Goal: Task Accomplishment & Management: Complete application form

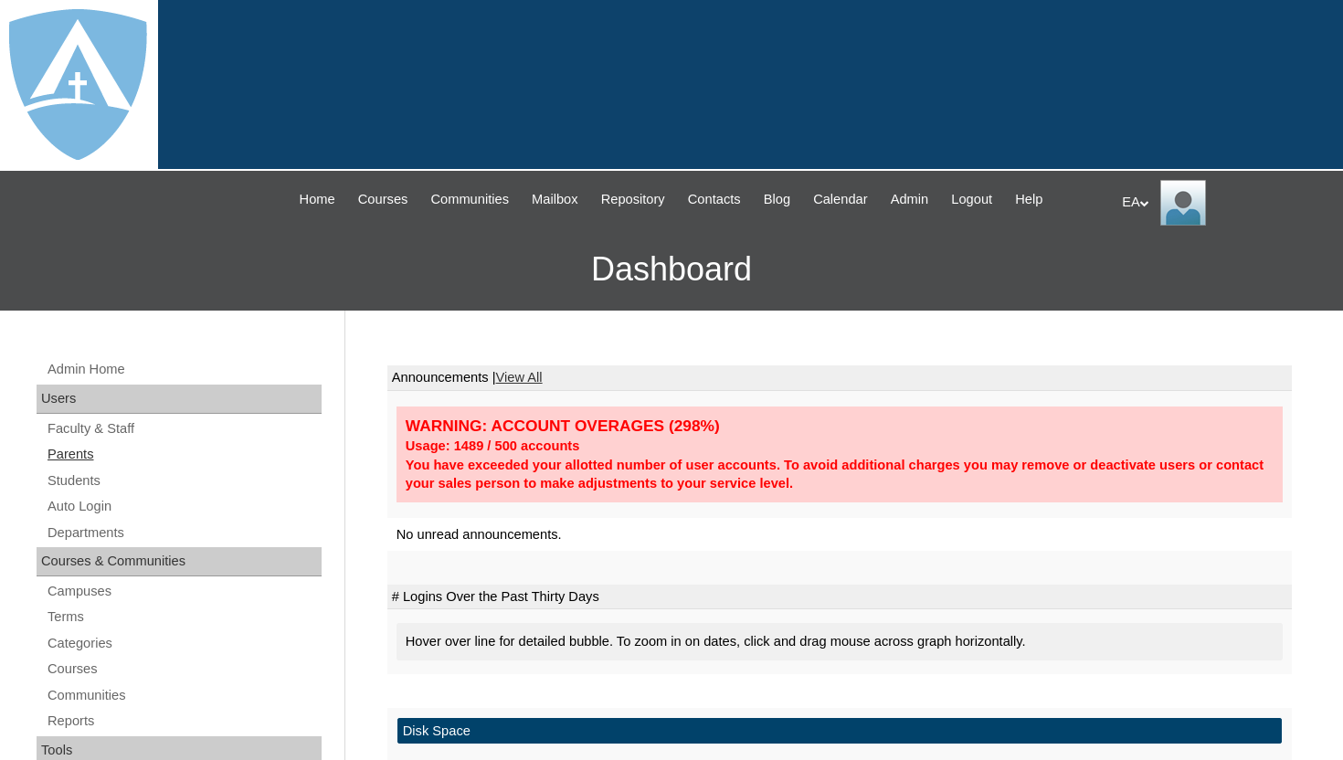
click at [90, 459] on link "Parents" at bounding box center [184, 454] width 276 height 23
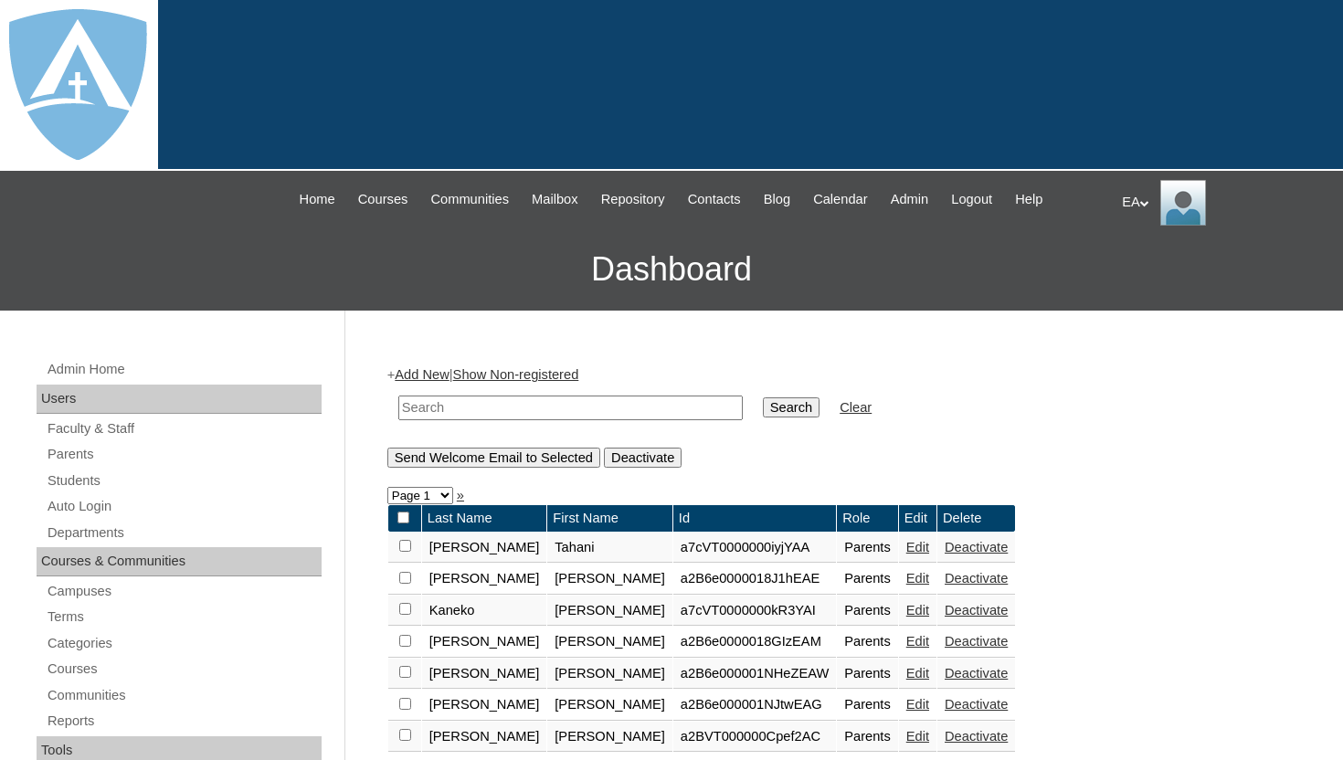
click at [459, 401] on input "text" at bounding box center [570, 407] width 344 height 25
paste input "[PERSON_NAME]"
type input "Leticia Williams"
click at [769, 406] on input "Search" at bounding box center [791, 407] width 57 height 20
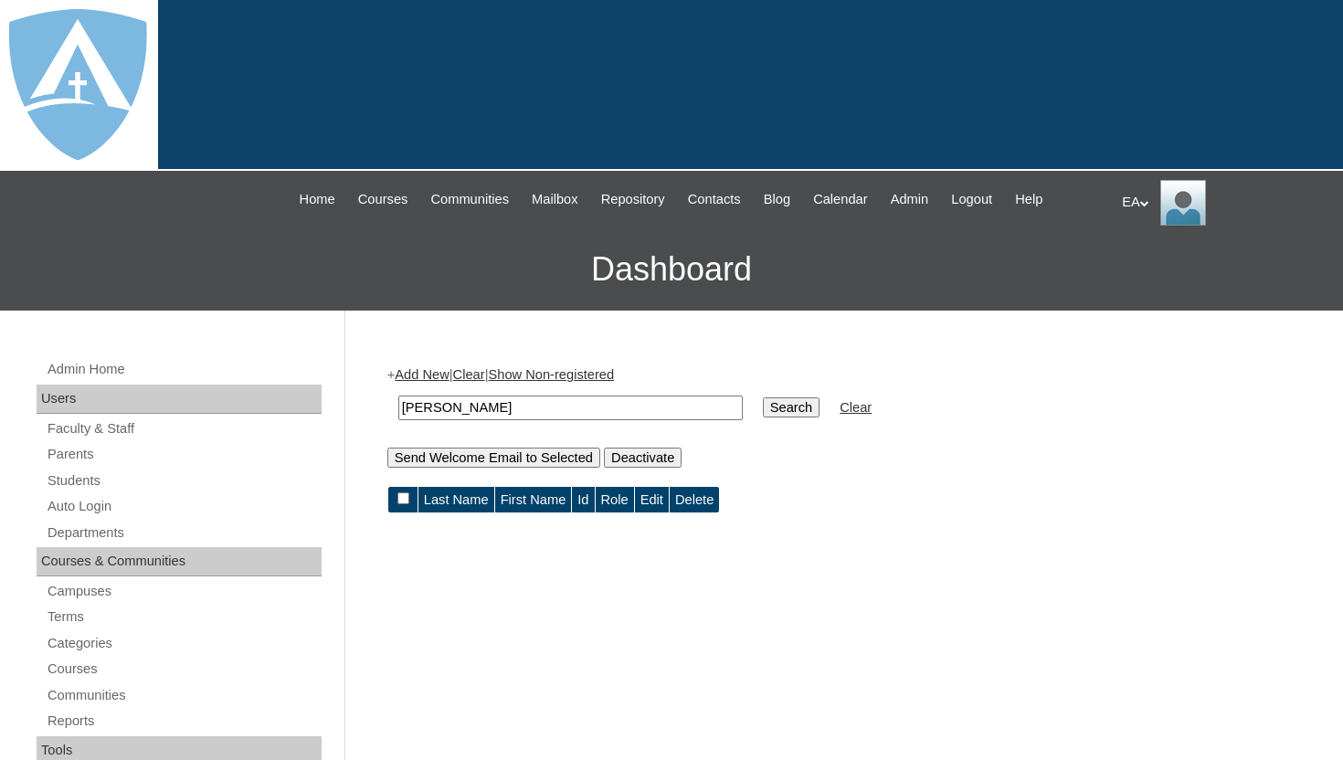
drag, startPoint x: 446, startPoint y: 410, endPoint x: 546, endPoint y: 410, distance: 100.5
click at [546, 410] on input "[PERSON_NAME]" at bounding box center [570, 407] width 344 height 25
type input "Leticia"
click at [764, 414] on input "Search" at bounding box center [791, 407] width 57 height 20
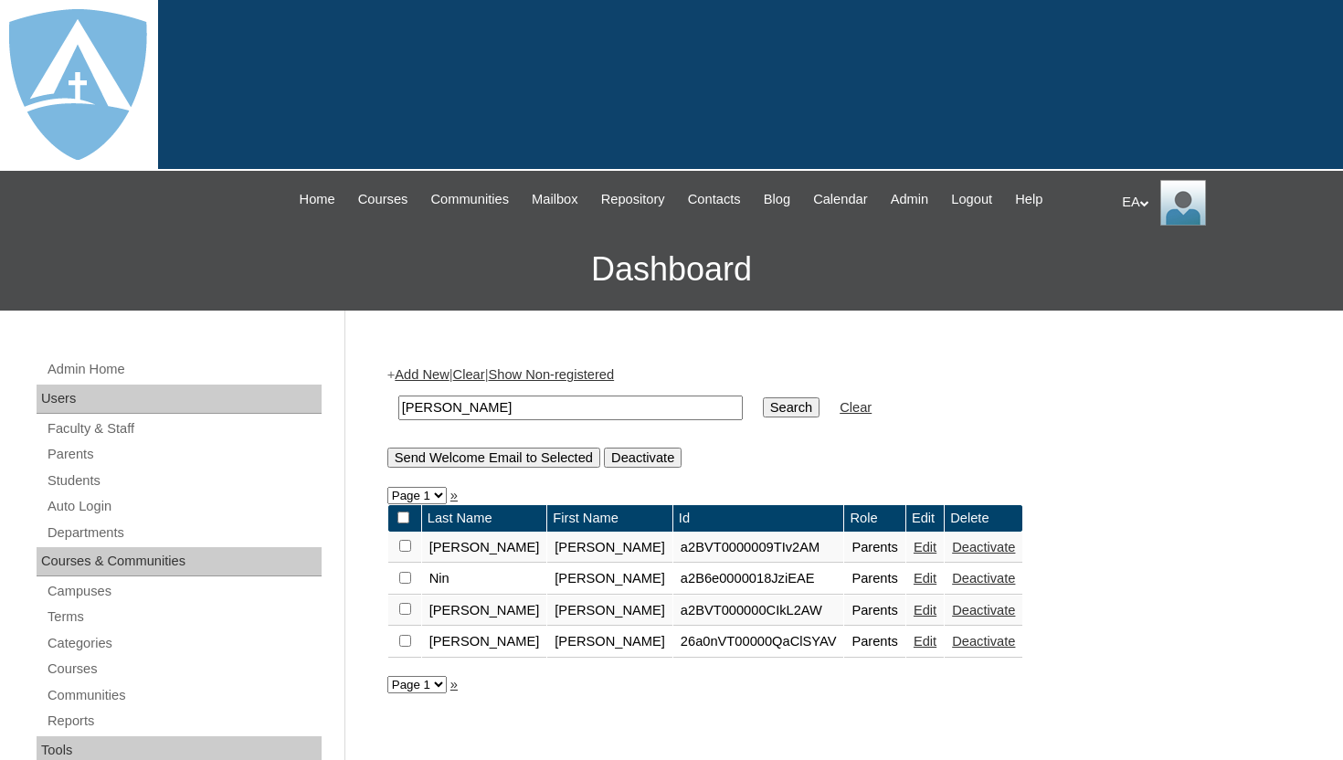
click at [1105, 582] on form "Last Name First Name Id Role Edit Delete Gonzalez-Leyva Leticia a2BVT0000009TIv…" at bounding box center [839, 581] width 904 height 154
click at [84, 479] on link "Students" at bounding box center [184, 480] width 276 height 23
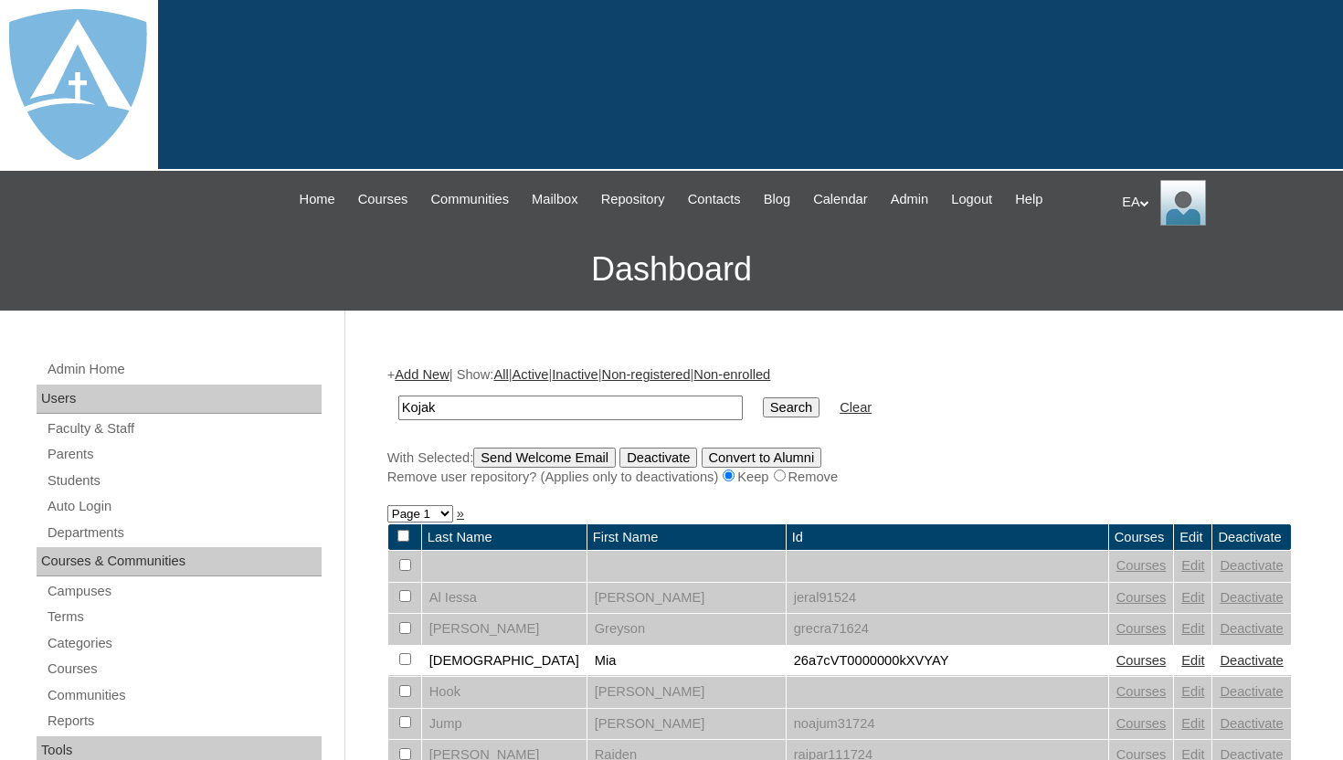
type input "Kojak"
click at [763, 397] on input "Search" at bounding box center [791, 407] width 57 height 20
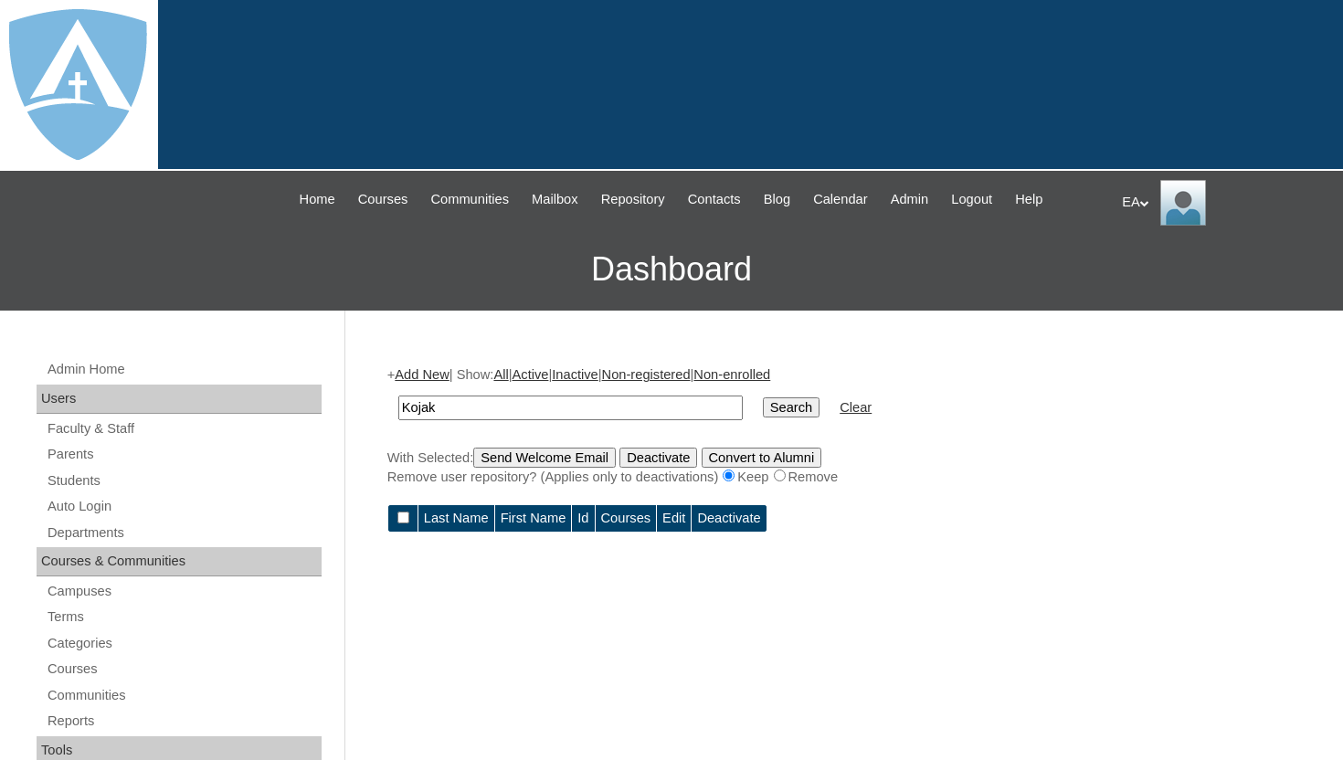
click at [448, 382] on link "Add New" at bounding box center [422, 374] width 54 height 15
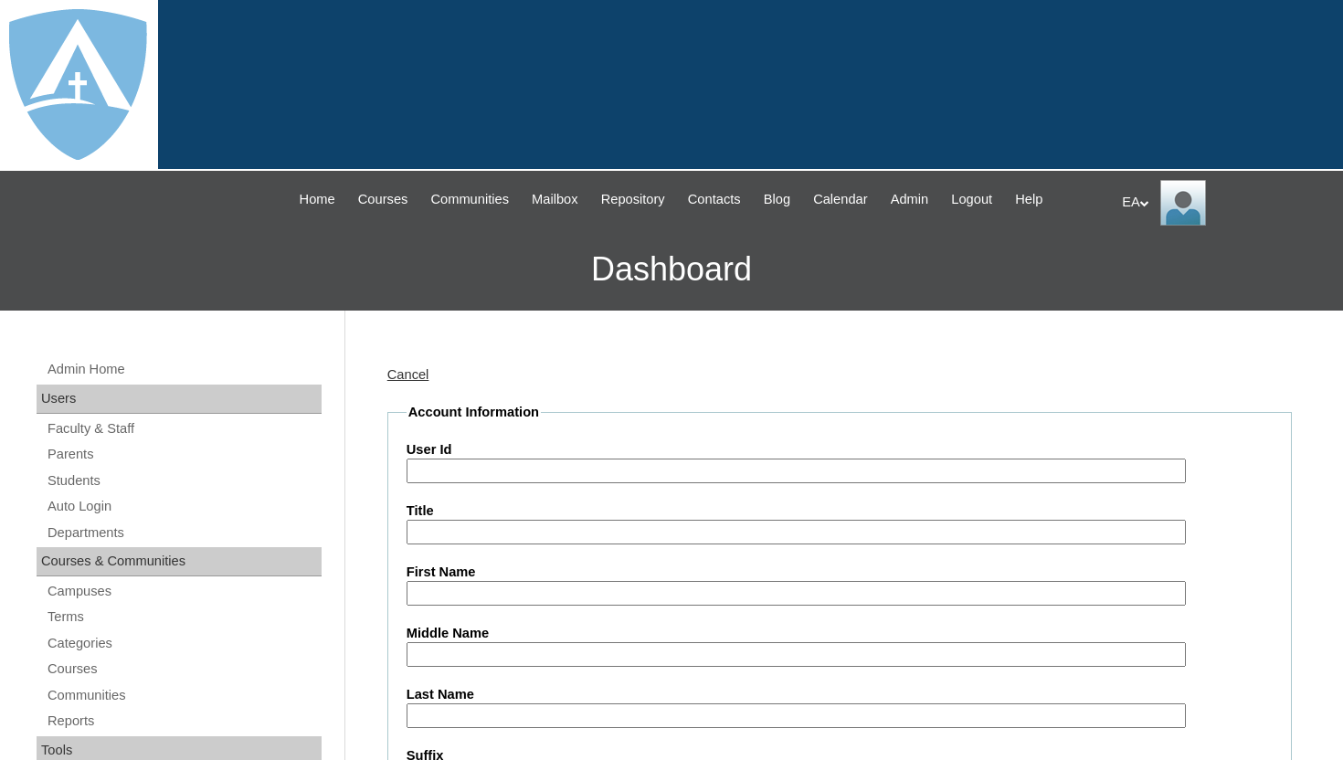
type input "HomeschoolAdmin"
paste input "a2BVT000000v7M"
type input "a2BVT000000v7M"
click at [580, 591] on input "First Name" at bounding box center [795, 593] width 779 height 25
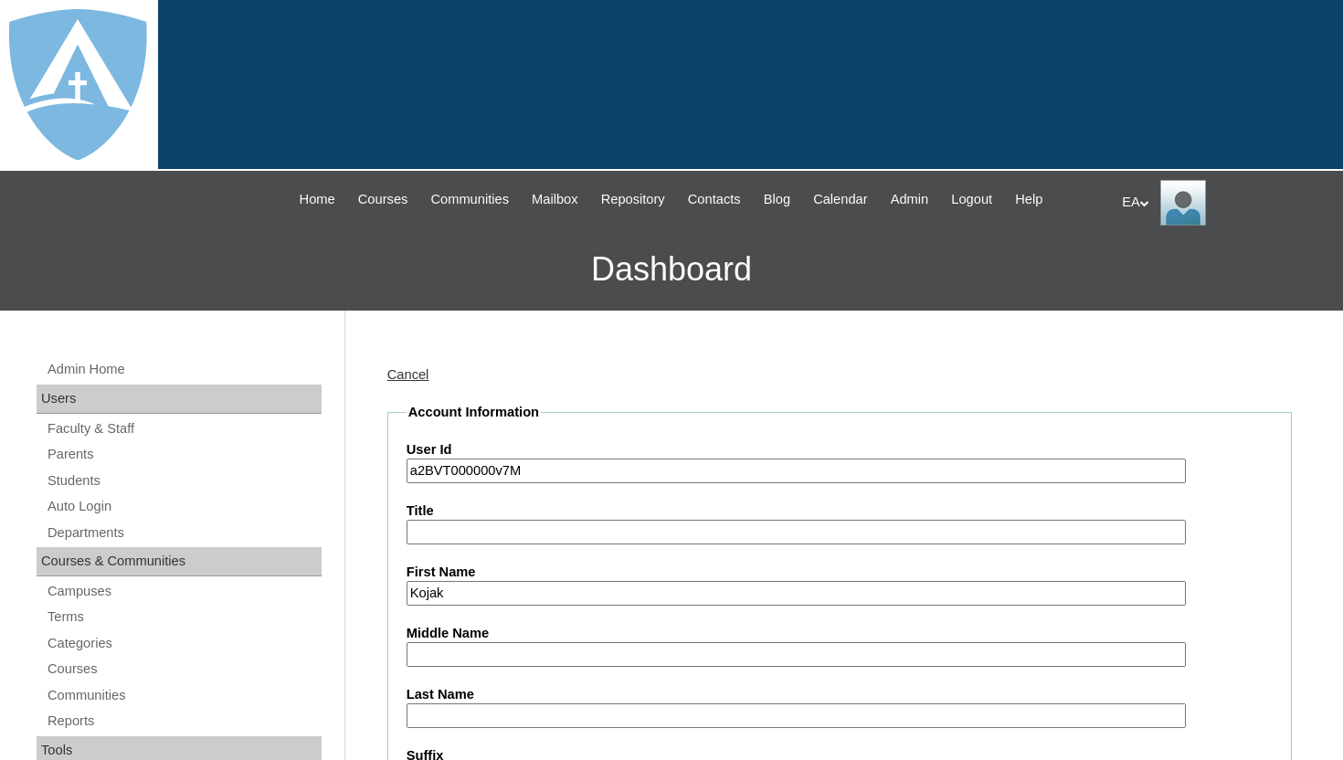
type input "Kojak"
click at [536, 714] on input "Last Name" at bounding box center [795, 715] width 779 height 25
type input "Wilkman"
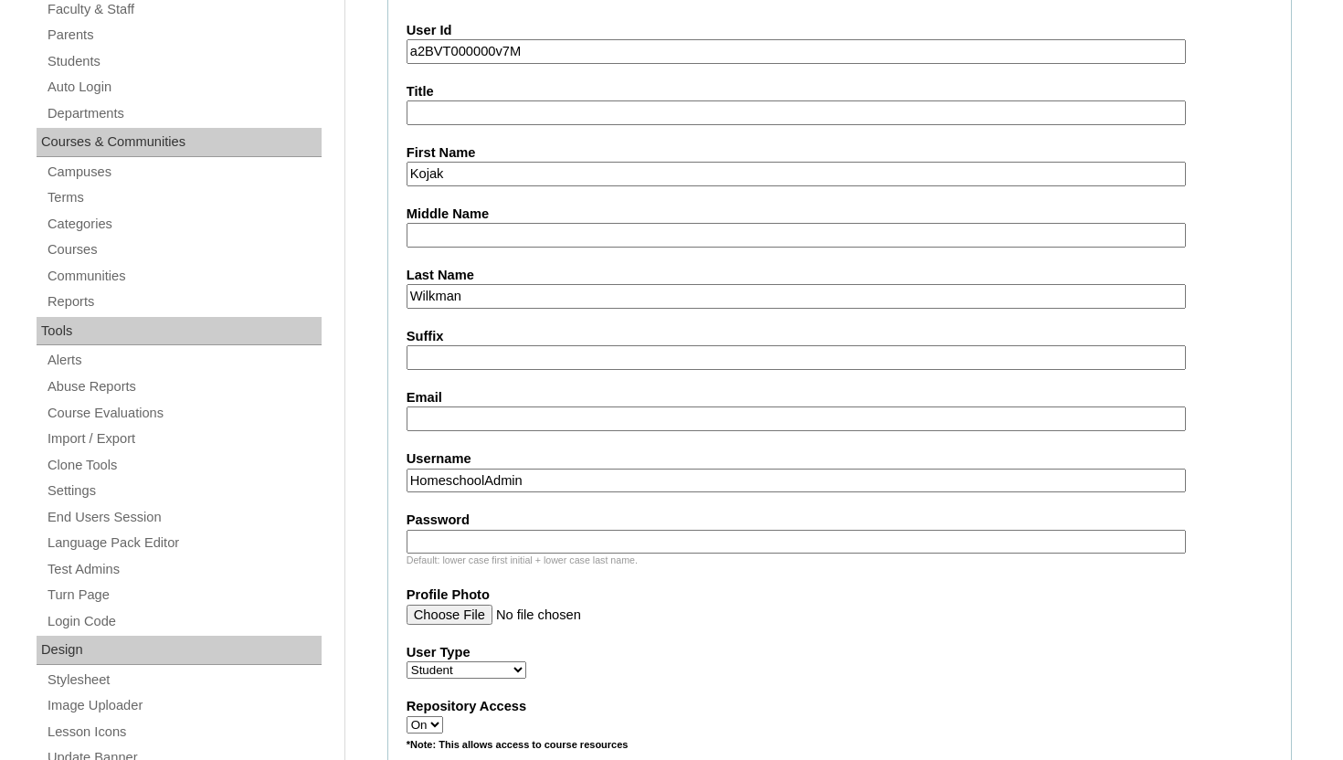
scroll to position [475, 0]
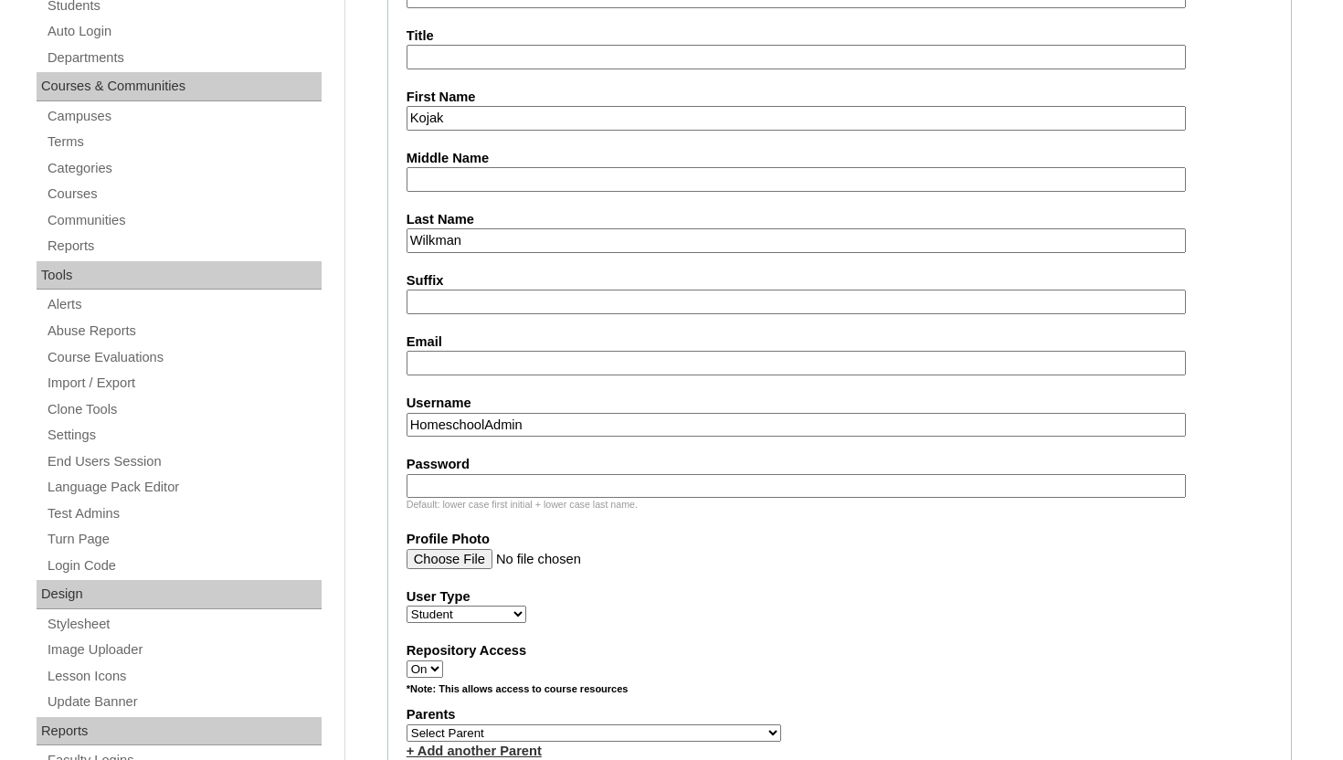
click at [487, 353] on input "Email" at bounding box center [795, 363] width 779 height 25
paste input "kojak.wilkman@enlightiumstudent.com"
type input "kojak.wilkman@enlightiumstudent.com"
drag, startPoint x: 547, startPoint y: 424, endPoint x: 369, endPoint y: 420, distance: 178.1
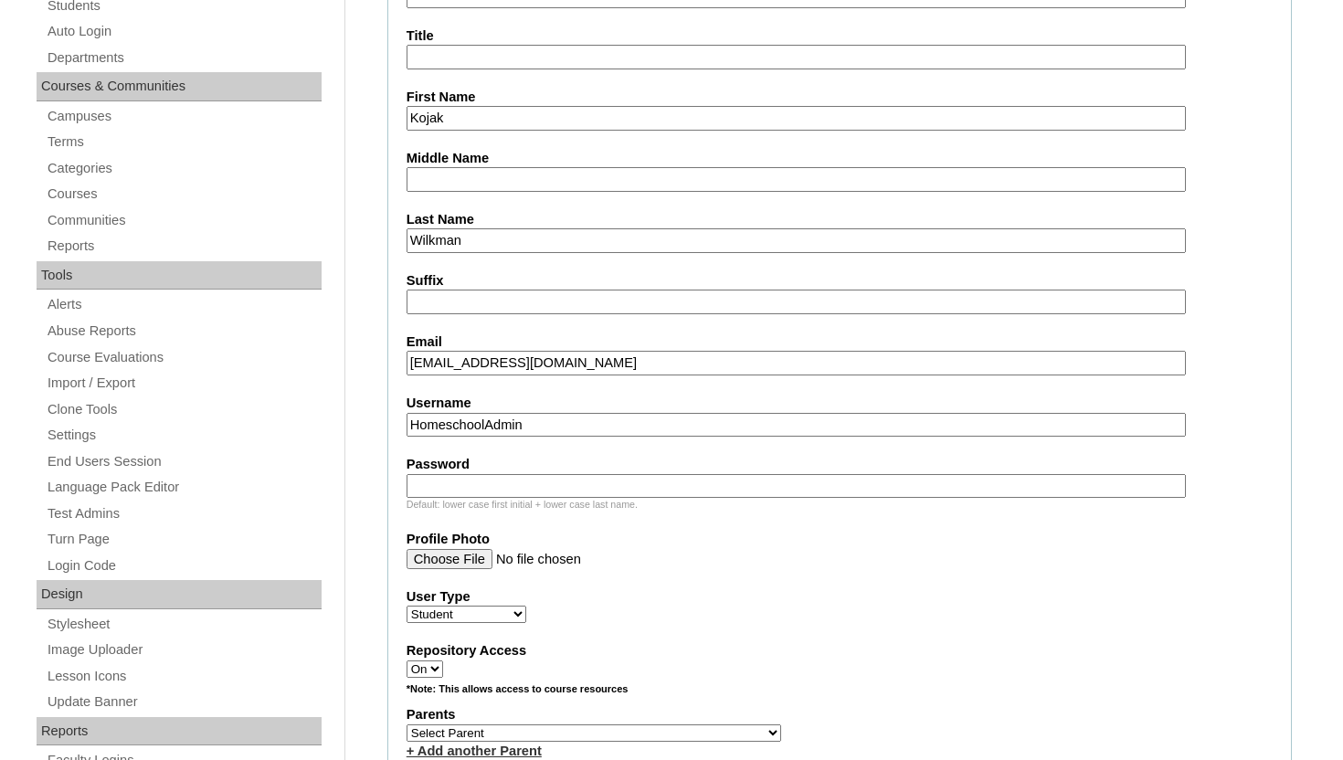
paste input "kojak.wilkman@enlightiumstudent.com"
type input "kojak.wilkman@enlightiumstudent.com"
click at [450, 488] on input "Password" at bounding box center [795, 486] width 779 height 25
paste input "kojak.wilkman@enlightiumstudent.com"
type input "kojak.wilkman@enlightiumstudent.com"
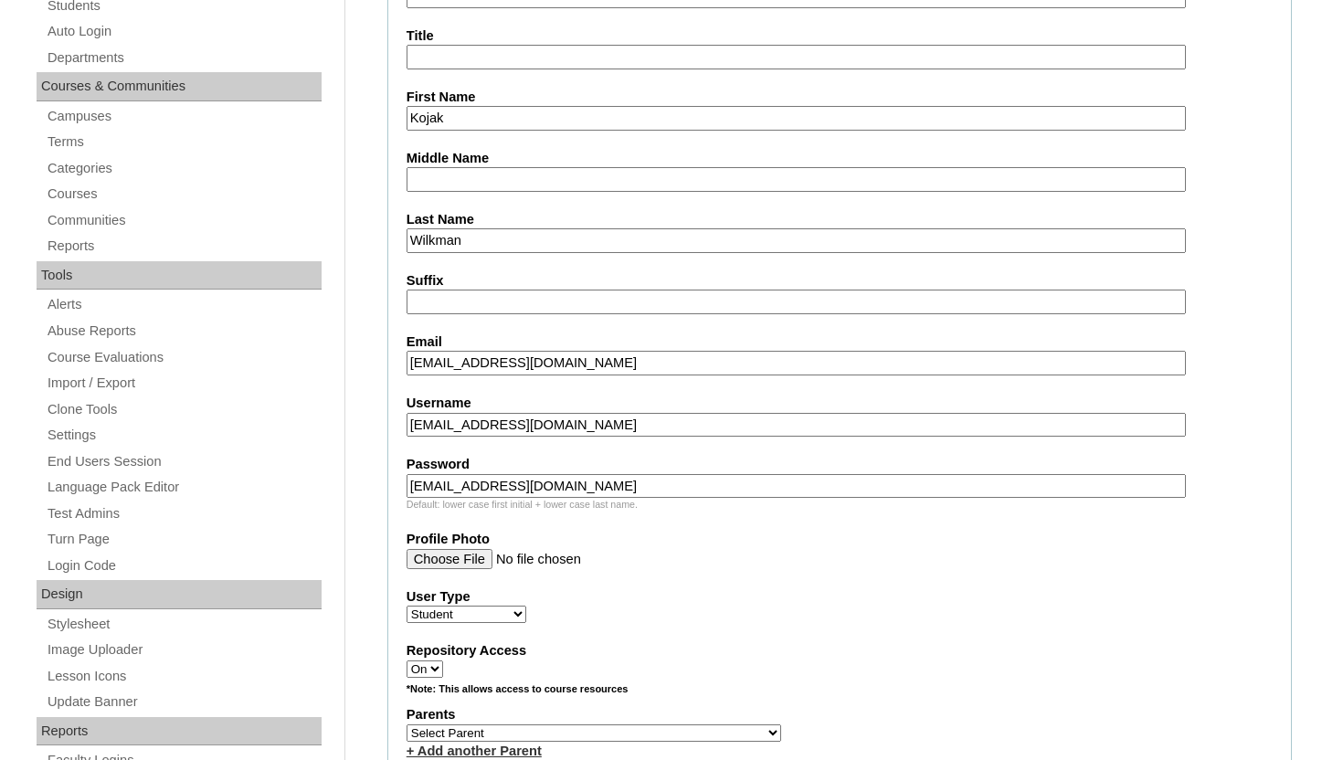
click at [622, 608] on div "User Type Faculty Staff Student Parents School Facilitators" at bounding box center [839, 605] width 866 height 37
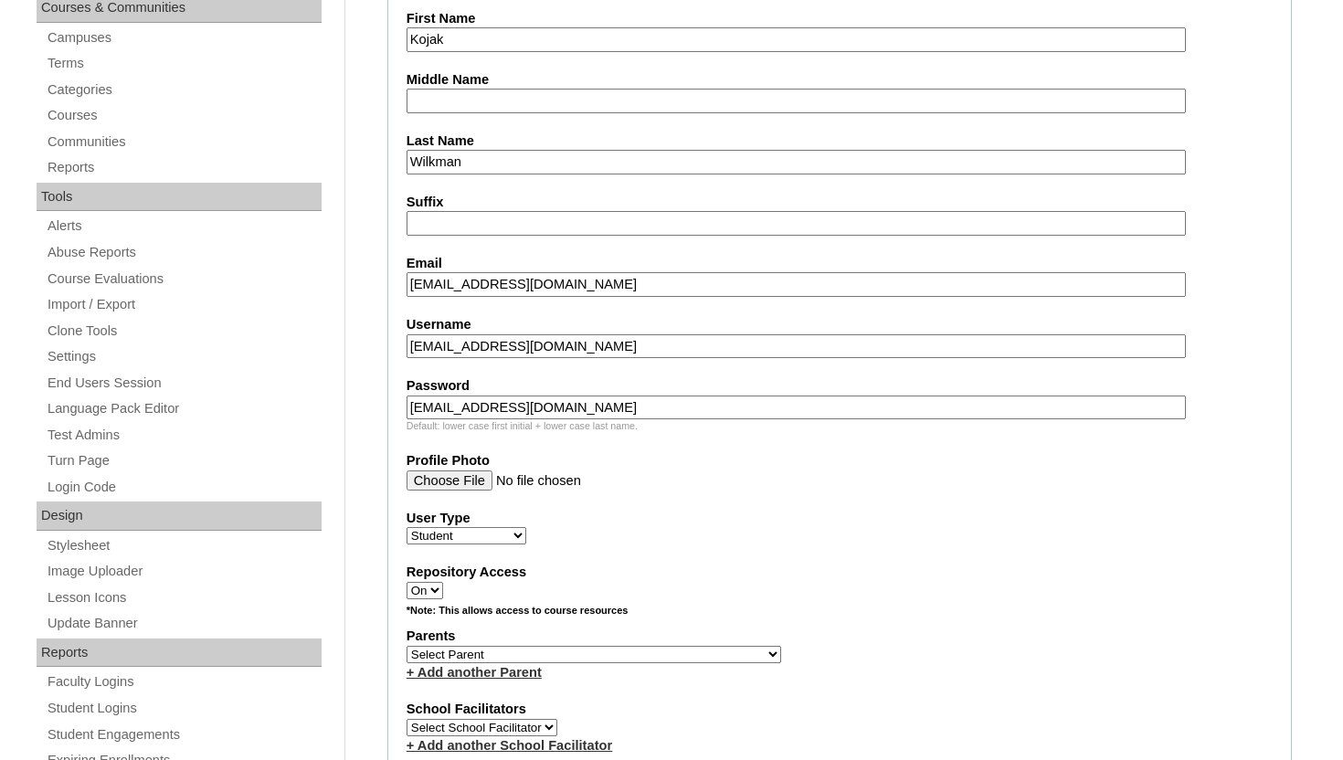
scroll to position [585, 0]
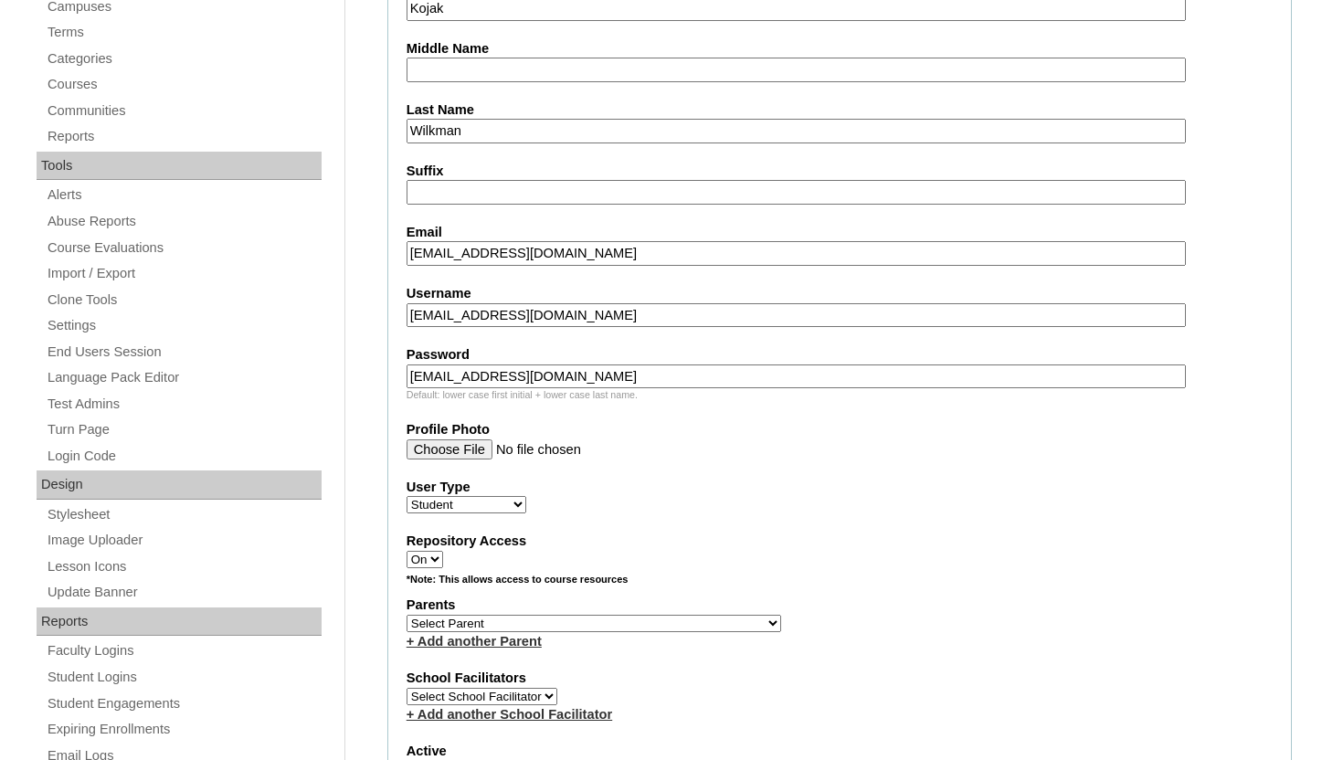
click at [590, 624] on select "Select Parent Abbas, Tahani Garcia, Rosa Kaneko, Chad Labourdette, Jessica Nich…" at bounding box center [593, 623] width 374 height 17
click at [587, 626] on select "Select Parent Abbas, Tahani Garcia, Rosa Kaneko, Chad Labourdette, Jessica Nich…" at bounding box center [593, 623] width 374 height 17
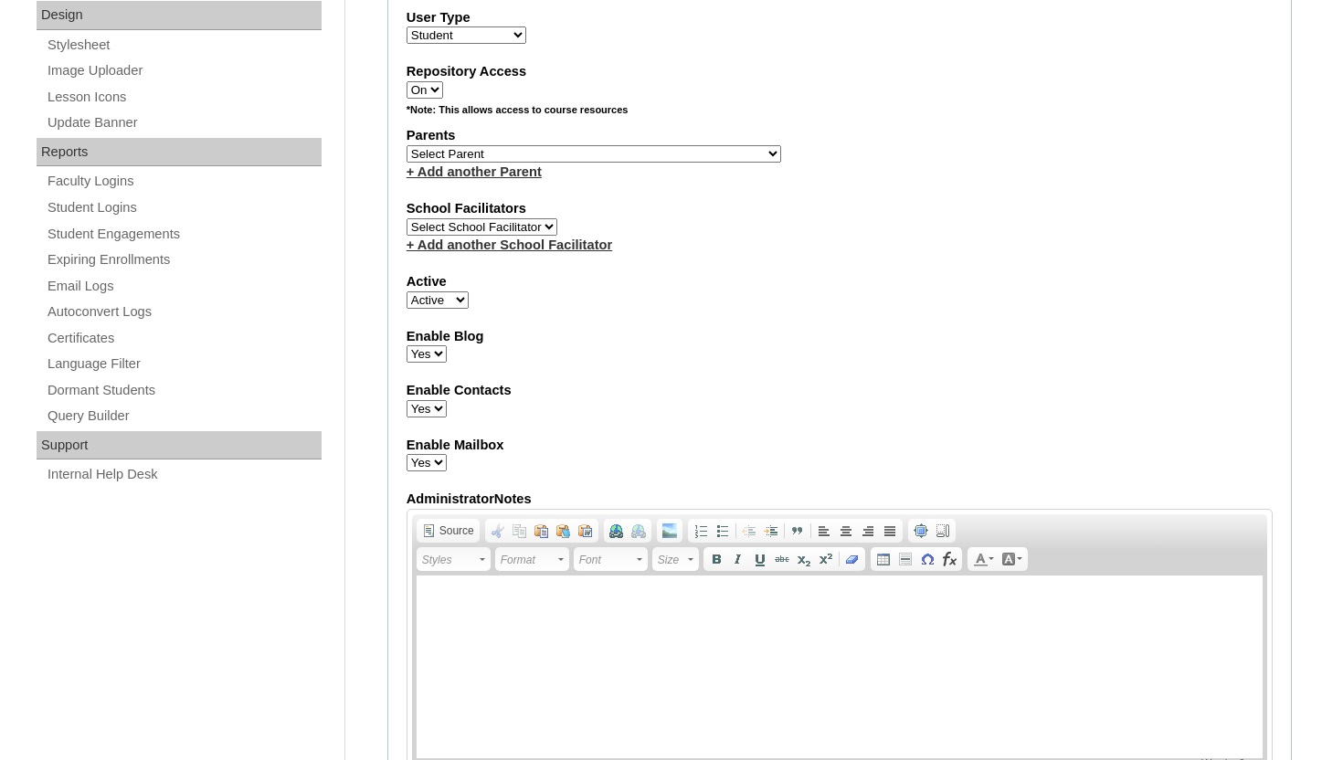
scroll to position [1052, 0]
click at [572, 151] on select "Select Parent Abbas, Tahani Garcia, Rosa Kaneko, Chad Labourdette, Jessica Nich…" at bounding box center [593, 155] width 374 height 17
click at [566, 149] on select "Select Parent Abbas, Tahani Garcia, Rosa Kaneko, Chad Labourdette, Jessica Nich…" at bounding box center [593, 155] width 374 height 17
select select "101601"
click at [406, 147] on select "Select Parent Abbas, Tahani Garcia, Rosa Kaneko, Chad Labourdette, Jessica Nich…" at bounding box center [593, 155] width 374 height 17
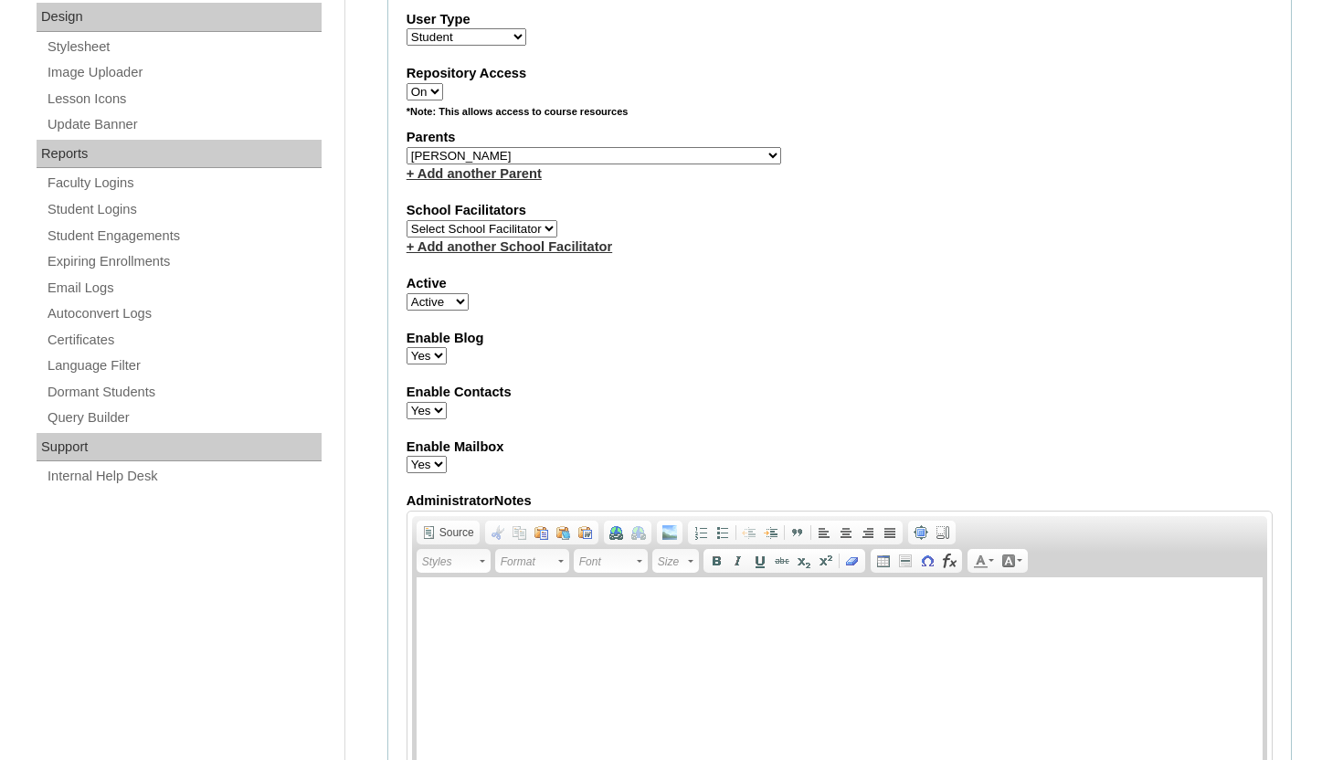
click at [640, 387] on label "Enable Contacts" at bounding box center [839, 392] width 866 height 19
click at [447, 402] on select "Yes No" at bounding box center [426, 410] width 40 height 17
click at [1326, 230] on div "Admin Home Users Faculty & Staff Parents Students Auto Login Departments Course…" at bounding box center [671, 532] width 1343 height 2549
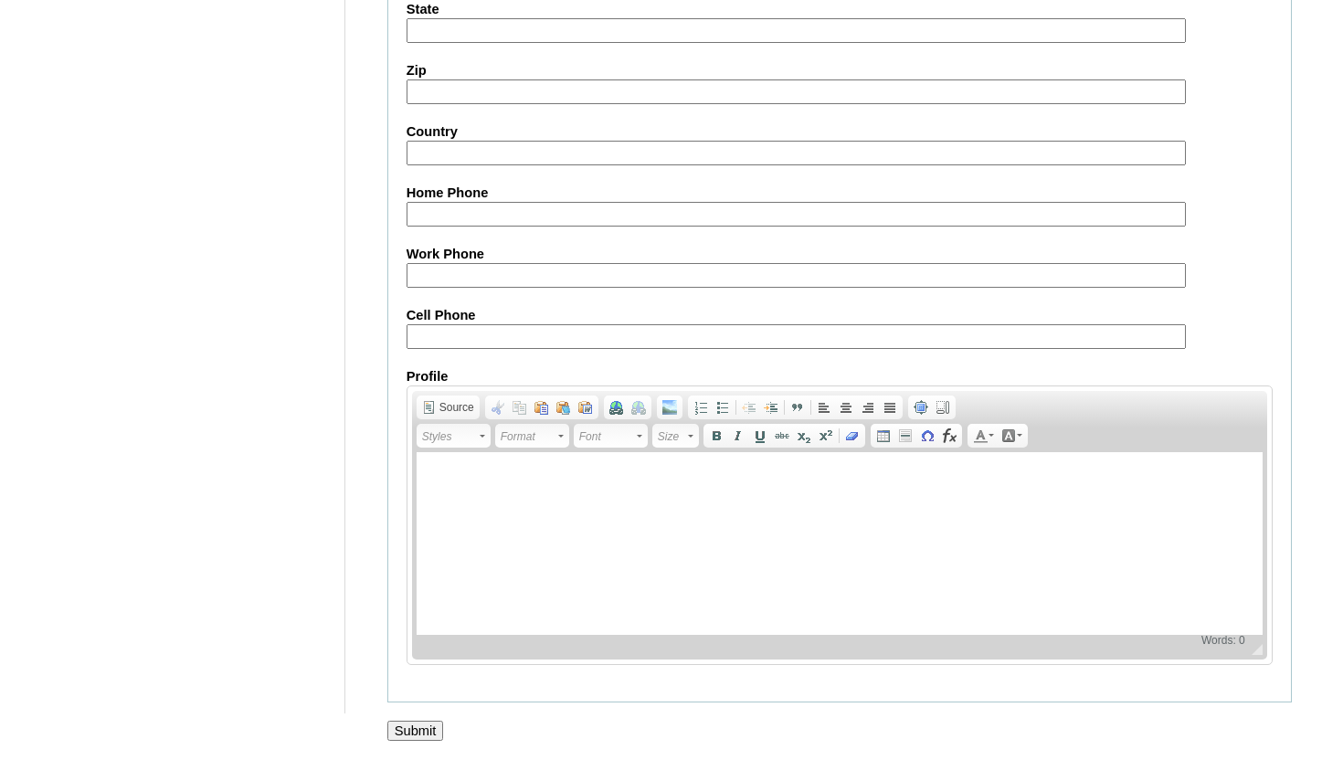
scroll to position [2121, 0]
click at [404, 729] on input "Submit" at bounding box center [415, 731] width 57 height 20
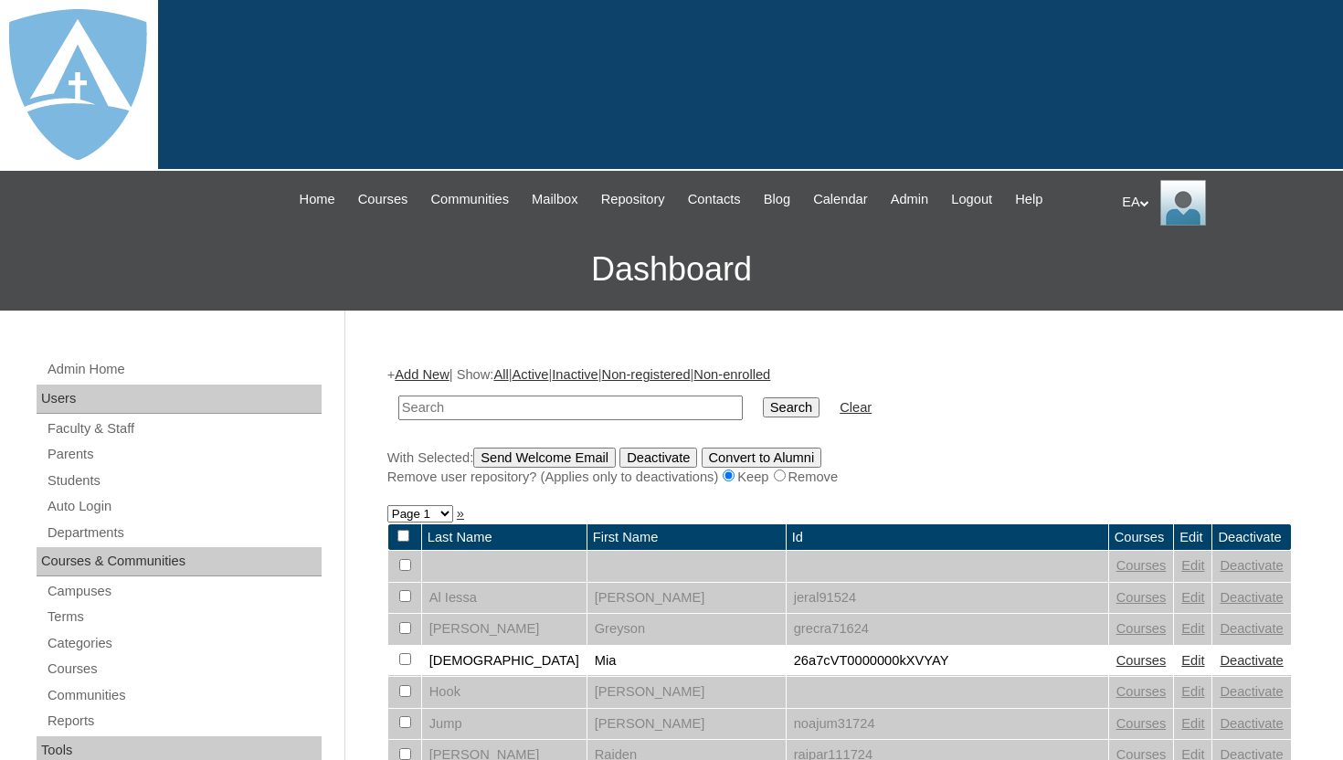
click at [630, 407] on input "text" at bounding box center [570, 407] width 344 height 25
type input "Kojak"
click at [775, 405] on input "Search" at bounding box center [791, 407] width 57 height 20
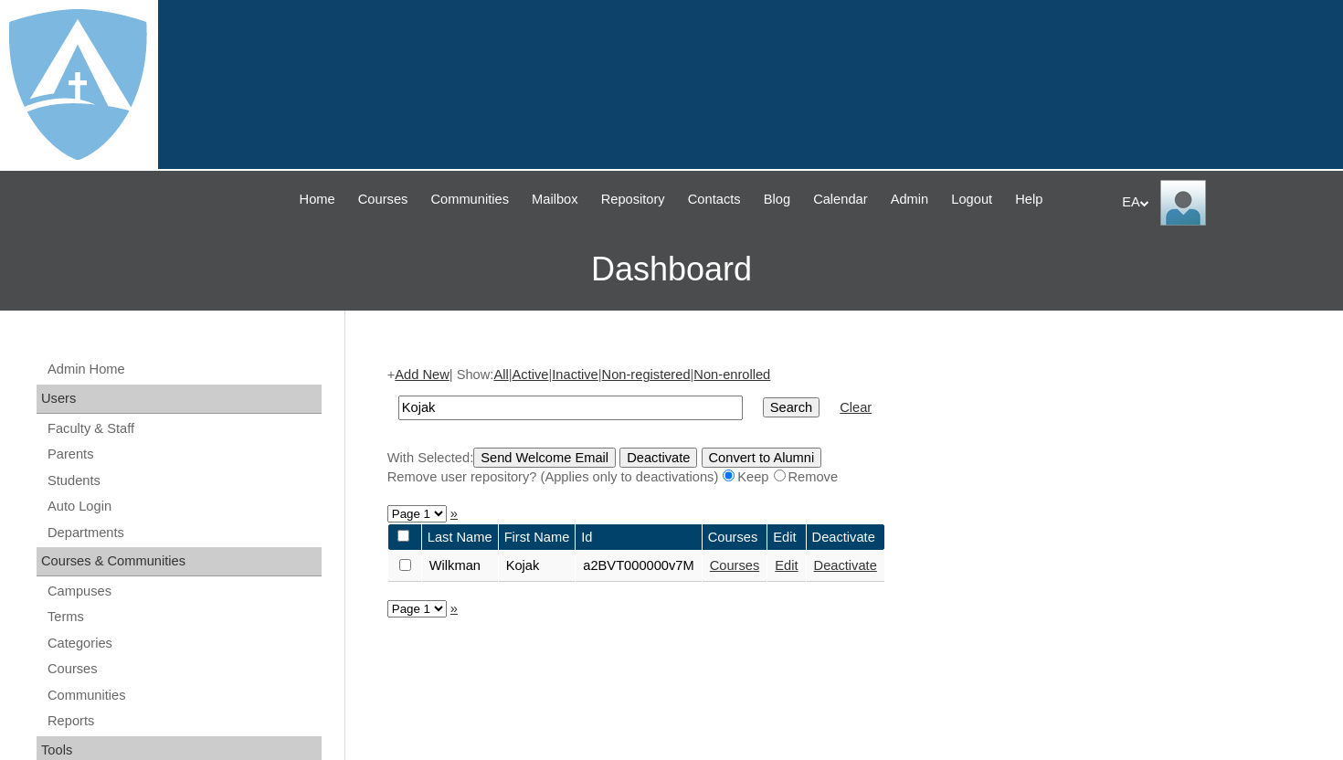
click at [750, 569] on link "Courses" at bounding box center [735, 565] width 50 height 15
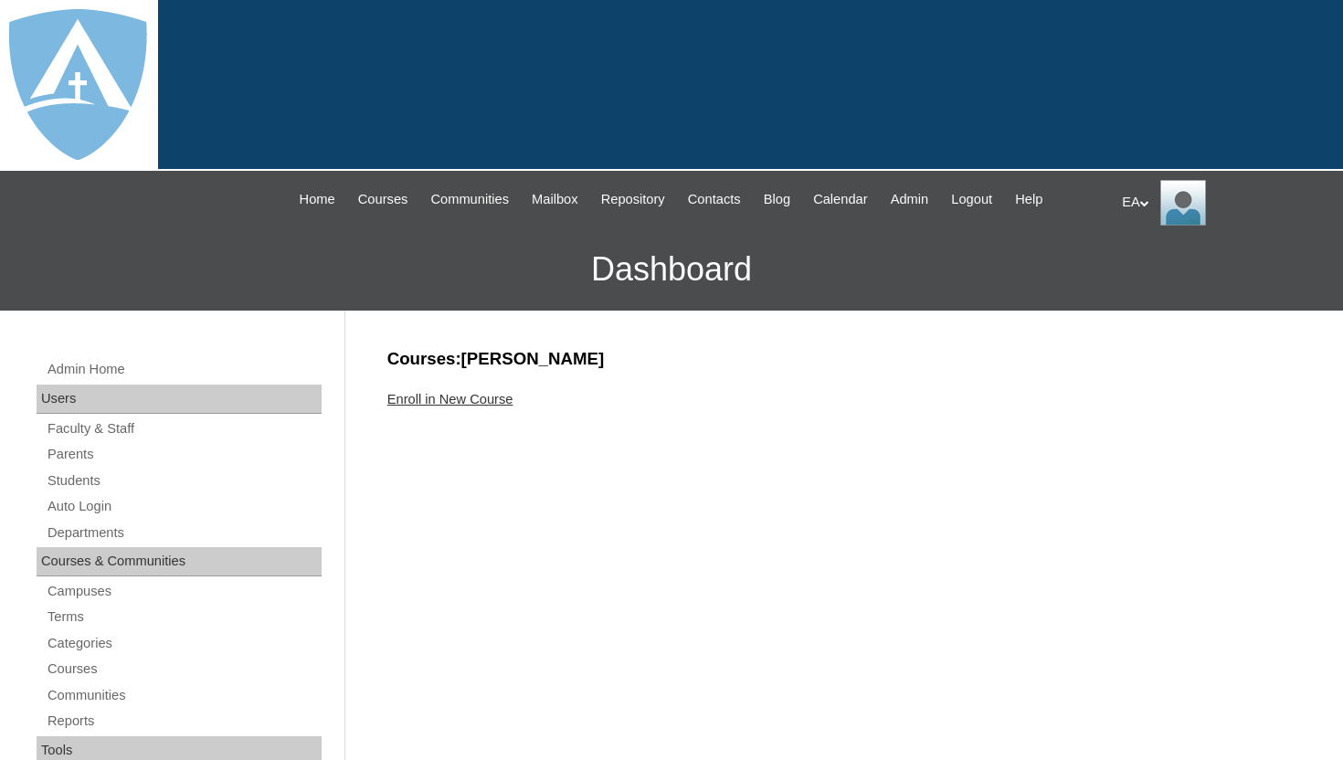
click at [501, 392] on link "Enroll in New Course" at bounding box center [450, 399] width 126 height 15
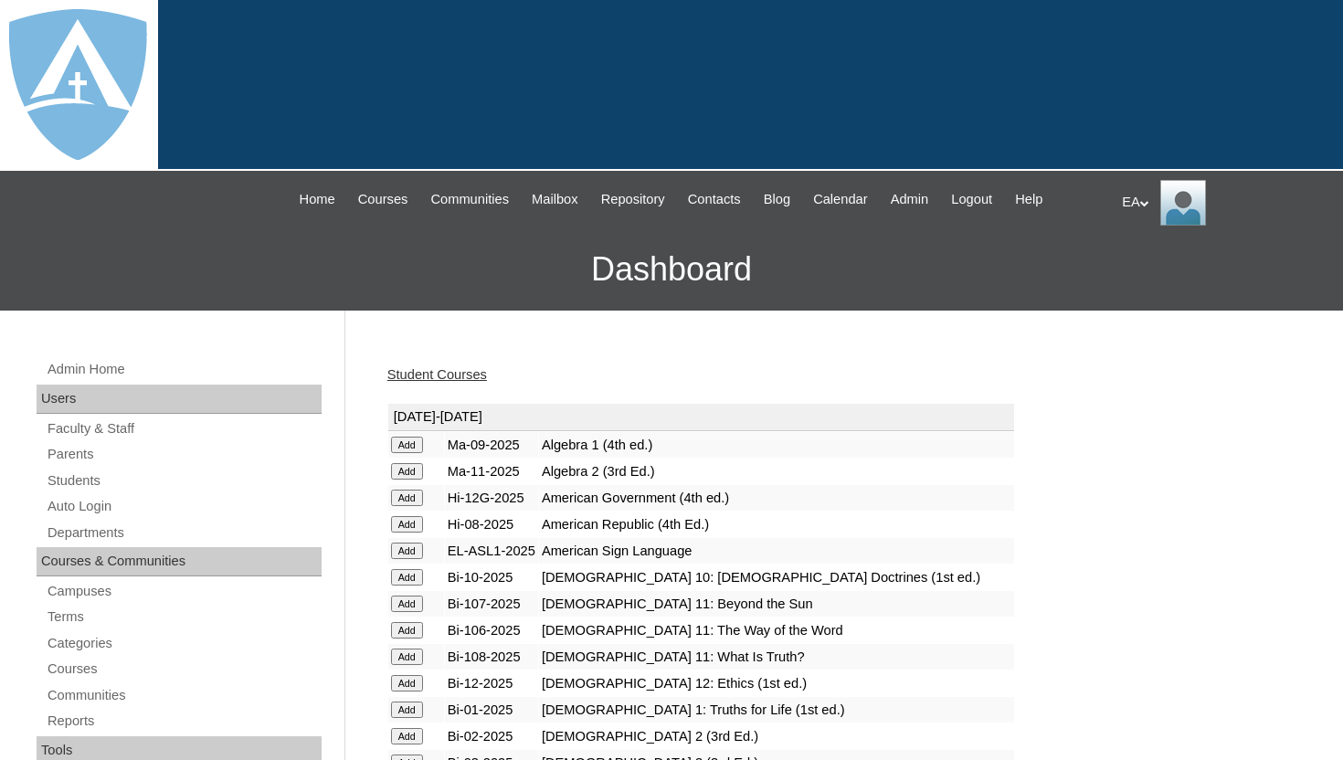
click at [552, 384] on div "Student Courses" at bounding box center [839, 374] width 904 height 19
click at [411, 441] on input "Add" at bounding box center [407, 445] width 32 height 16
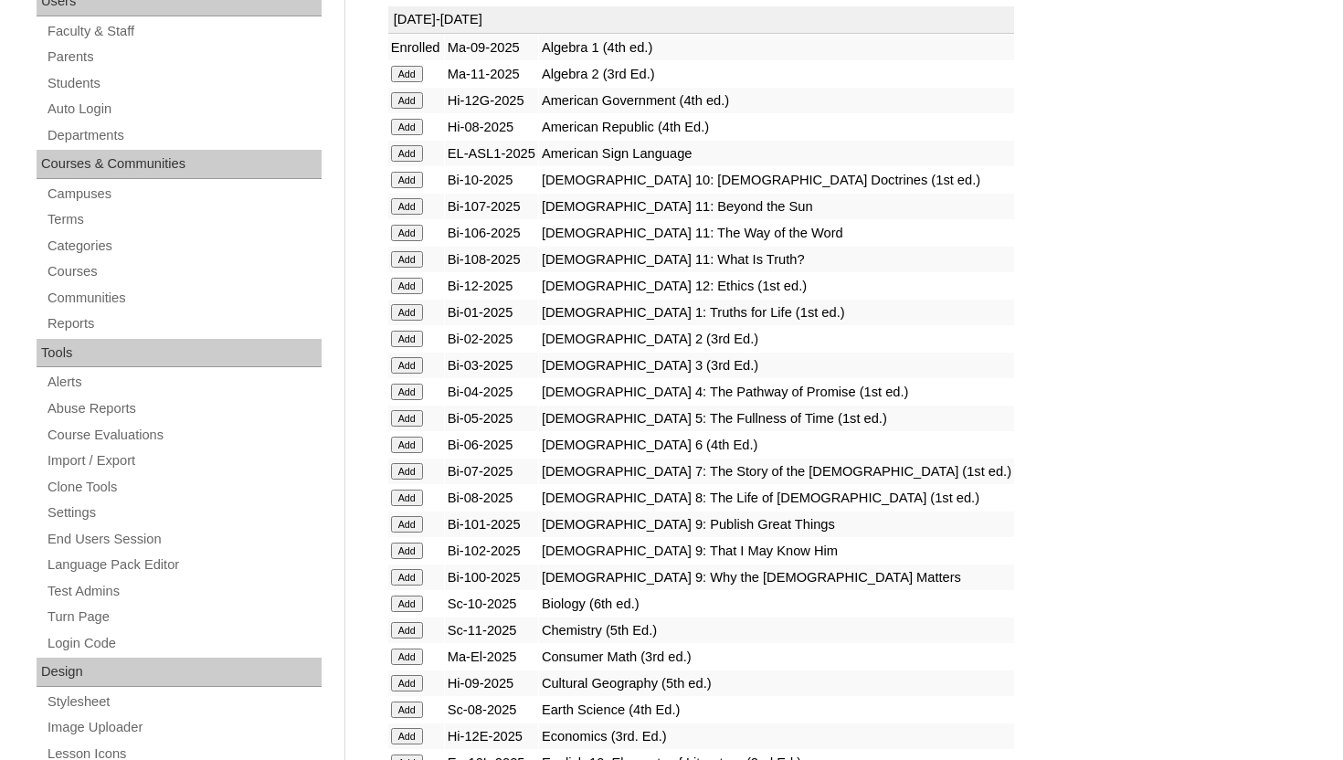
scroll to position [402, 0]
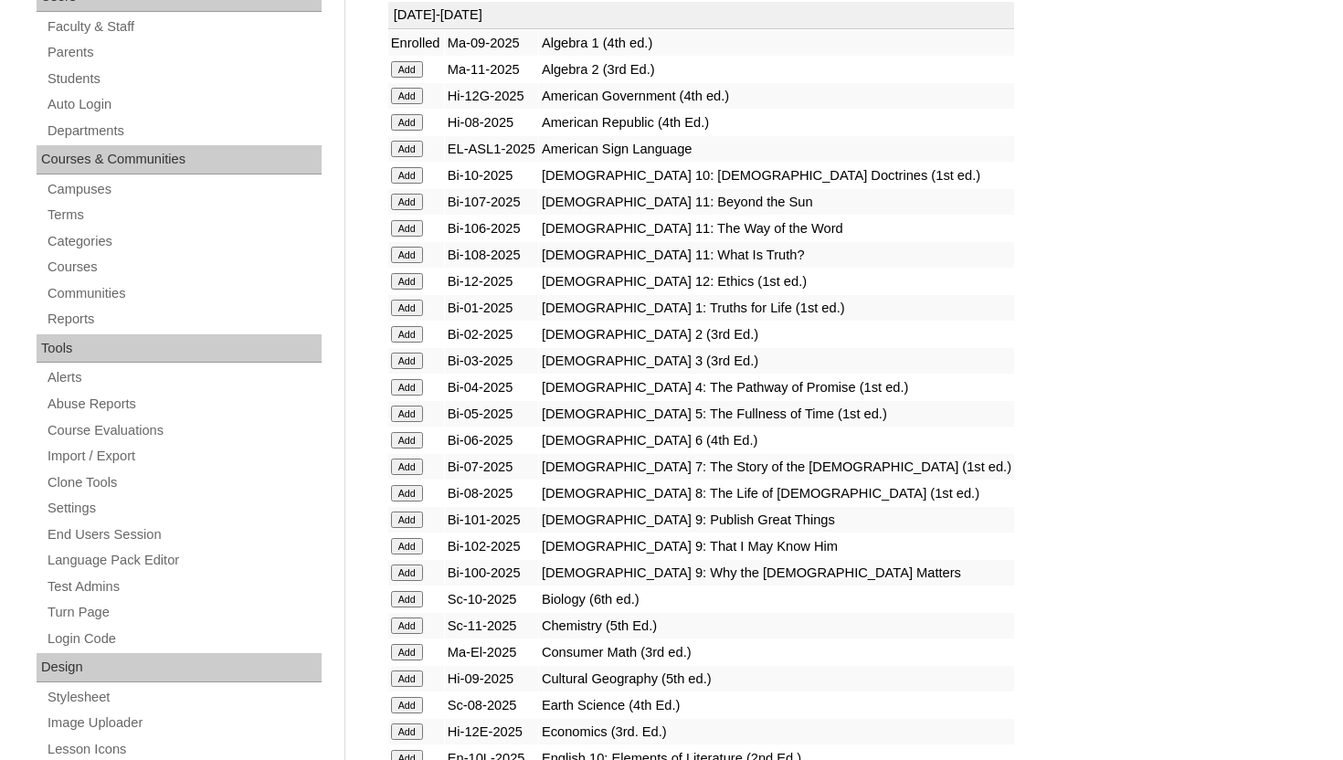
click at [415, 519] on input "Add" at bounding box center [407, 519] width 32 height 16
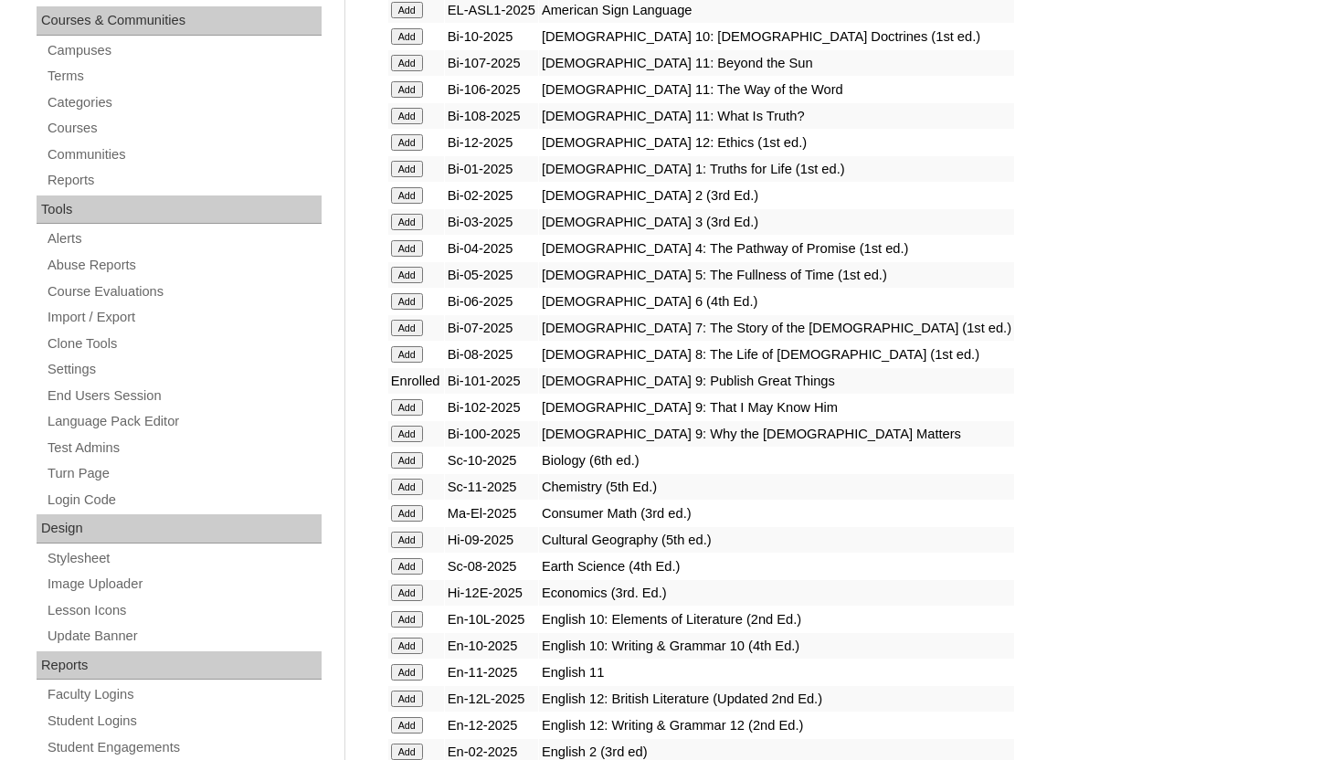
scroll to position [548, 0]
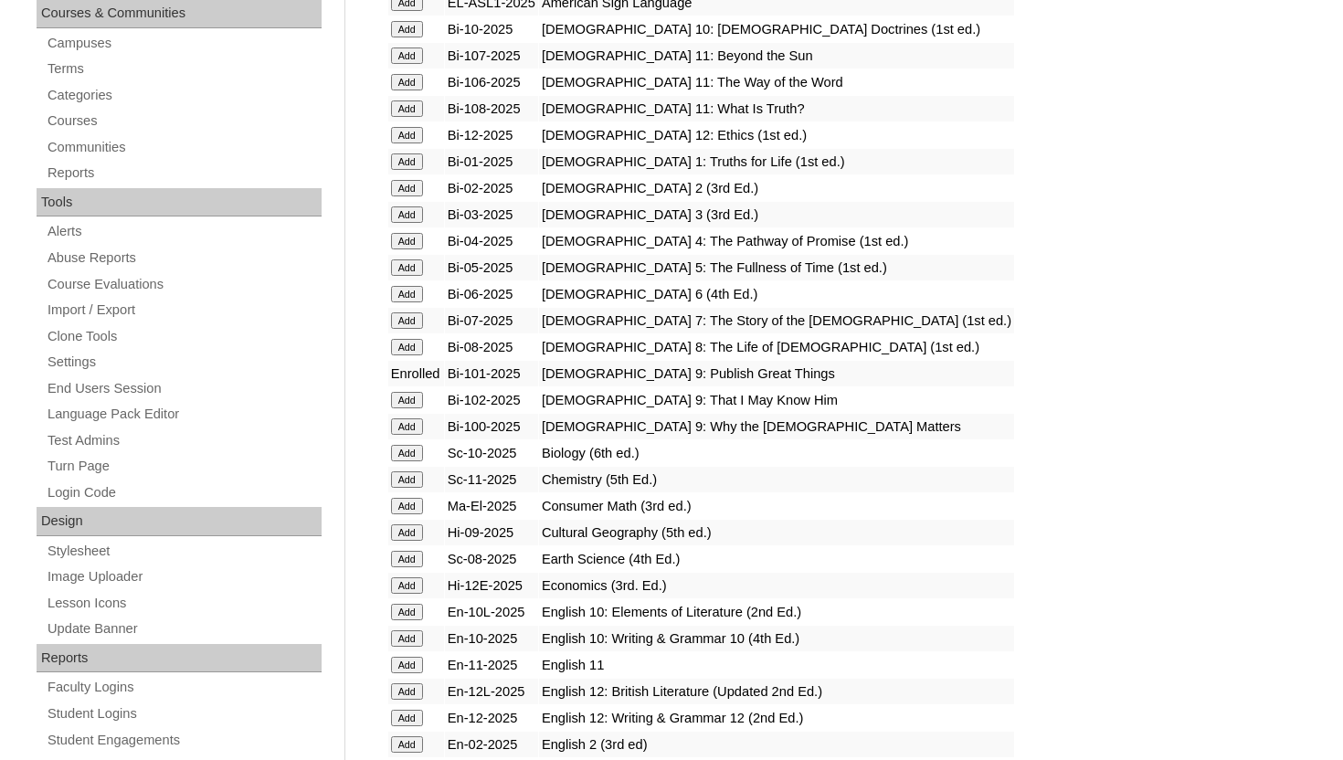
click at [402, 402] on input "Add" at bounding box center [407, 400] width 32 height 16
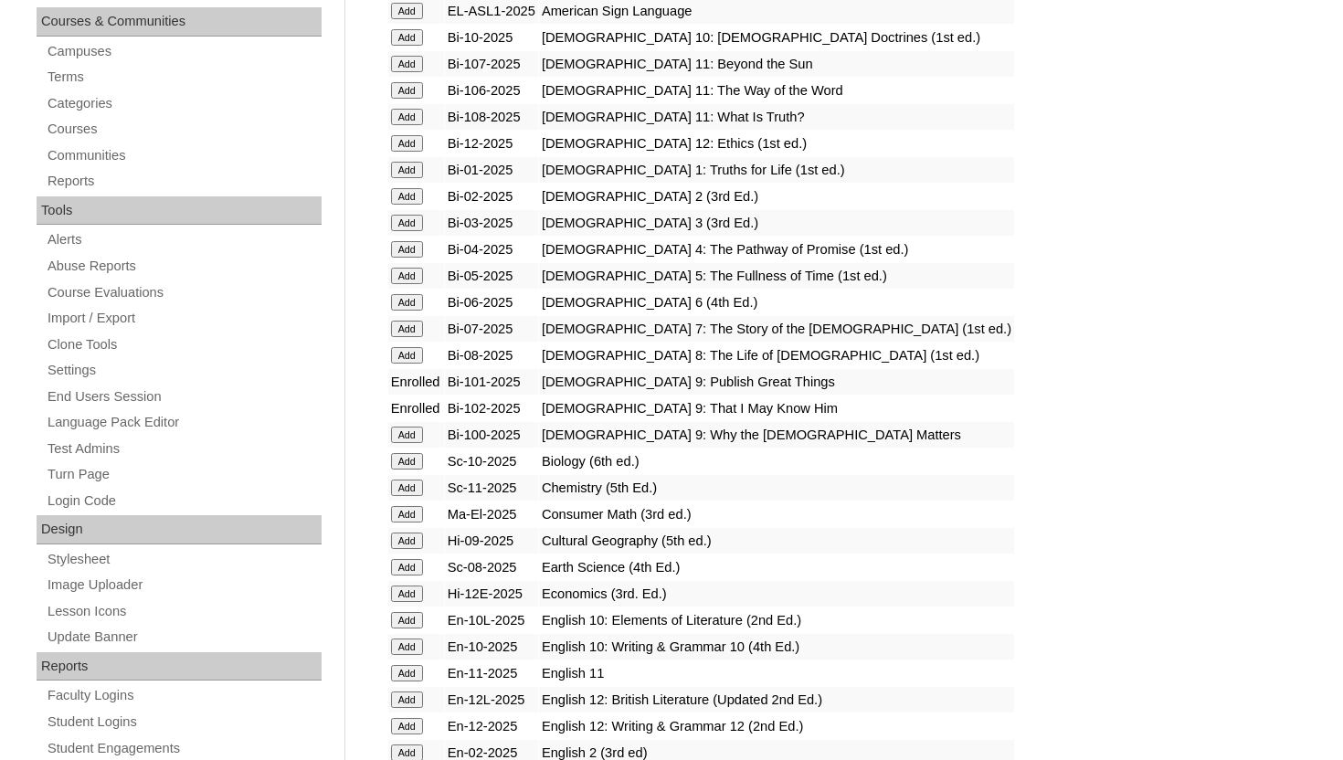
scroll to position [548, 0]
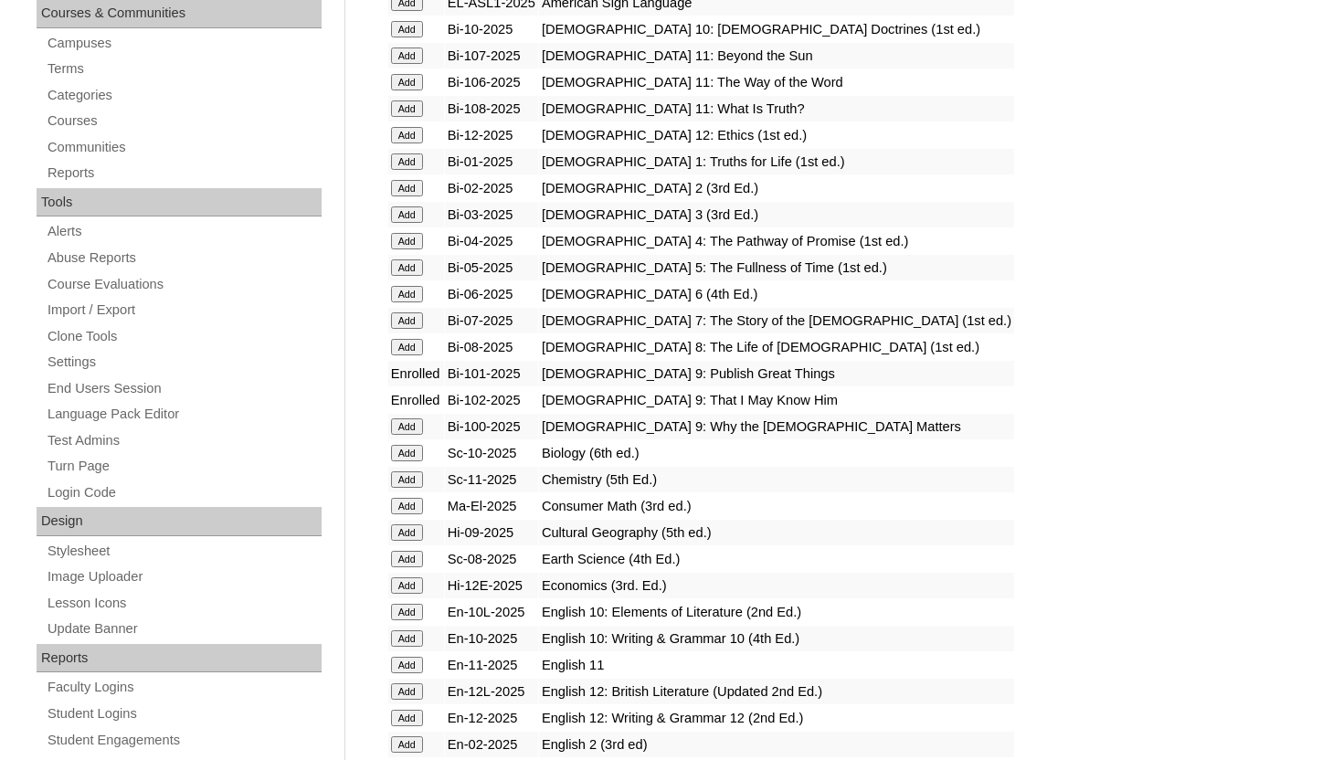
click at [405, 421] on input "Add" at bounding box center [407, 426] width 32 height 16
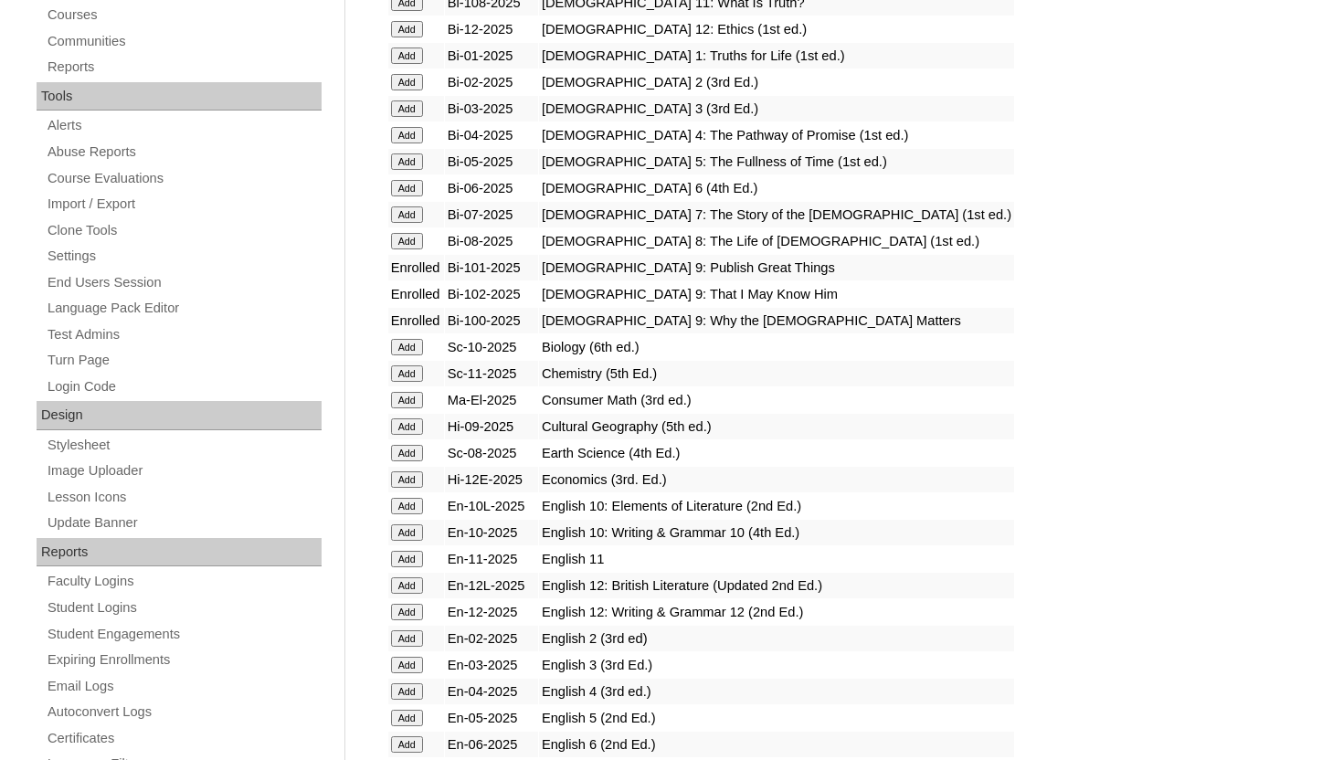
scroll to position [658, 0]
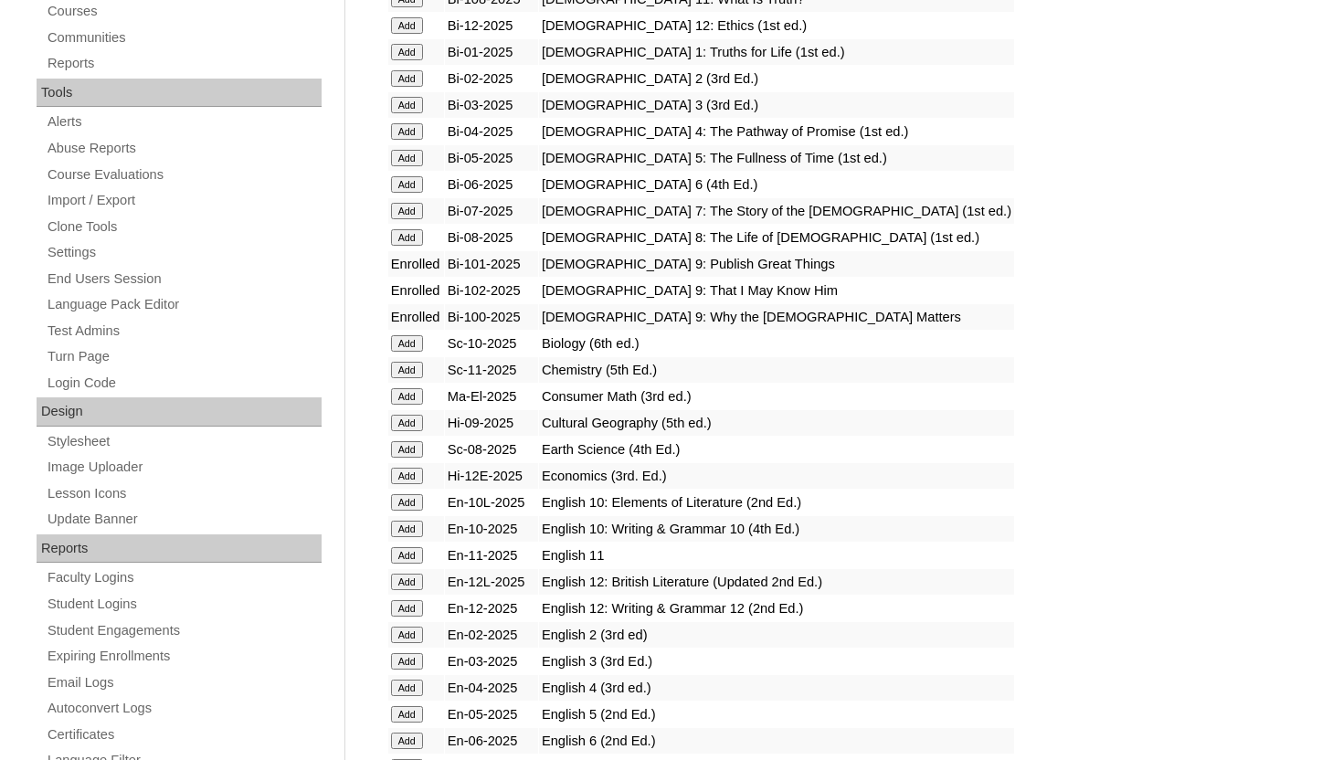
click at [405, 424] on input "Add" at bounding box center [407, 423] width 32 height 16
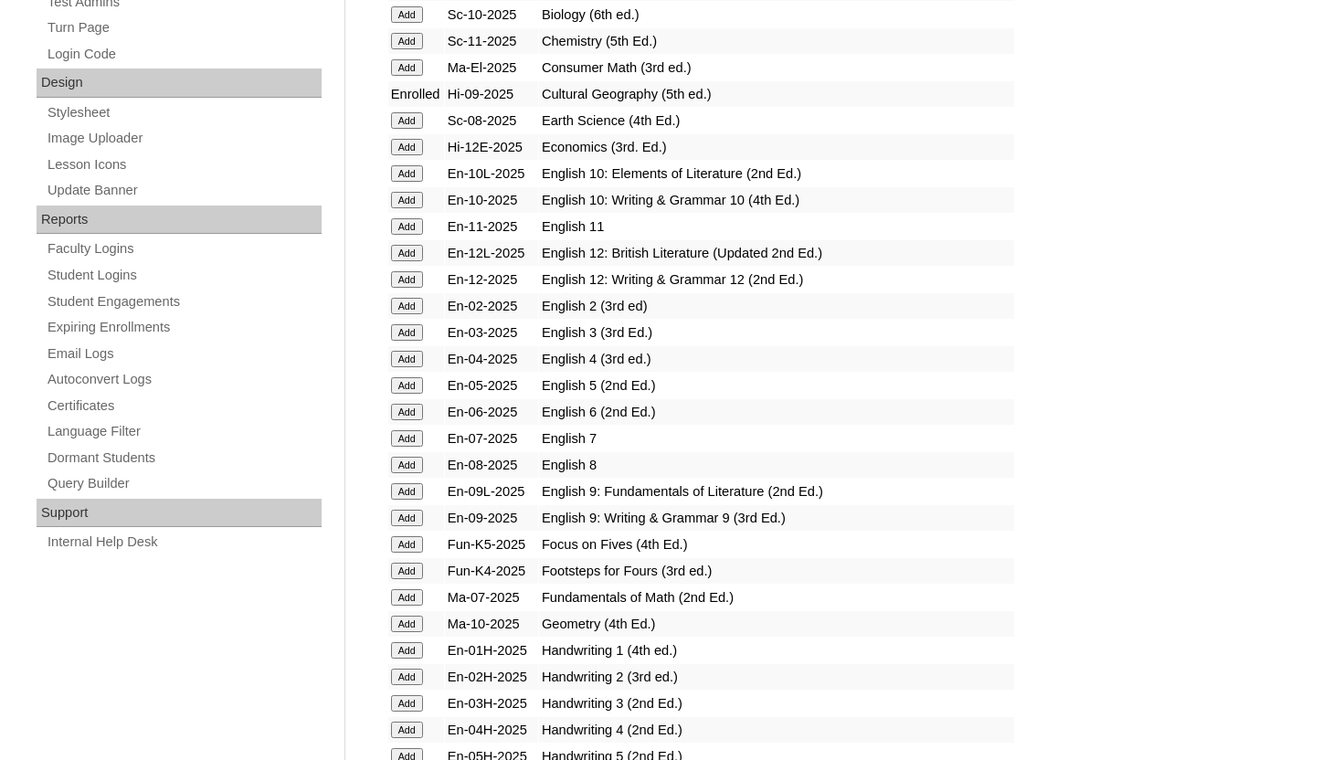
scroll to position [1023, 0]
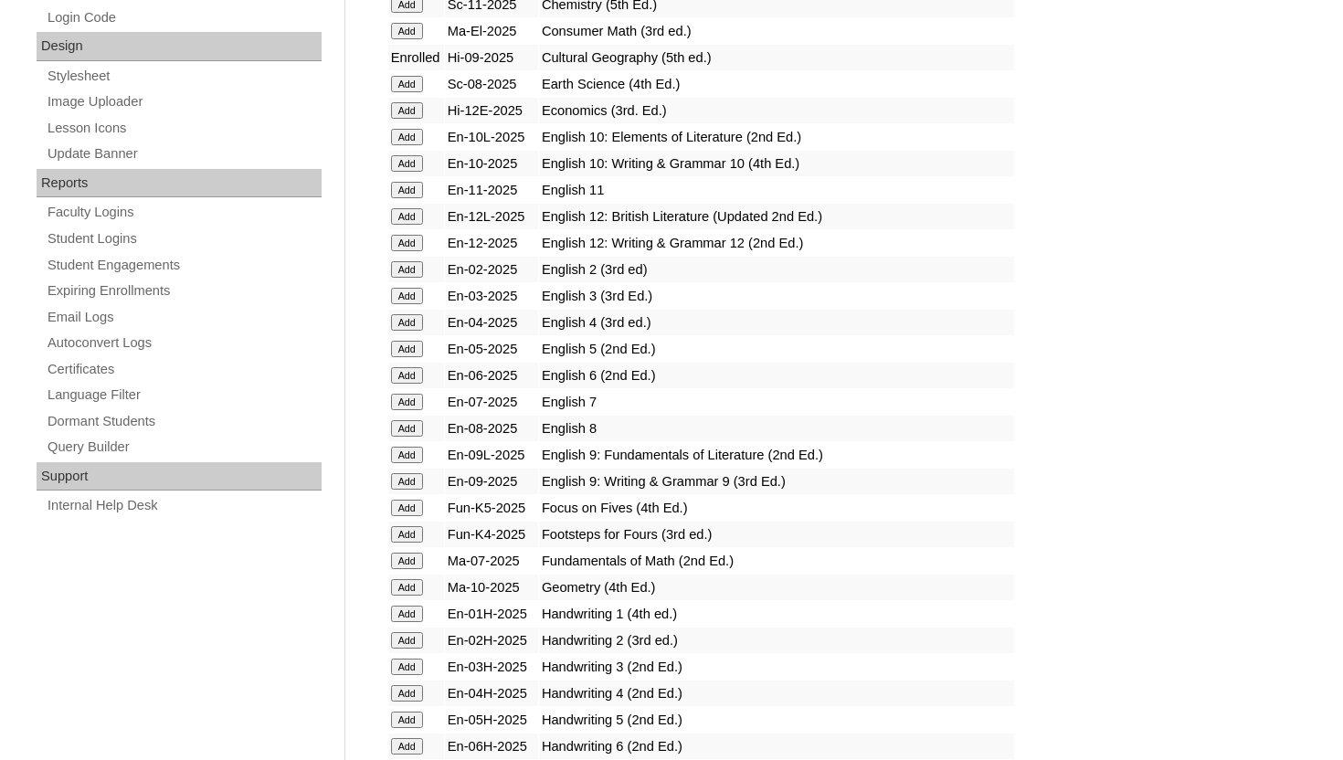
click at [408, 452] on input "Add" at bounding box center [407, 455] width 32 height 16
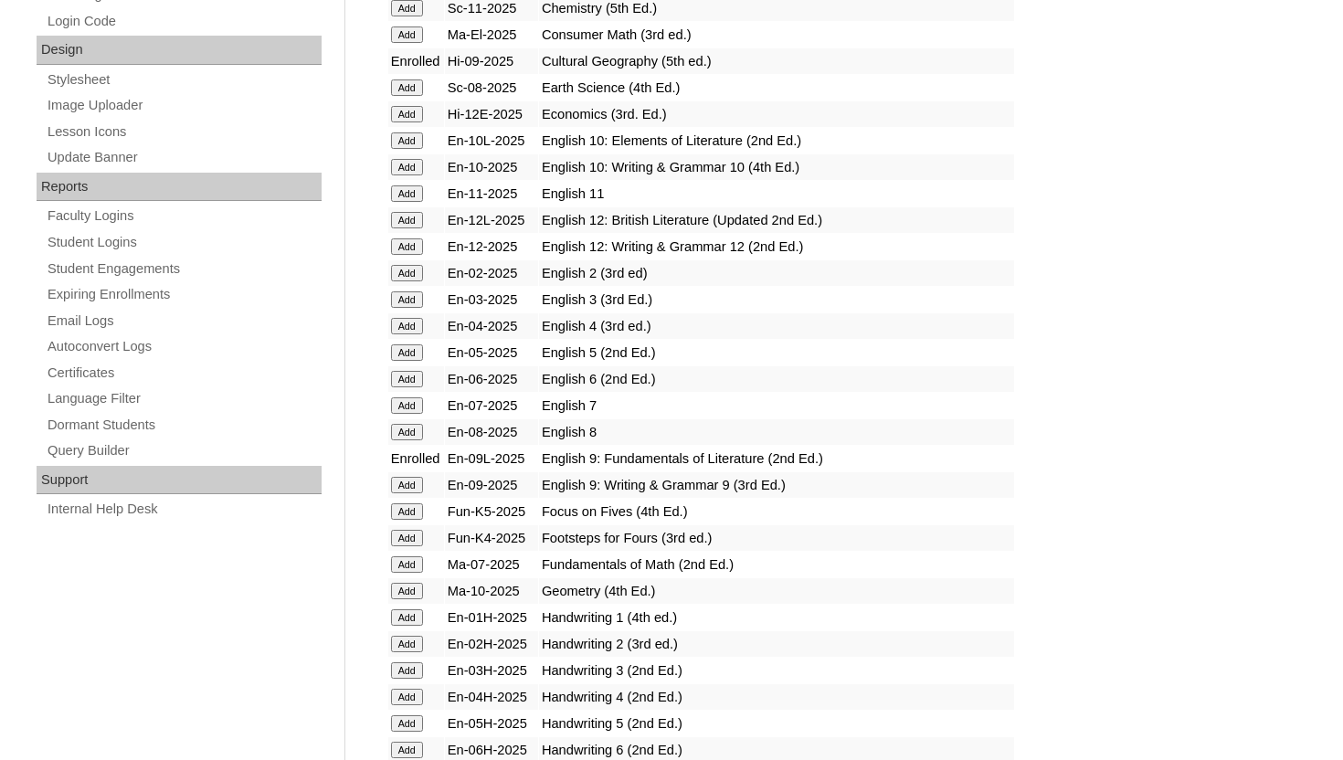
scroll to position [1023, 0]
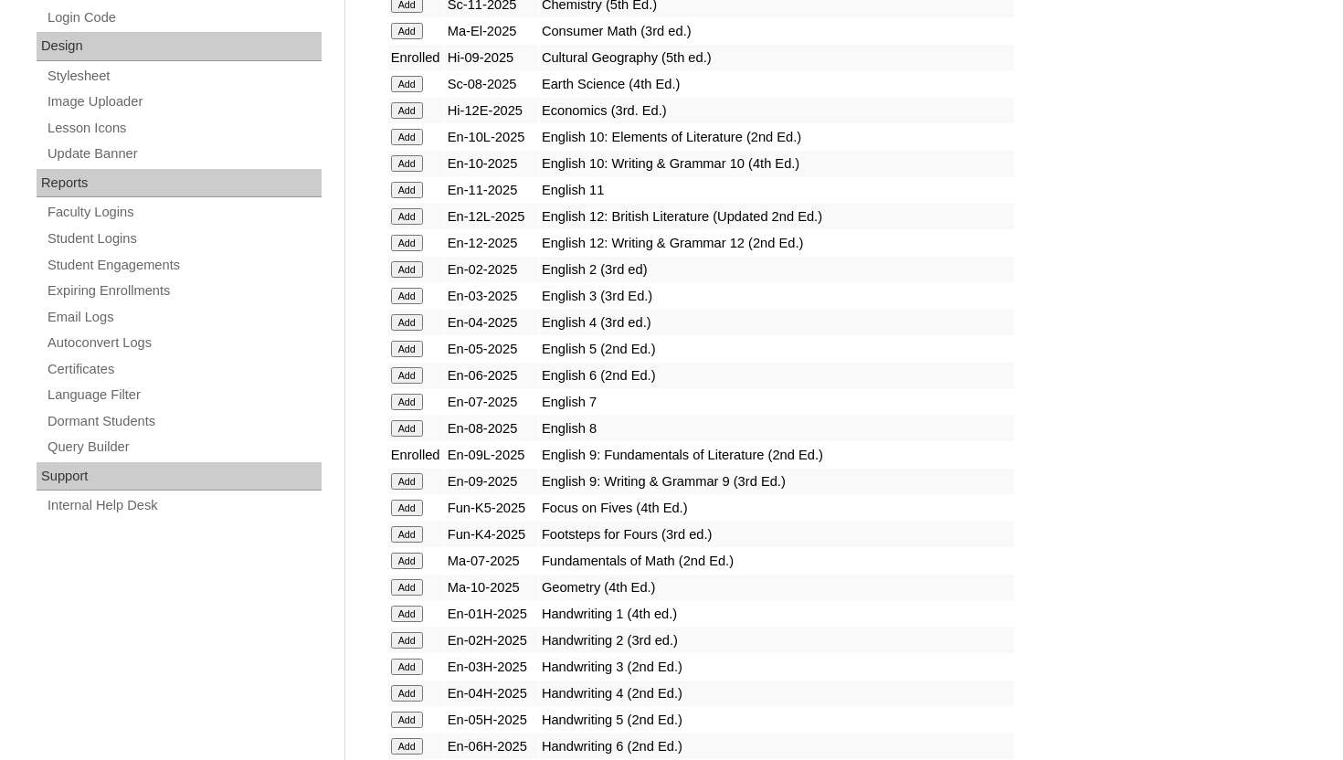
click at [407, 482] on input "Add" at bounding box center [407, 481] width 32 height 16
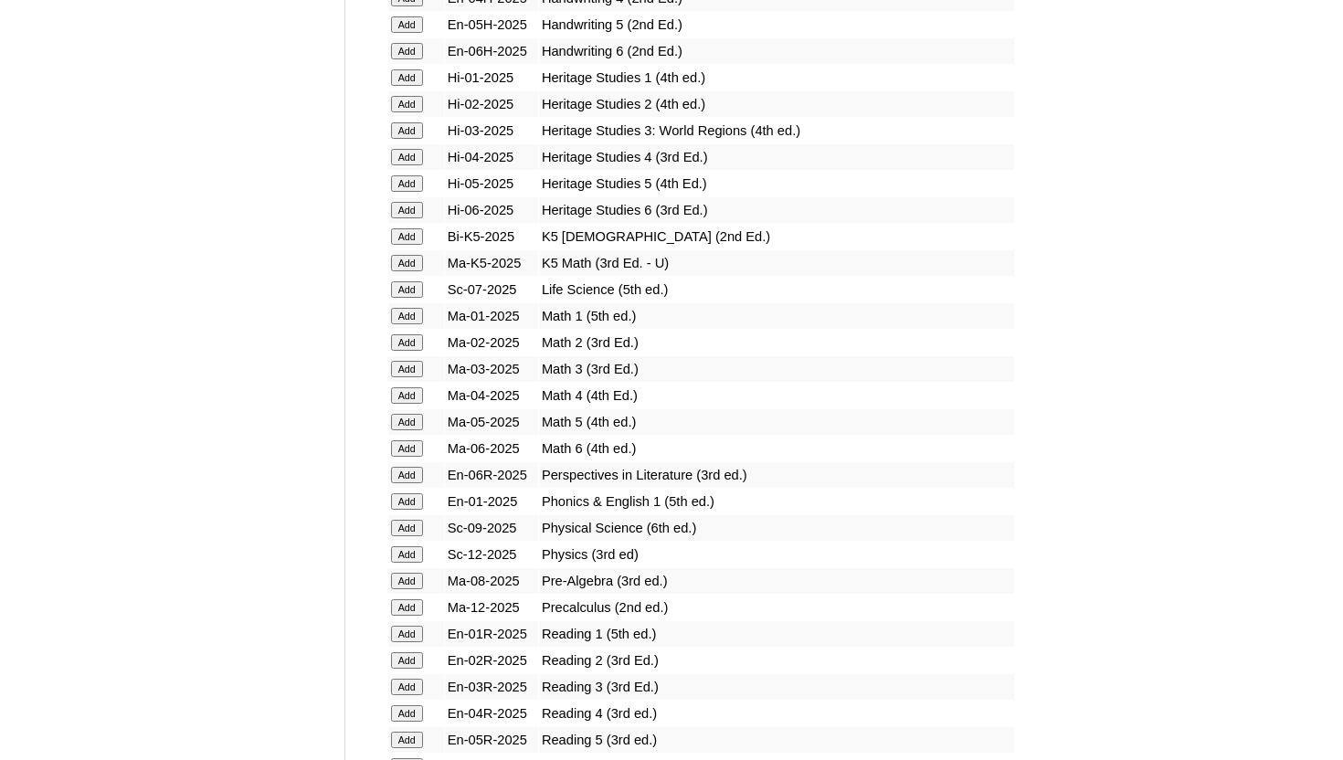
scroll to position [1754, 0]
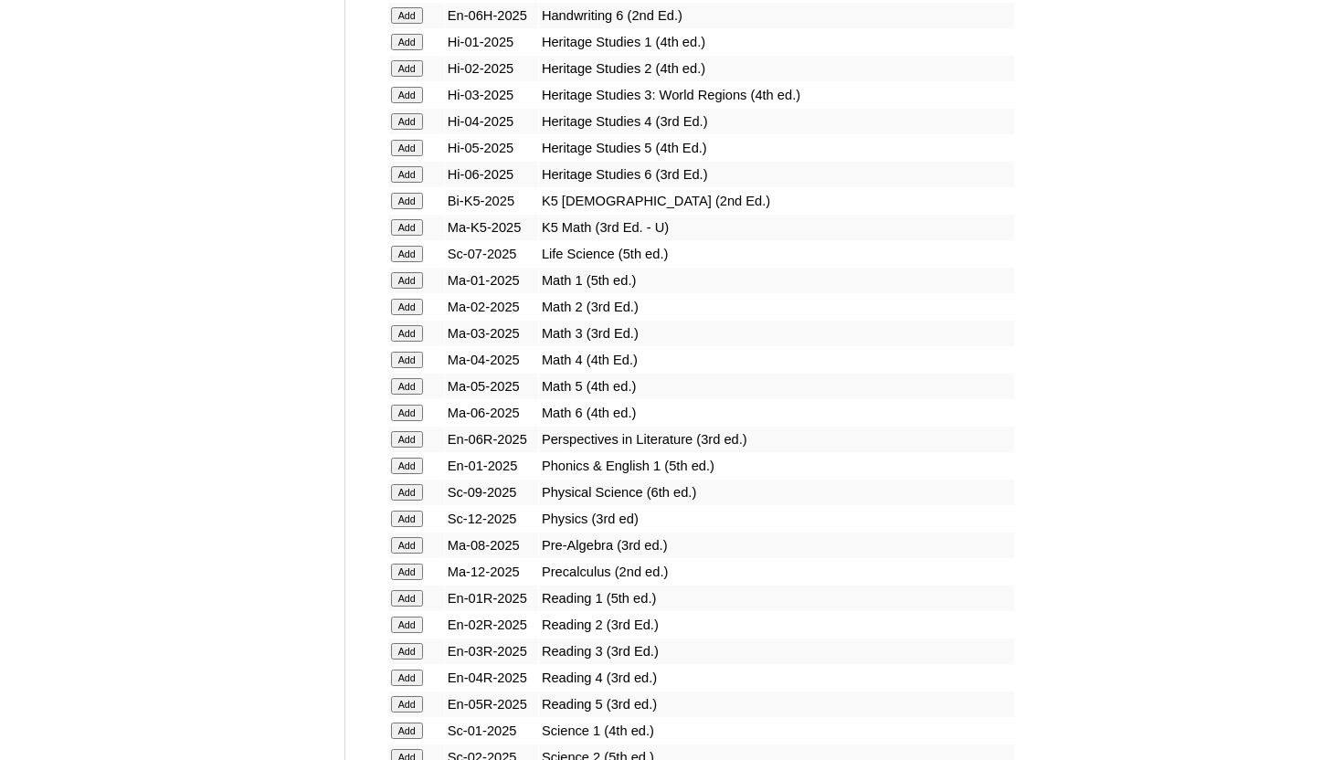
click at [407, 491] on input "Add" at bounding box center [407, 492] width 32 height 16
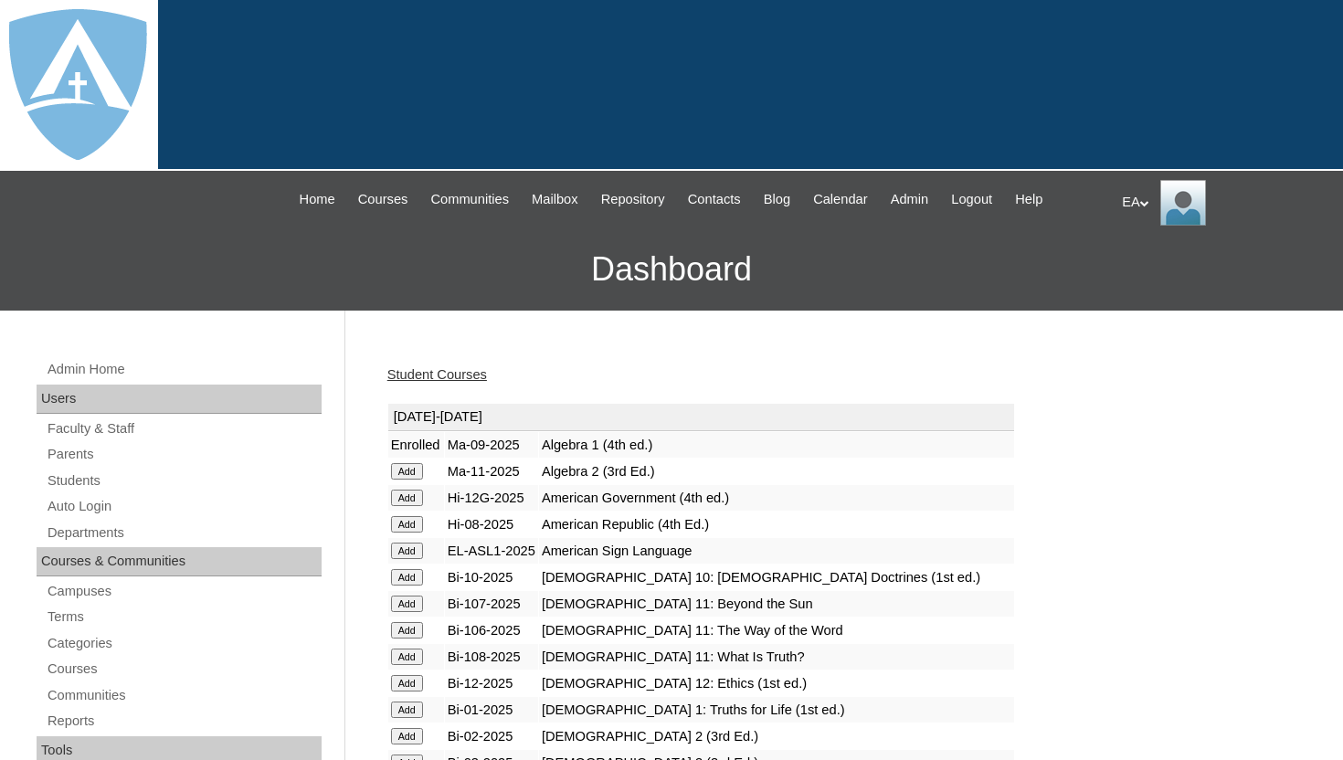
click at [460, 376] on link "Student Courses" at bounding box center [437, 374] width 100 height 15
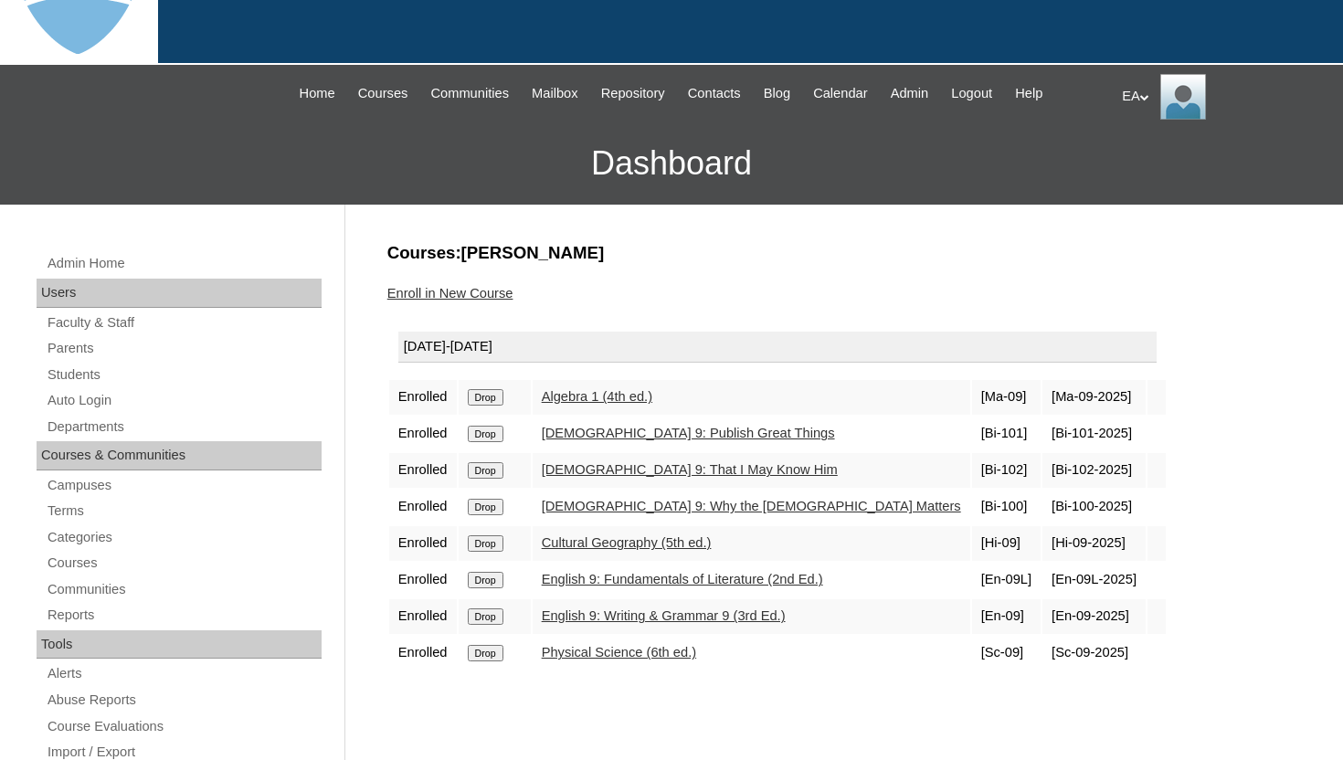
scroll to position [110, 0]
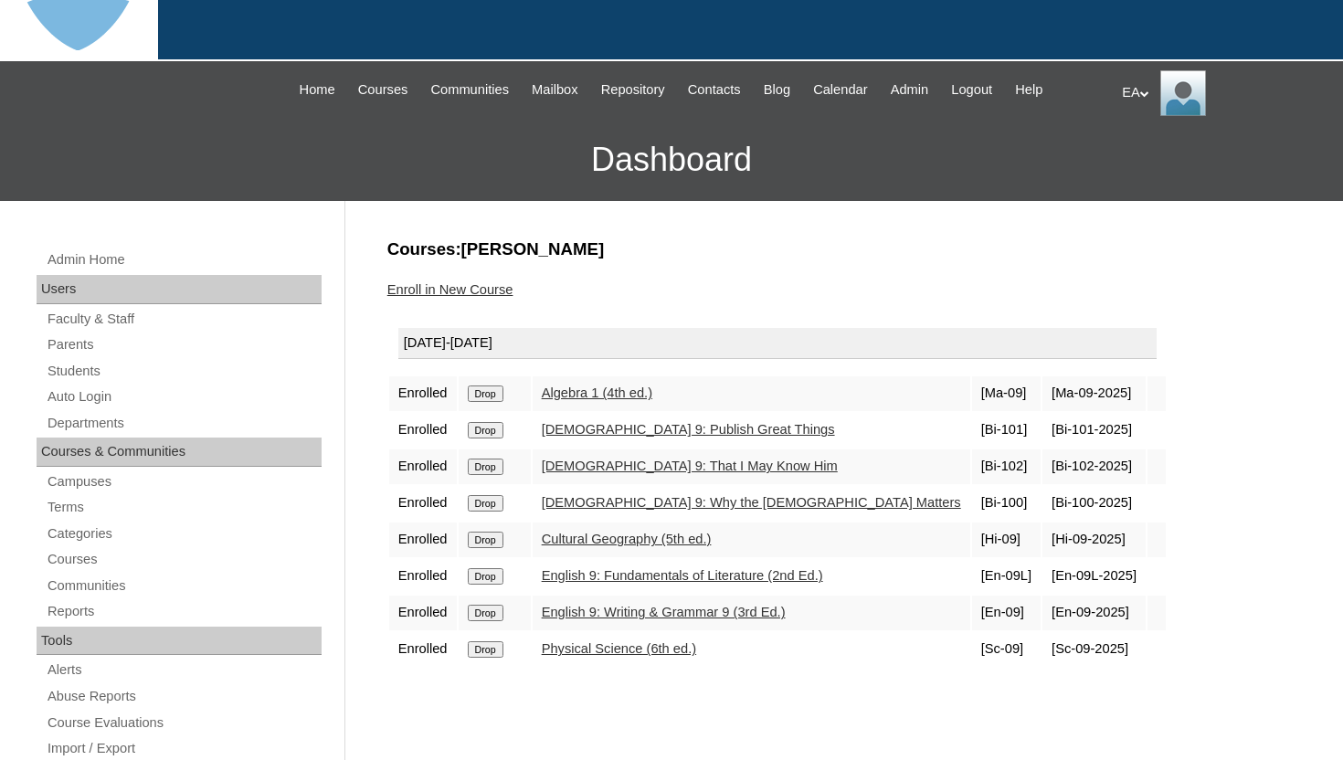
click at [90, 371] on link "Students" at bounding box center [184, 371] width 276 height 23
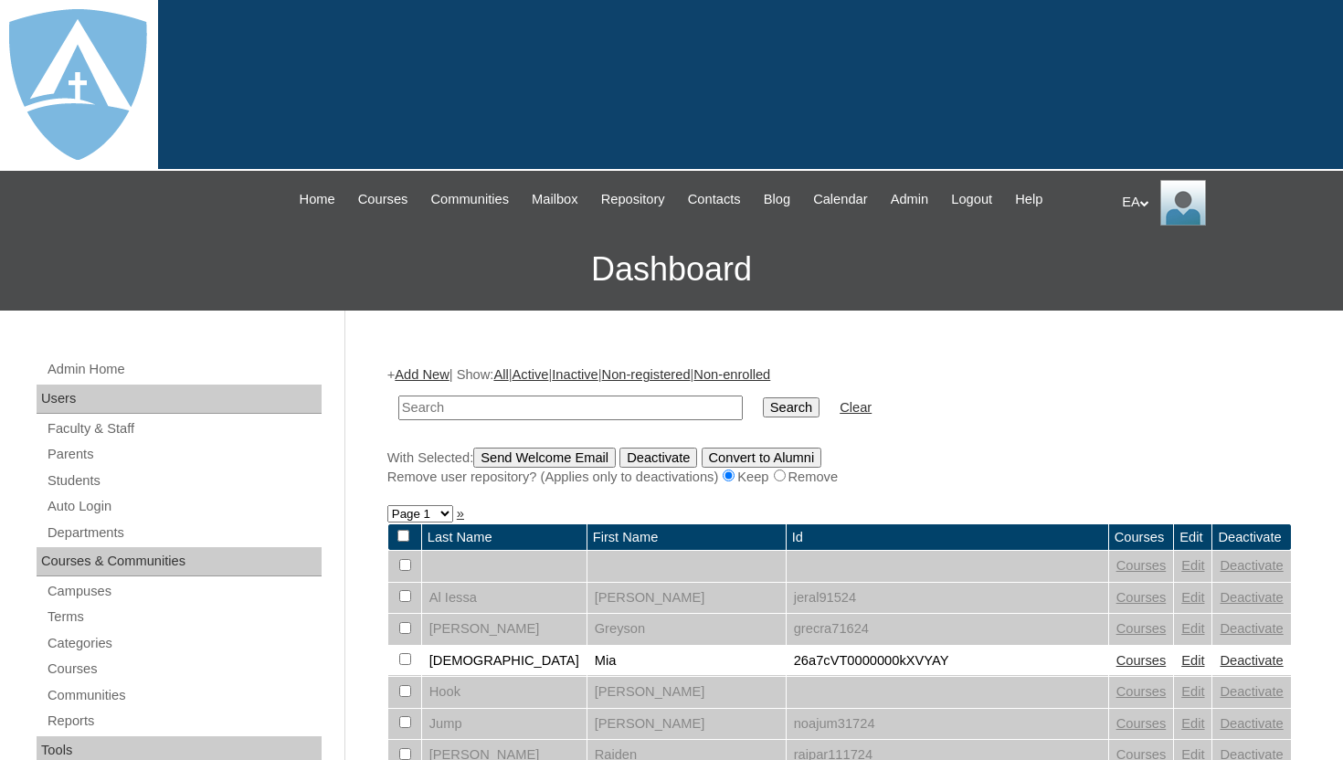
click at [459, 401] on input "text" at bounding box center [570, 407] width 344 height 25
type input "[PERSON_NAME]"
click at [770, 414] on input "Search" at bounding box center [791, 407] width 57 height 20
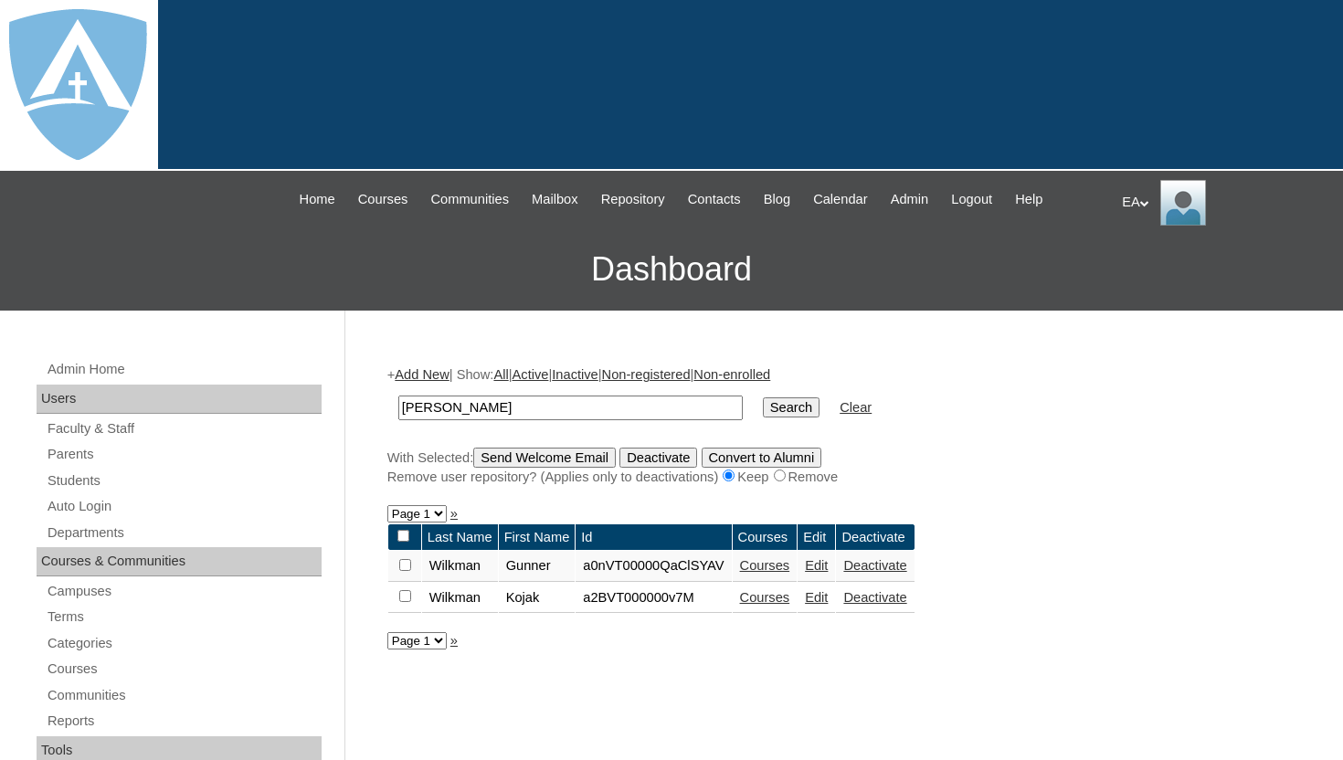
click at [789, 567] on link "Courses" at bounding box center [765, 565] width 50 height 15
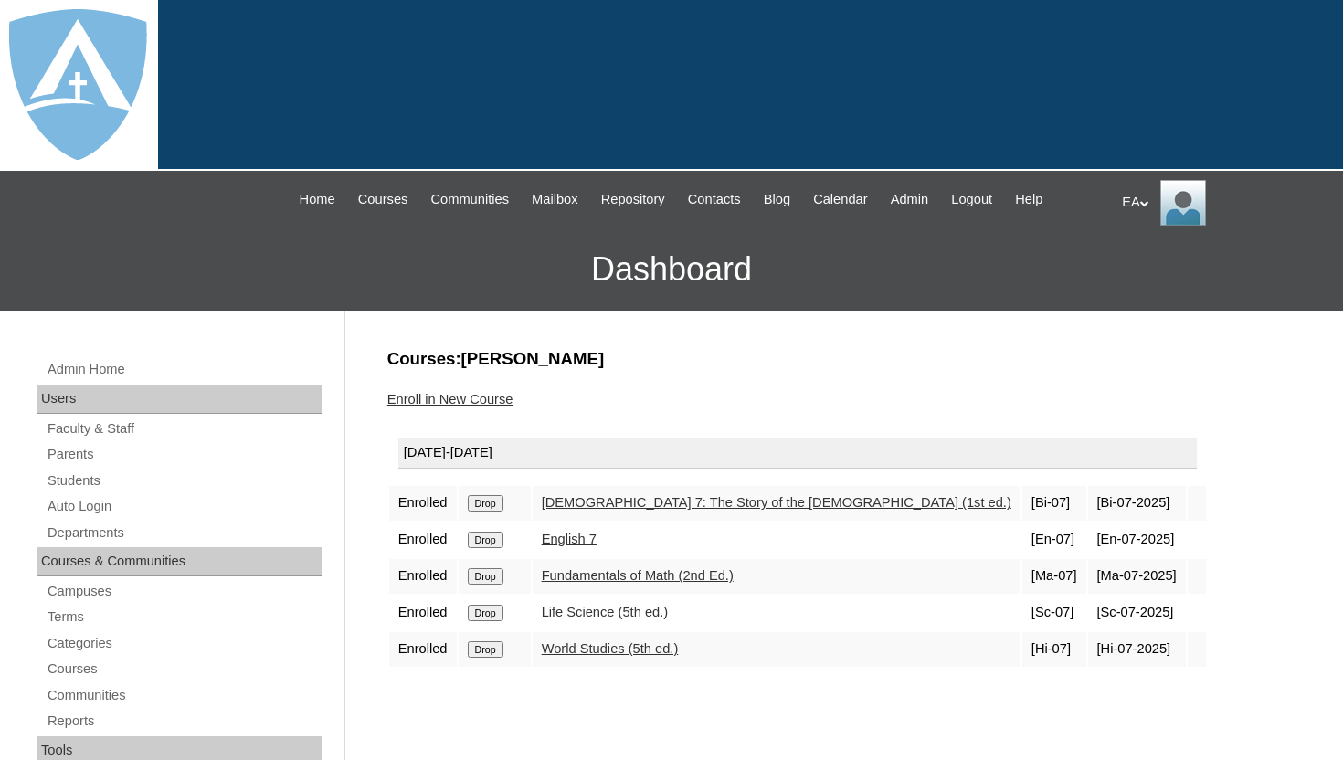
click at [712, 395] on div "Enroll in New Course" at bounding box center [839, 399] width 904 height 19
click at [92, 481] on link "Students" at bounding box center [184, 480] width 276 height 23
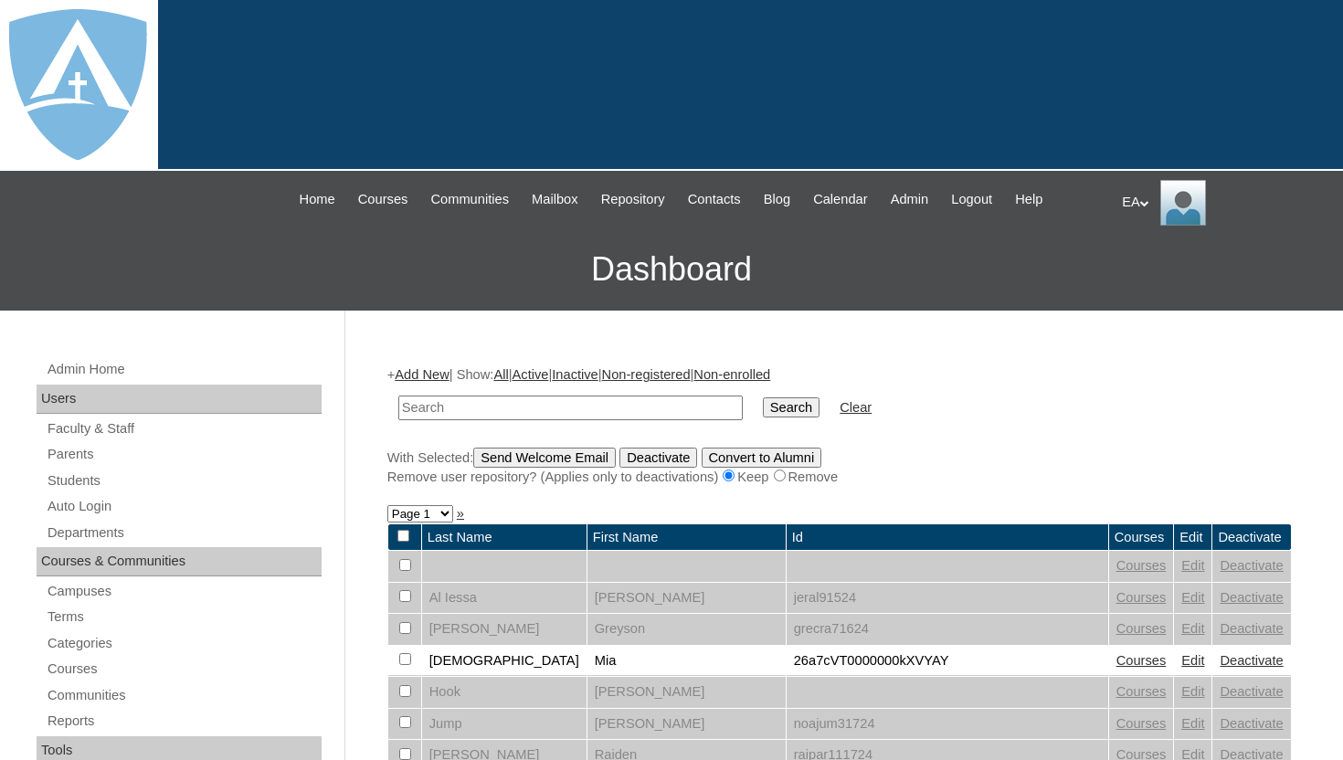
click at [459, 408] on input "text" at bounding box center [570, 407] width 344 height 25
type input "[PERSON_NAME]"
click at [793, 398] on input "Search" at bounding box center [791, 407] width 57 height 20
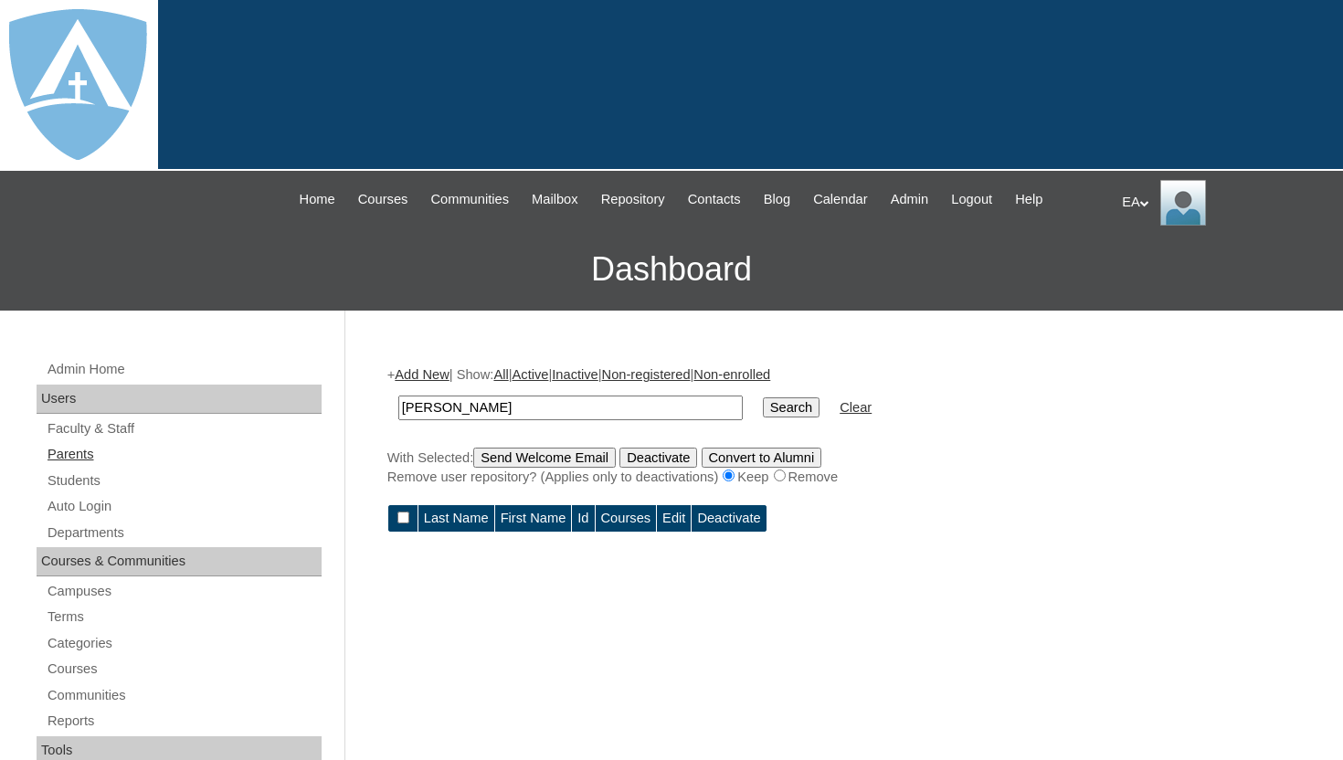
click at [71, 452] on link "Parents" at bounding box center [184, 454] width 276 height 23
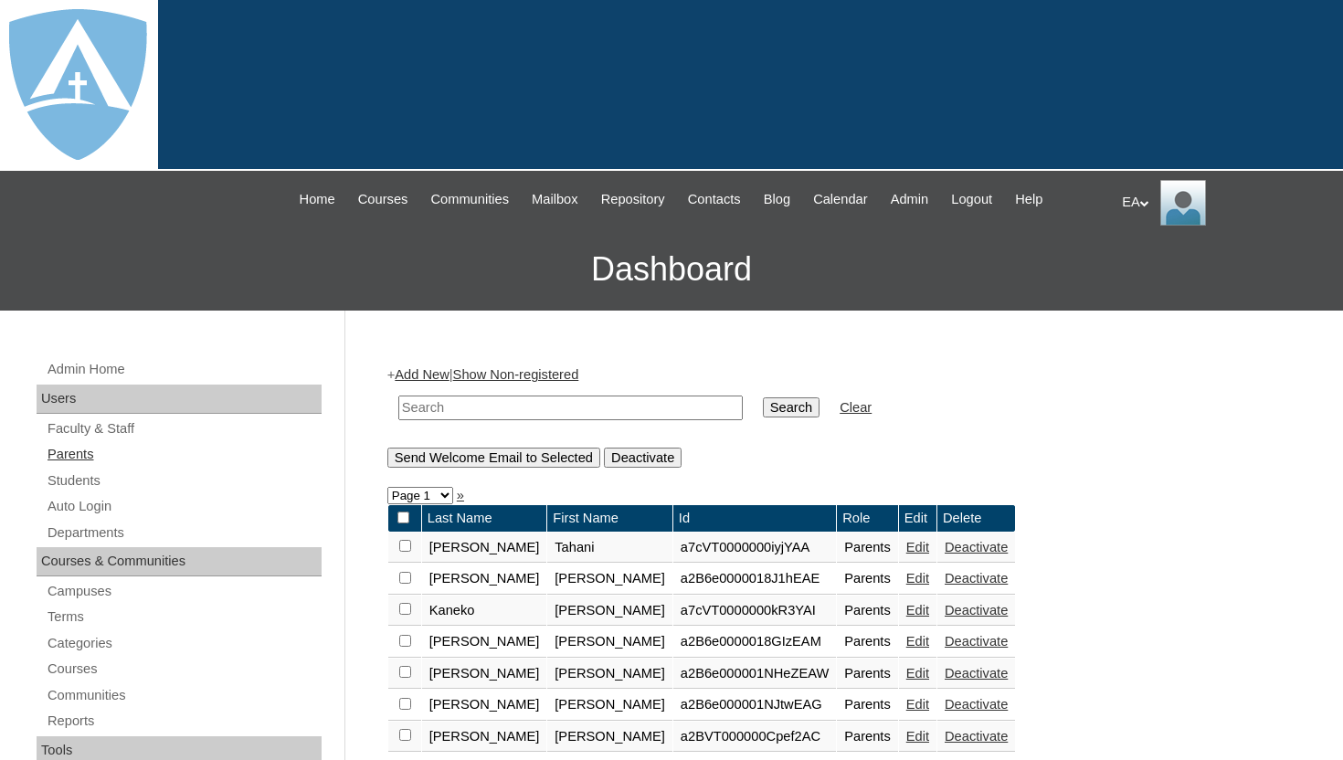
click at [85, 450] on link "Parents" at bounding box center [184, 454] width 276 height 23
click at [444, 373] on link "Add New" at bounding box center [422, 374] width 54 height 15
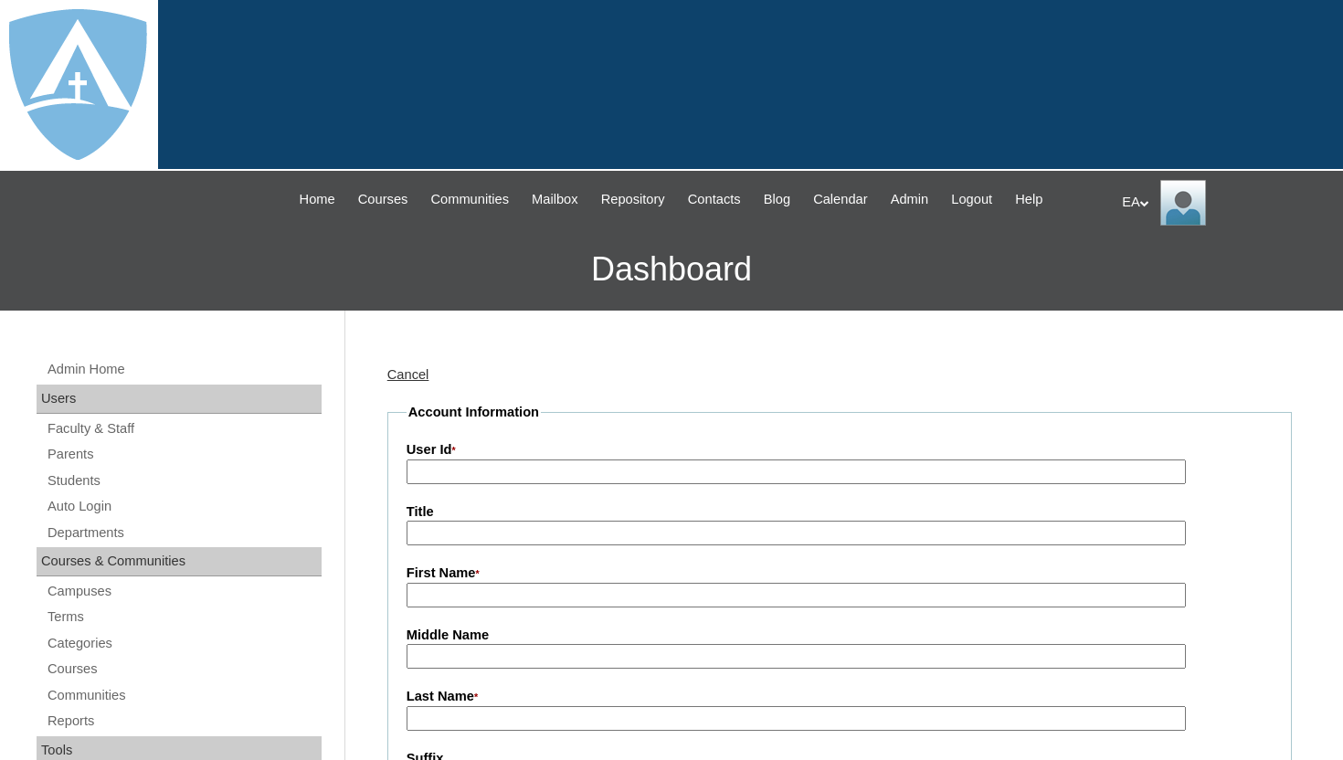
type input "HomeschoolAdmin"
click at [88, 456] on link "Parents" at bounding box center [184, 454] width 276 height 23
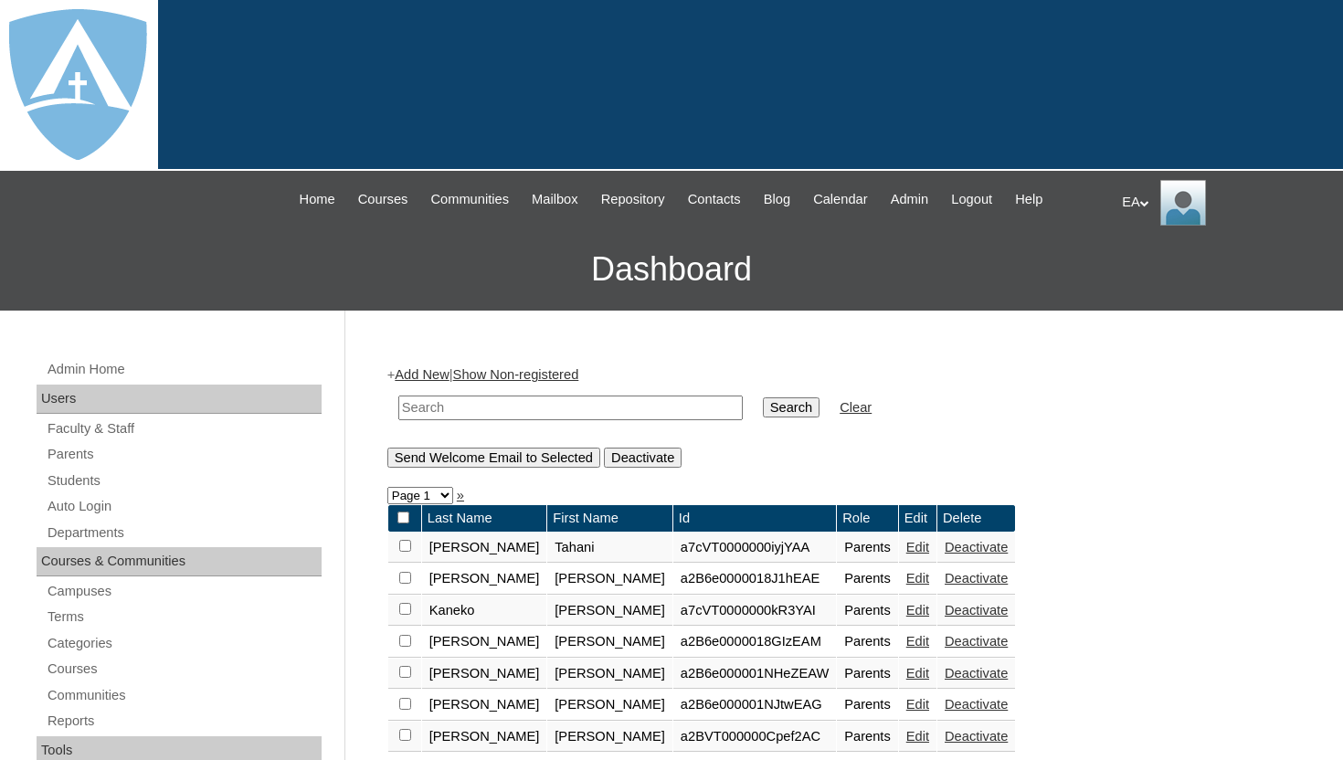
click at [446, 377] on link "Add New" at bounding box center [422, 374] width 54 height 15
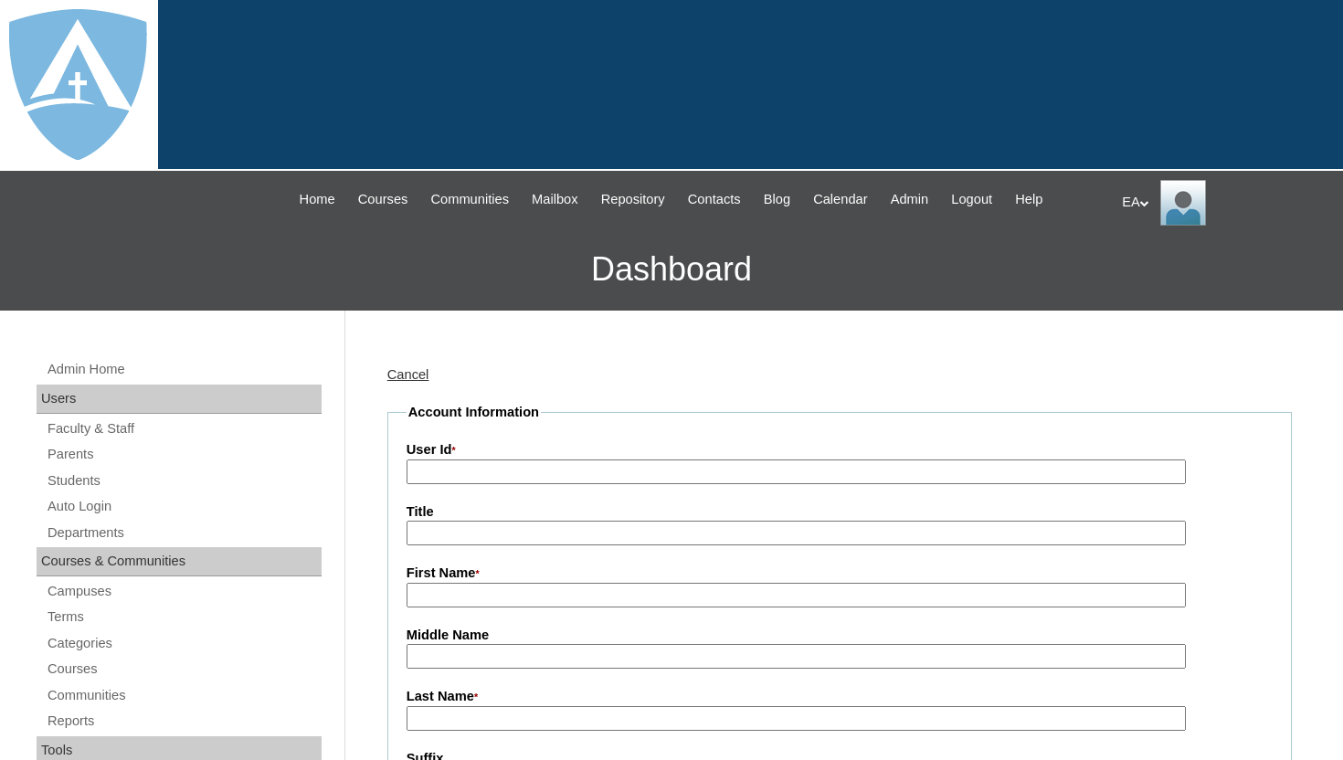
type input "HomeschoolAdmin"
click at [474, 469] on input "User Id *" at bounding box center [795, 471] width 779 height 25
paste input "levi.dye@enlightiumstudent.com"
type input "levi.dye@enlightiumstudent.com"
drag, startPoint x: 659, startPoint y: 471, endPoint x: 361, endPoint y: 469, distance: 297.8
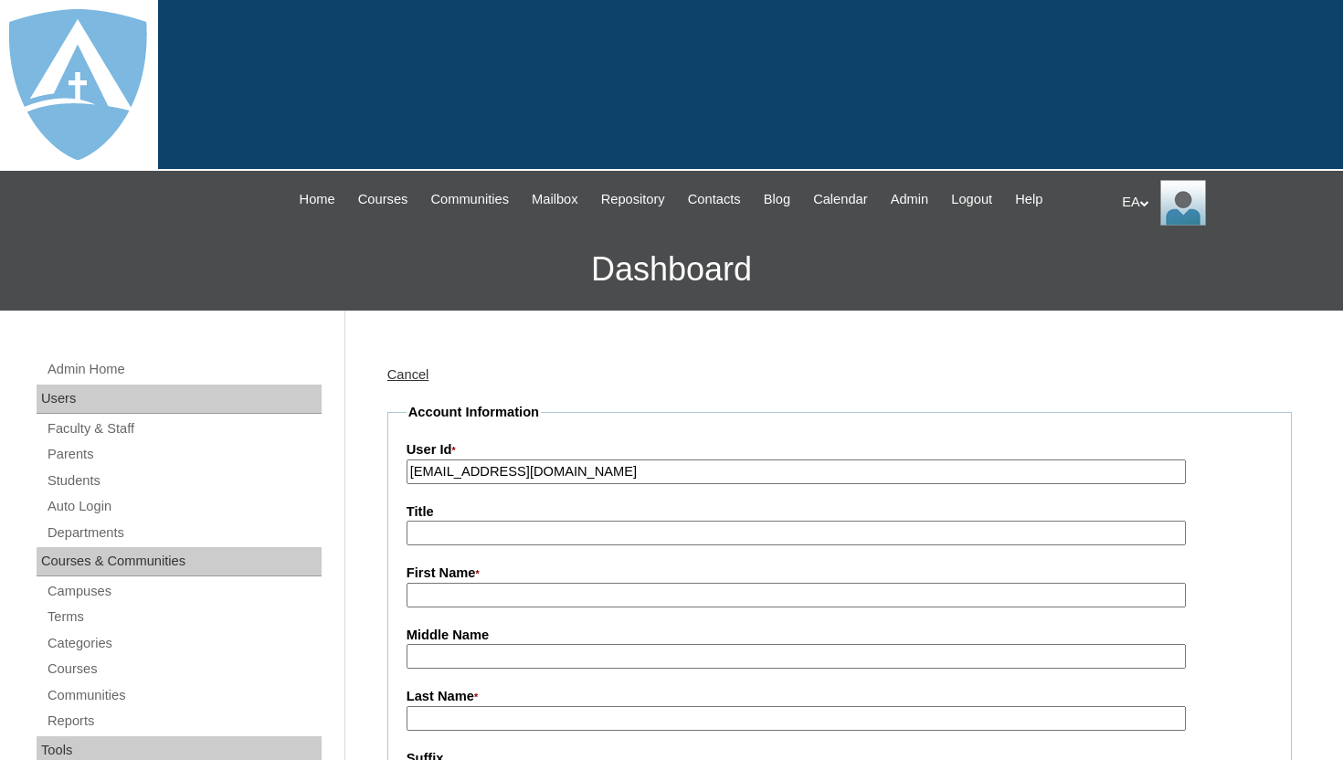
paste input "a2BVT000000ssg9"
type input "a2BVT000000ssg9"
click at [542, 596] on input "First Name *" at bounding box center [795, 595] width 779 height 25
type input "Ashley"
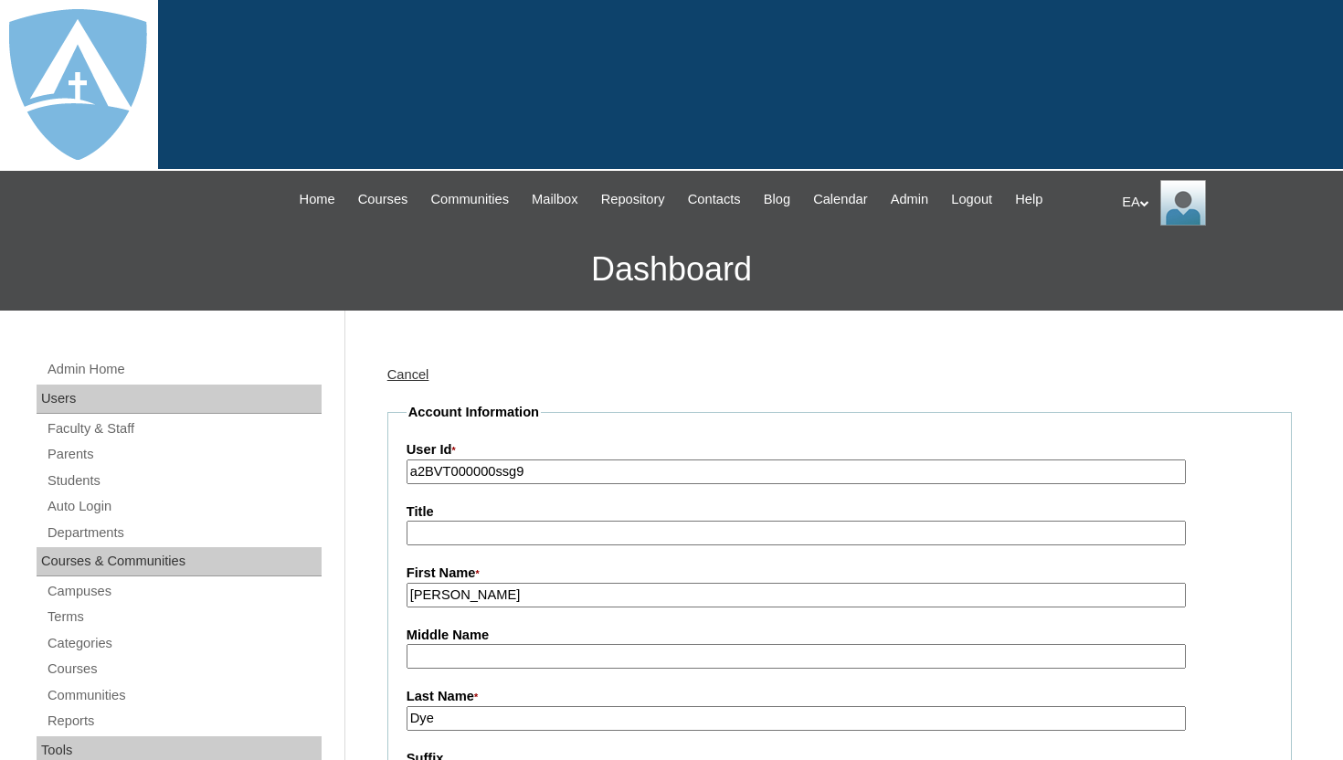
type input "Dye"
click at [1229, 440] on label "User Id *" at bounding box center [839, 450] width 866 height 20
click at [1186, 459] on input "a2BVT000000ssg9" at bounding box center [795, 471] width 779 height 25
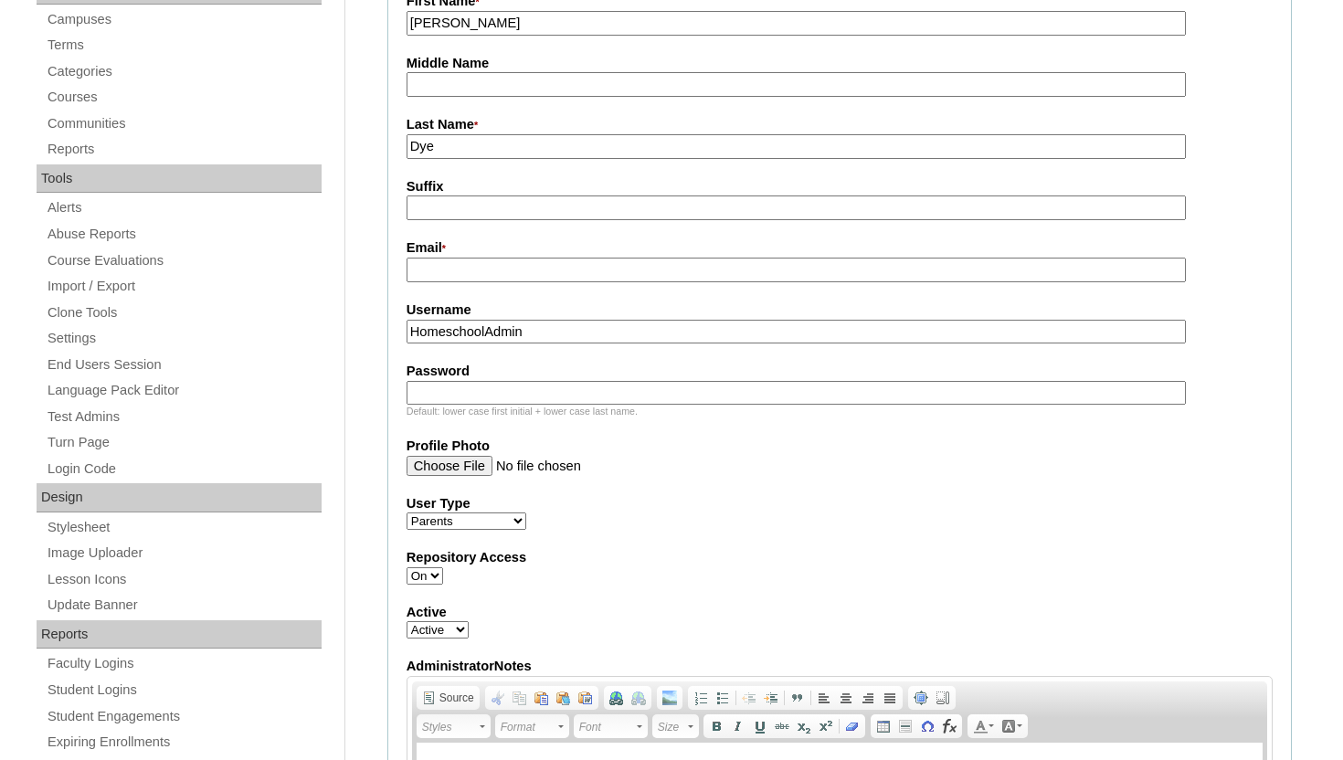
scroll to position [585, 0]
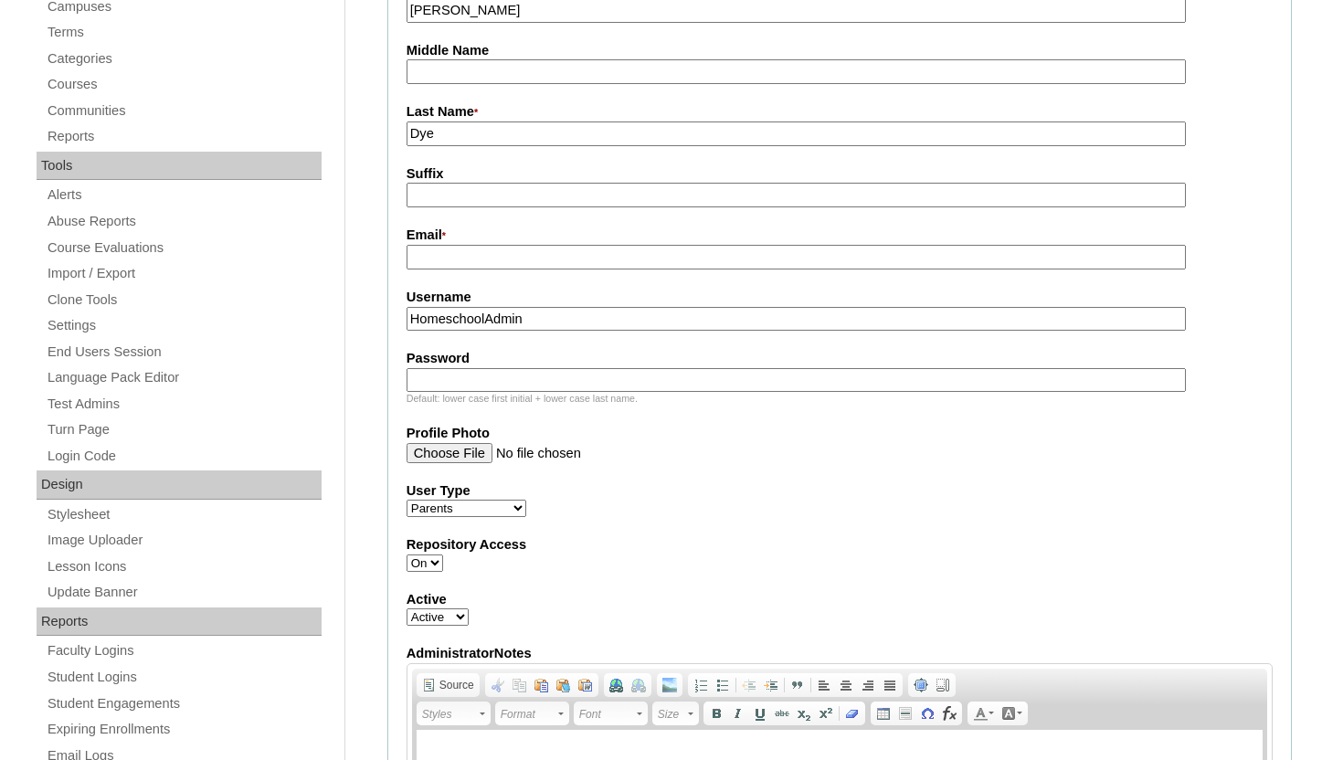
click at [648, 260] on input "Email *" at bounding box center [795, 257] width 779 height 25
paste input "ashleyndye16@gmail.com mailto:ashleyndye16@gmail.com"
drag, startPoint x: 597, startPoint y: 258, endPoint x: 809, endPoint y: 260, distance: 211.9
click at [809, 260] on input "ashleyndye16@gmail.com mailto:ashleyndye16@gmail.com" at bounding box center [795, 257] width 779 height 25
click at [639, 264] on input "ashleyndye16@gmail.com m" at bounding box center [795, 257] width 779 height 25
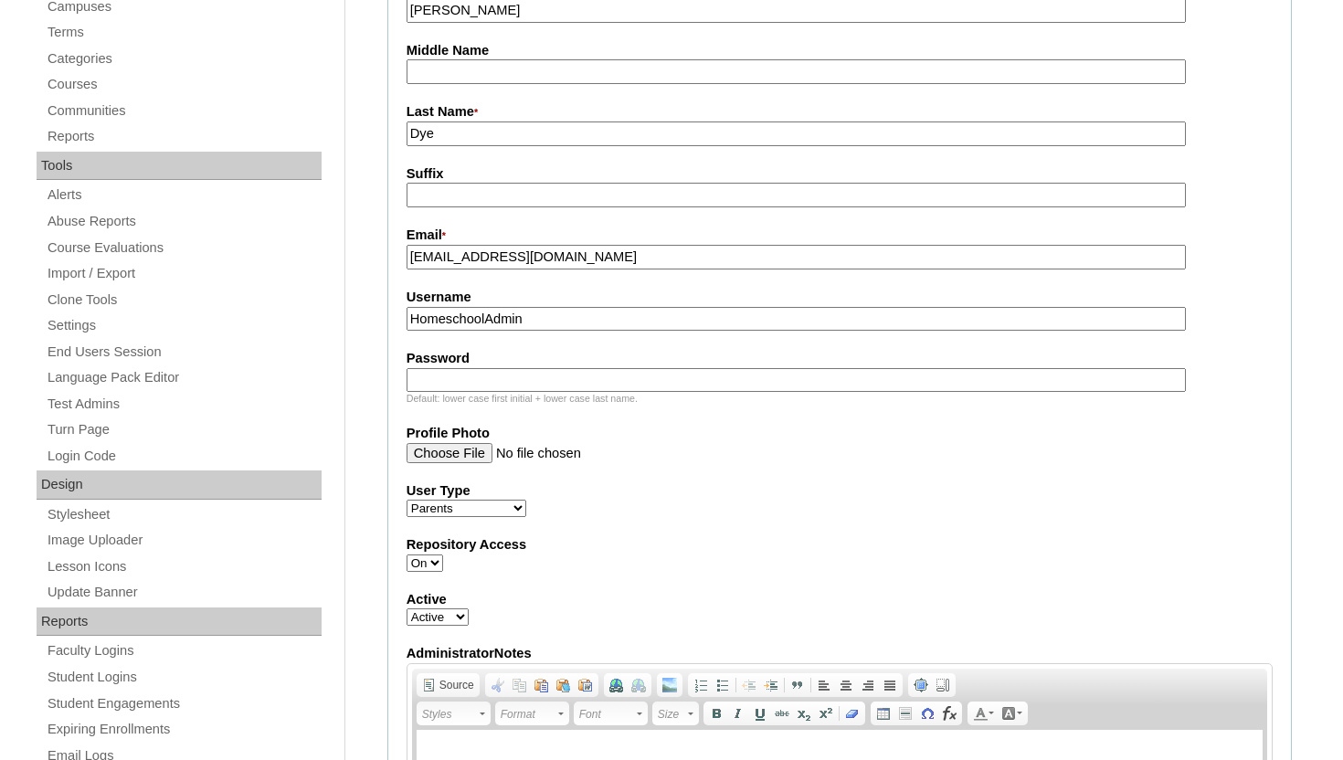
drag, startPoint x: 598, startPoint y: 259, endPoint x: 406, endPoint y: 262, distance: 192.7
click at [406, 262] on input "ashleyndye16@gmail.com" at bounding box center [795, 257] width 779 height 25
type input "ashleyndye16@gmail.com"
drag, startPoint x: 554, startPoint y: 324, endPoint x: 353, endPoint y: 322, distance: 201.9
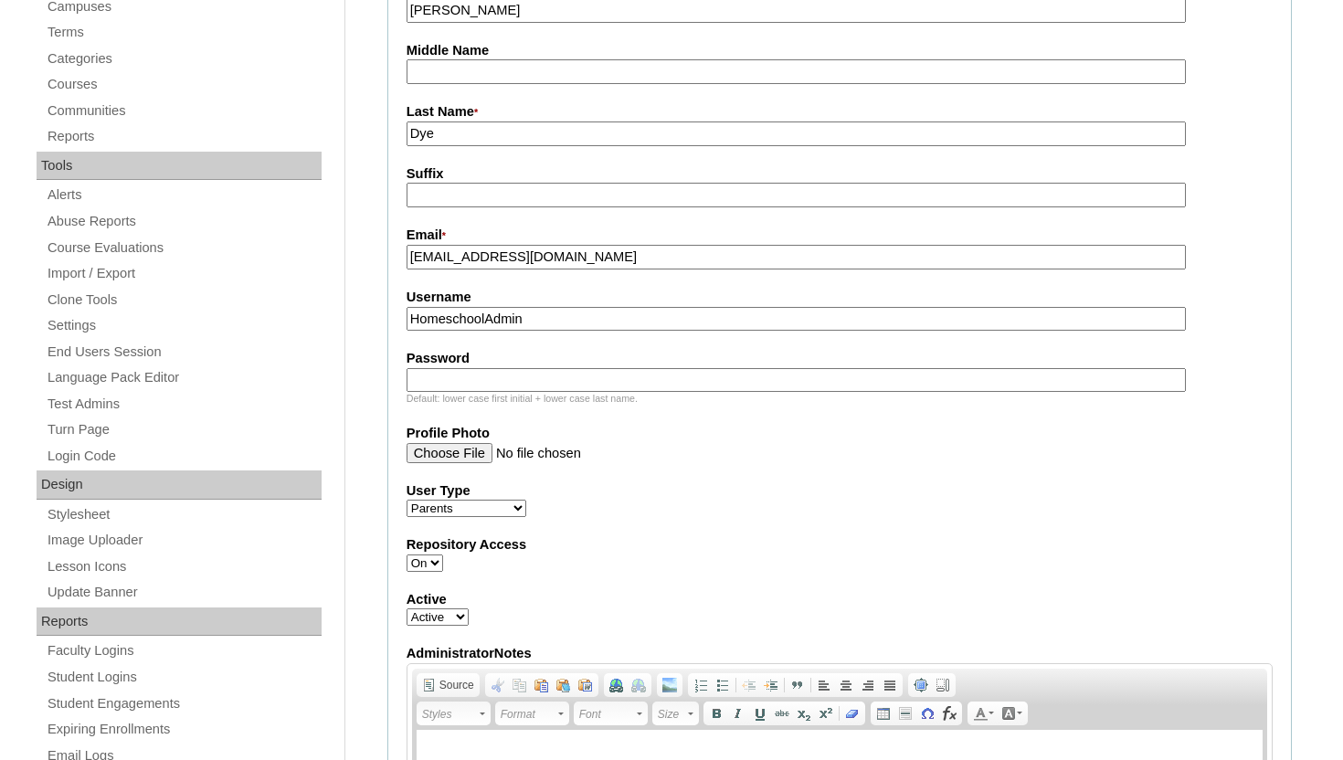
paste input "ashleyndye16@gmail.com"
type input "ashleyndye16@gmail.com"
click at [452, 385] on input "Password" at bounding box center [795, 380] width 779 height 25
paste input "ashleyndye16@gmail.com"
type input "ashleyndye16@gmail.com"
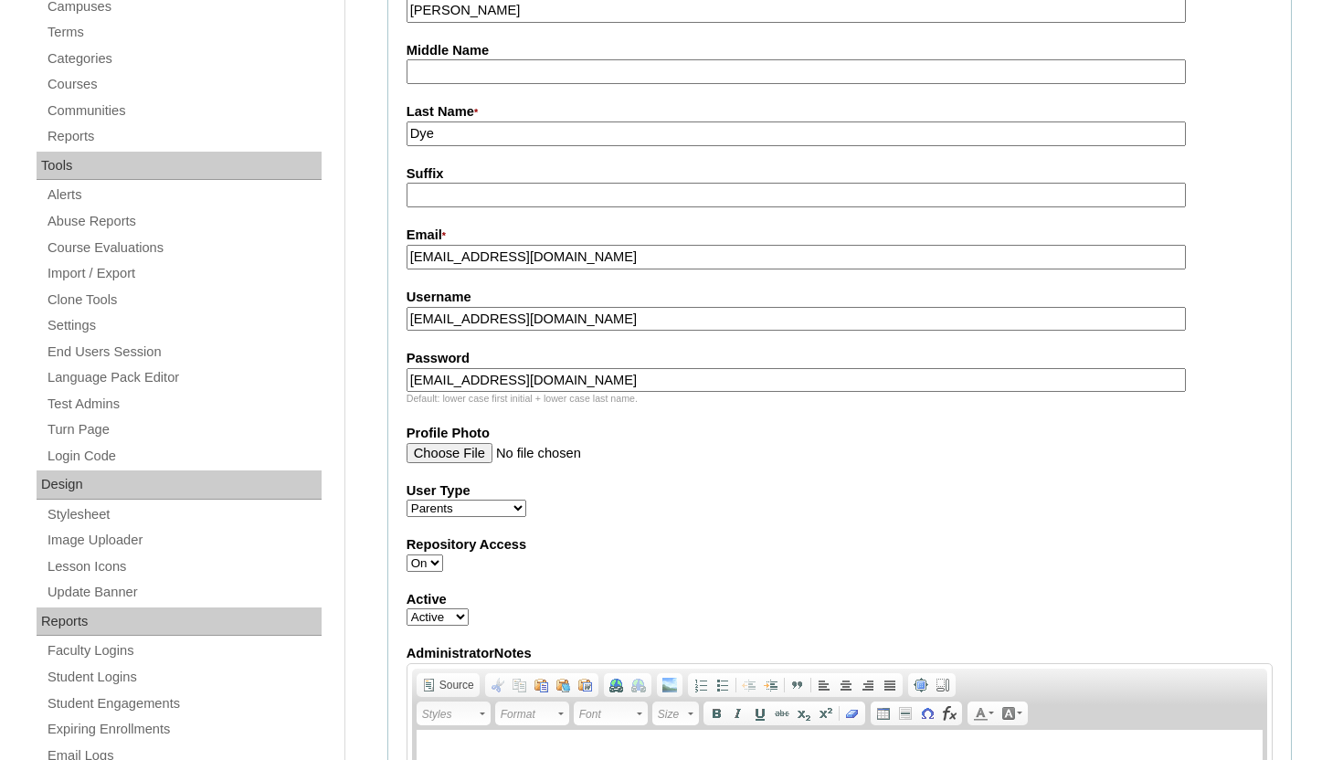
drag, startPoint x: 595, startPoint y: 257, endPoint x: 396, endPoint y: 258, distance: 198.2
click at [395, 258] on fieldset "Account Information User Id * a2BVT000000ssg9 Title First Name * Ashley Middle …" at bounding box center [839, 399] width 904 height 1162
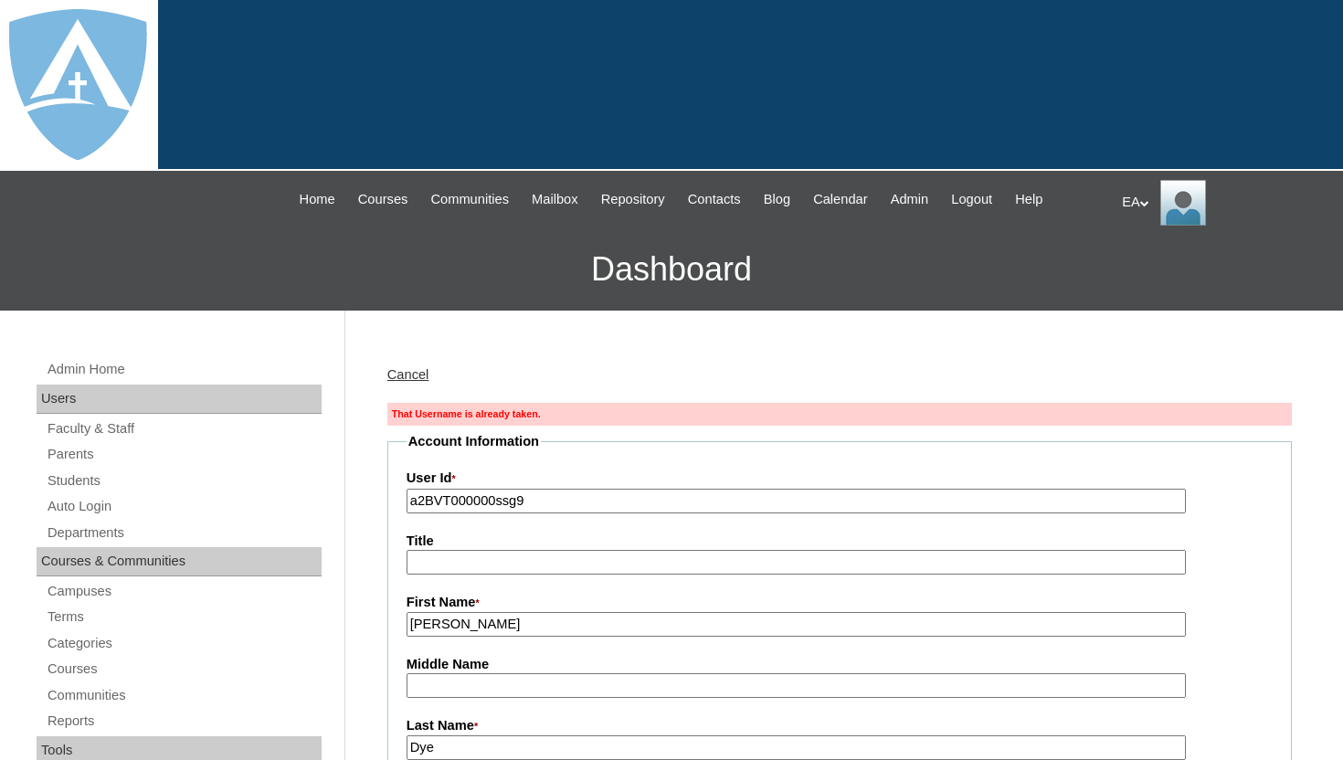
type input "HomeschoolAdmin"
click at [80, 447] on link "Parents" at bounding box center [184, 454] width 276 height 23
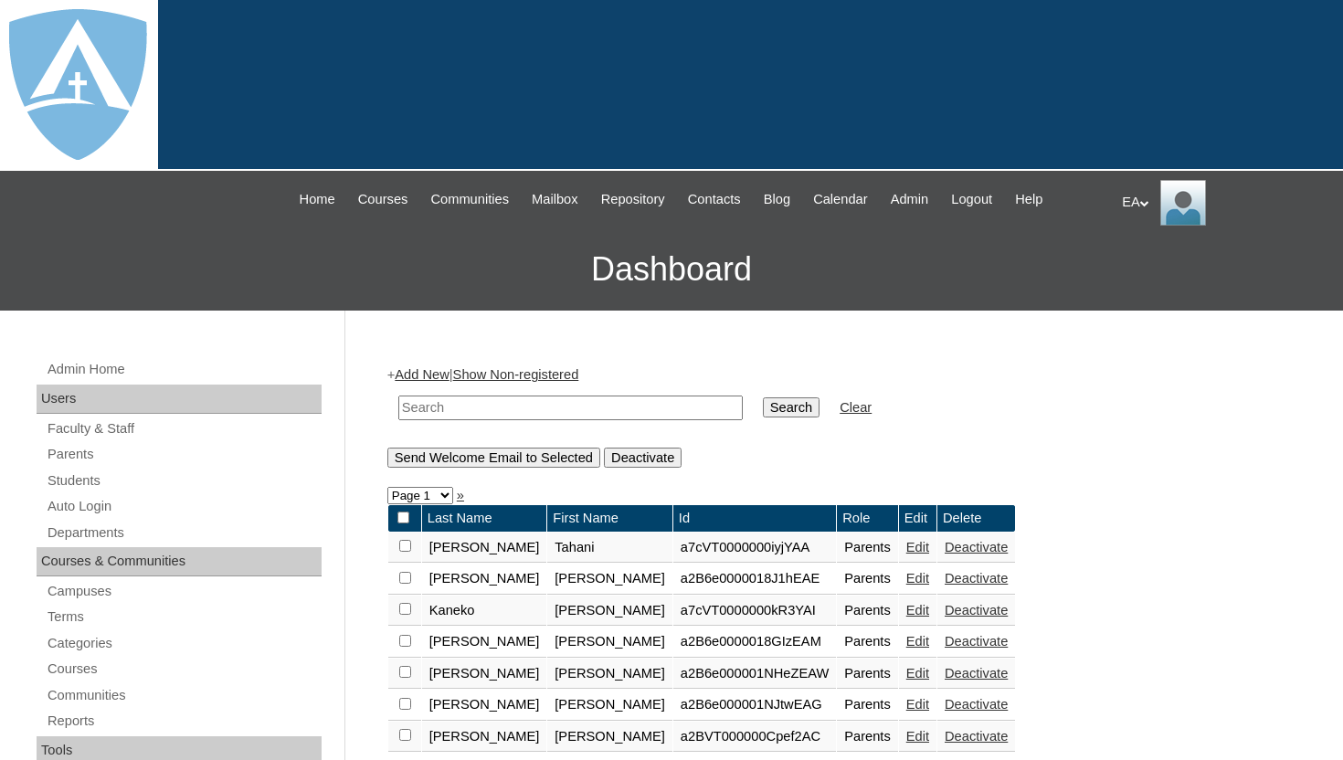
click at [469, 400] on input "text" at bounding box center [570, 407] width 344 height 25
type input "dye"
click at [764, 405] on input "Search" at bounding box center [791, 407] width 57 height 20
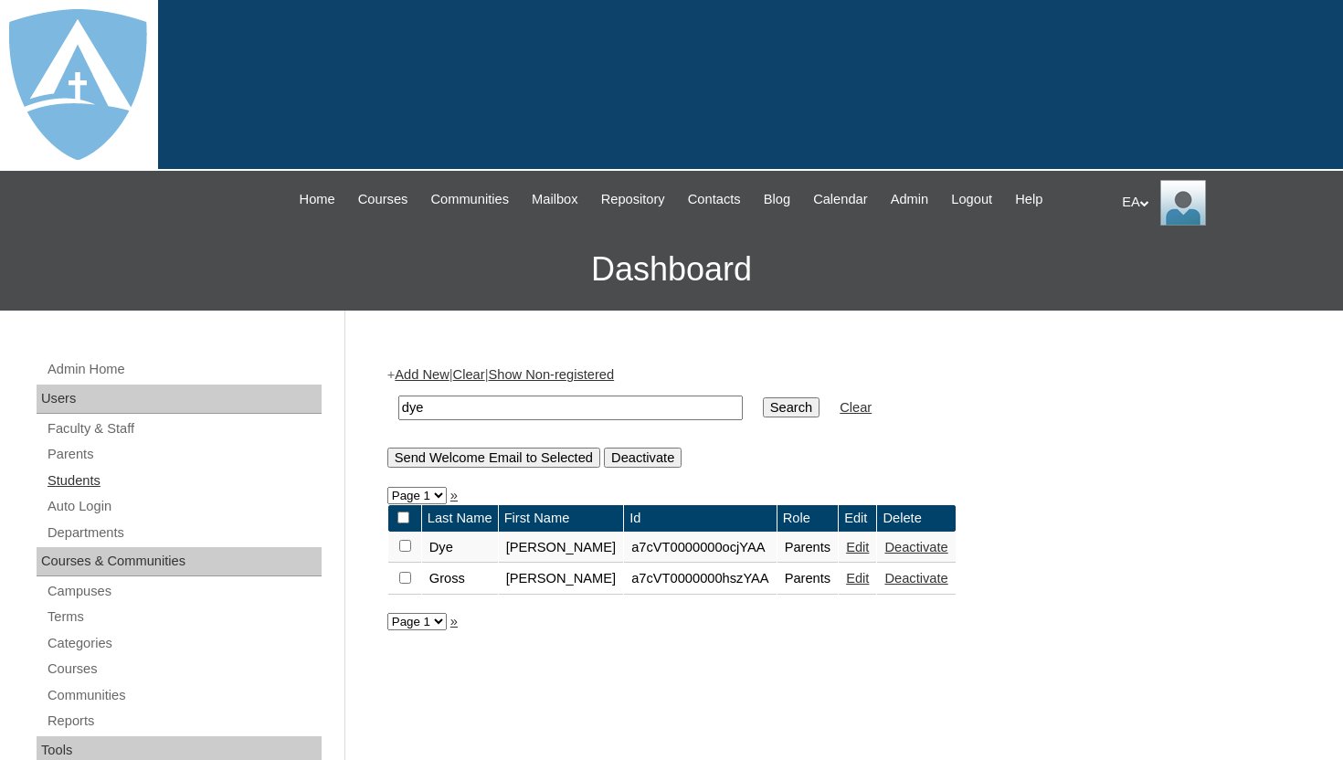
click at [77, 480] on link "Students" at bounding box center [184, 480] width 276 height 23
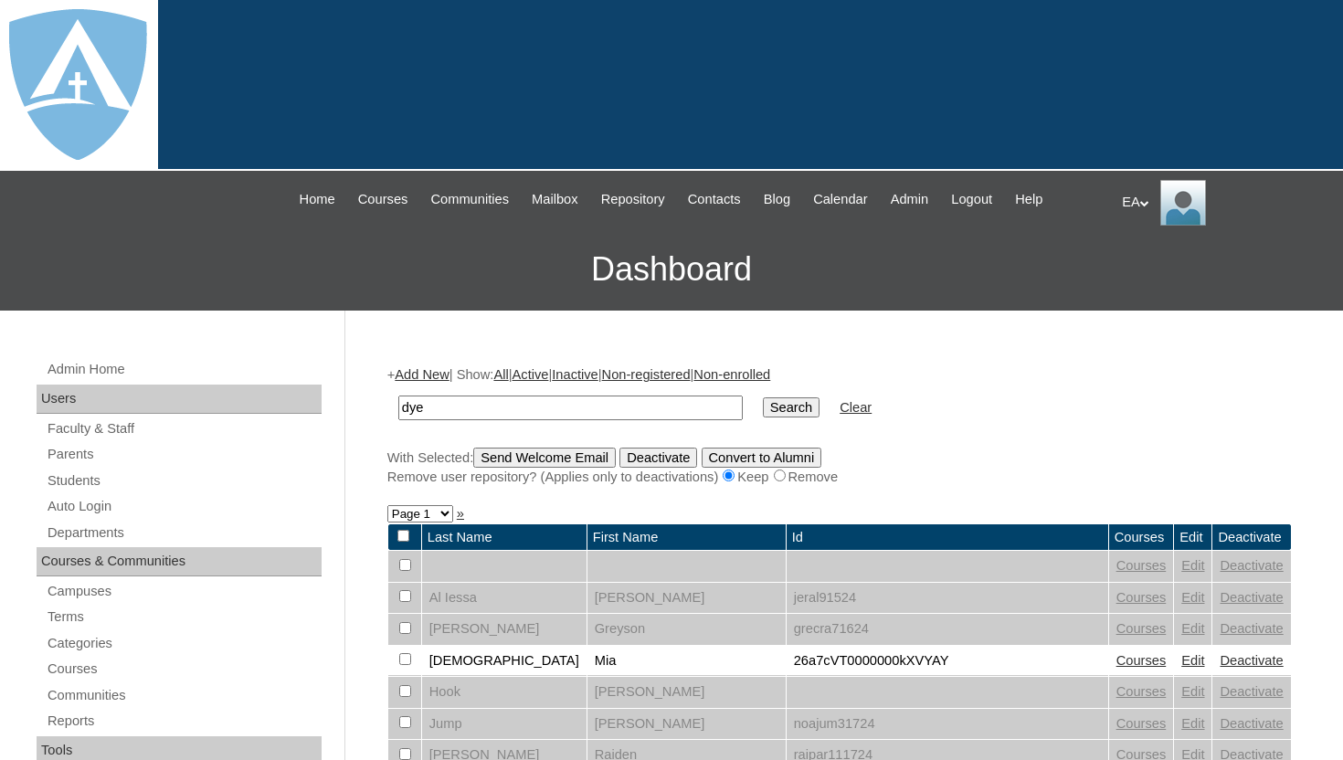
type input "dye"
click at [776, 403] on input "Search" at bounding box center [791, 407] width 57 height 20
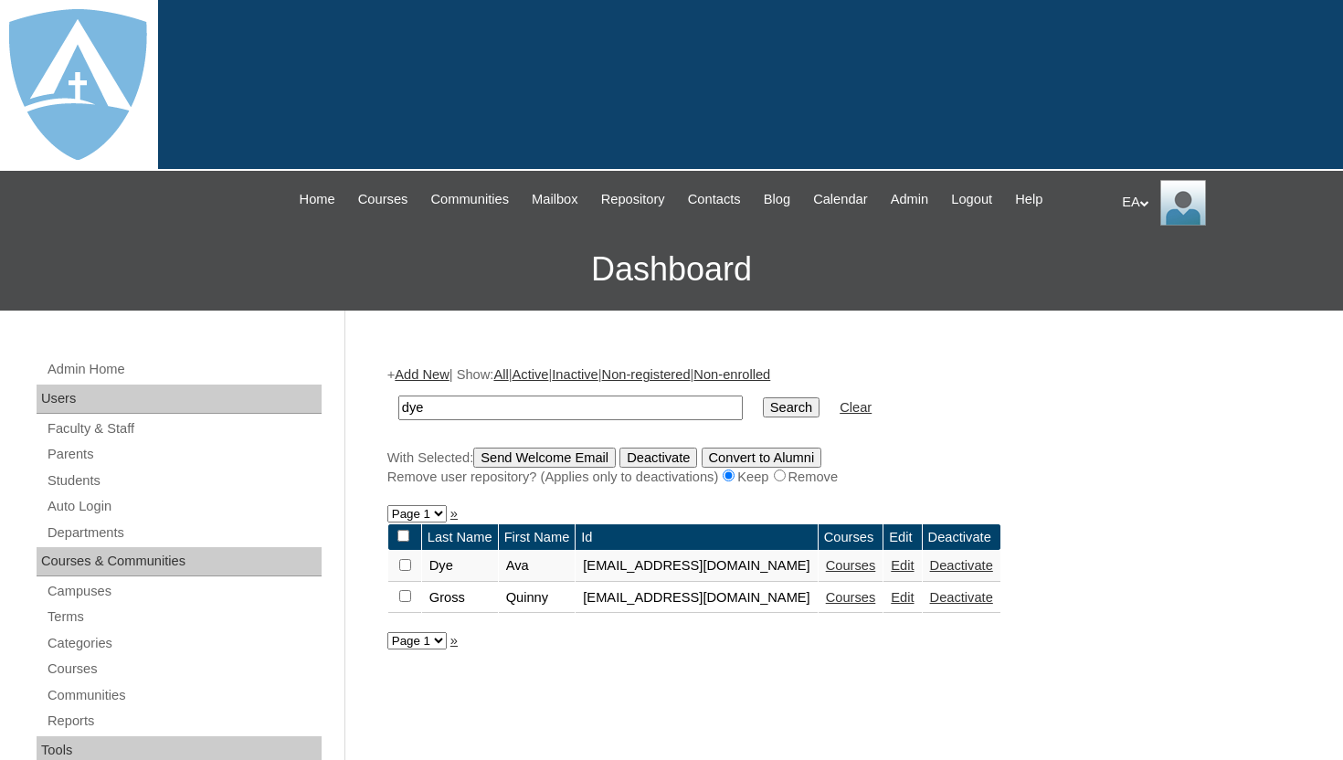
click at [969, 272] on h3 "Dashboard" at bounding box center [671, 269] width 1324 height 82
click at [518, 409] on input "dye" at bounding box center [570, 407] width 344 height 25
click at [517, 410] on input "dye" at bounding box center [570, 407] width 344 height 25
paste input "a2BVT000000ssg"
type input "a2BVT000000ssg"
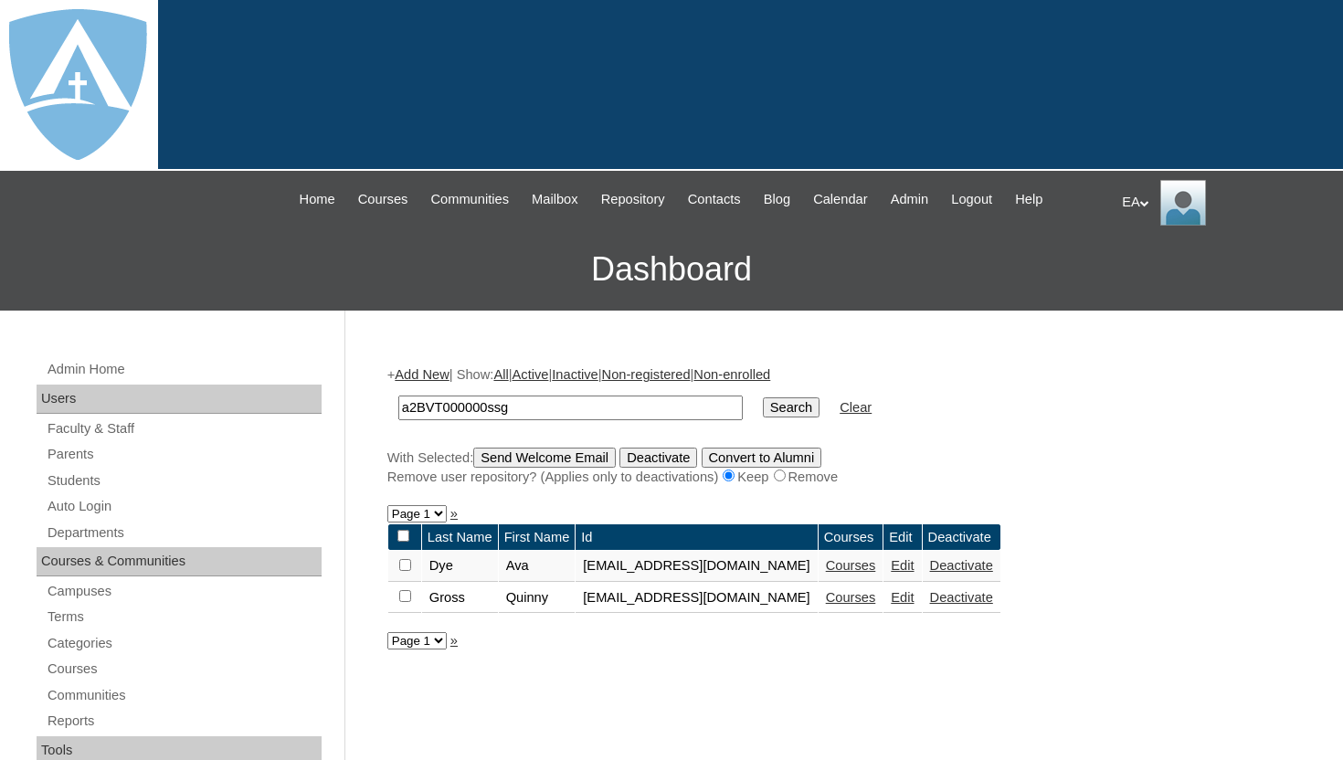
click at [763, 397] on input "Search" at bounding box center [791, 407] width 57 height 20
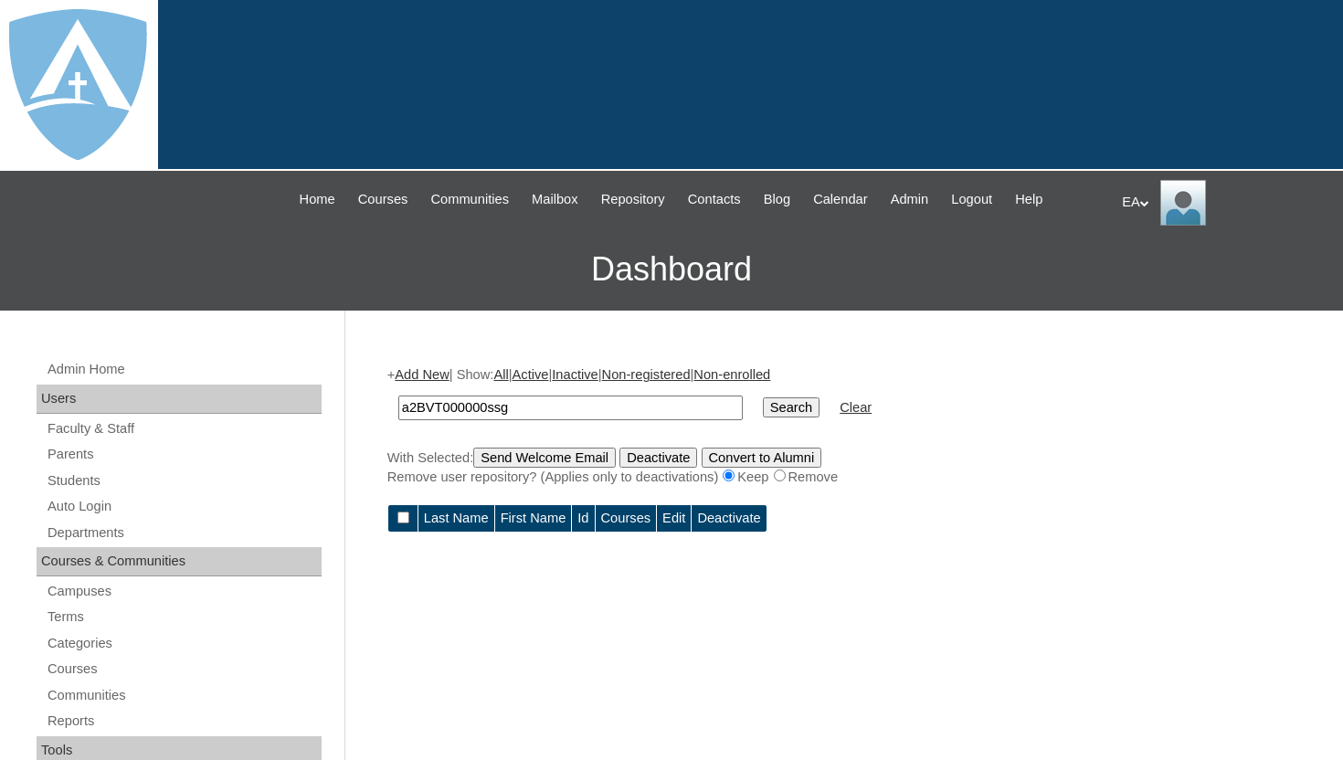
drag, startPoint x: 551, startPoint y: 407, endPoint x: 397, endPoint y: 410, distance: 153.5
click at [397, 410] on td "a2BVT000000ssg" at bounding box center [570, 407] width 363 height 43
click at [92, 482] on link "Students" at bounding box center [184, 480] width 276 height 23
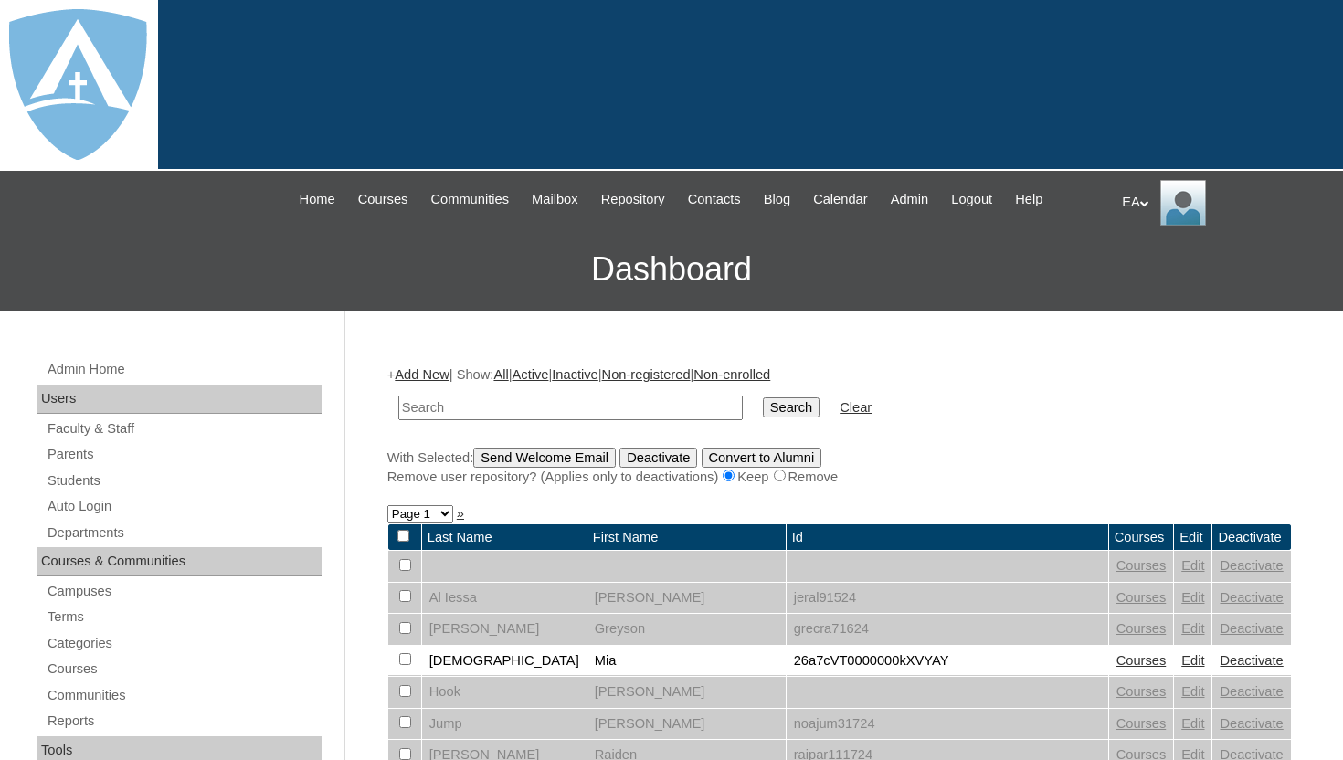
click at [449, 407] on input "text" at bounding box center [570, 407] width 344 height 25
click at [442, 374] on link "Add New" at bounding box center [422, 374] width 54 height 15
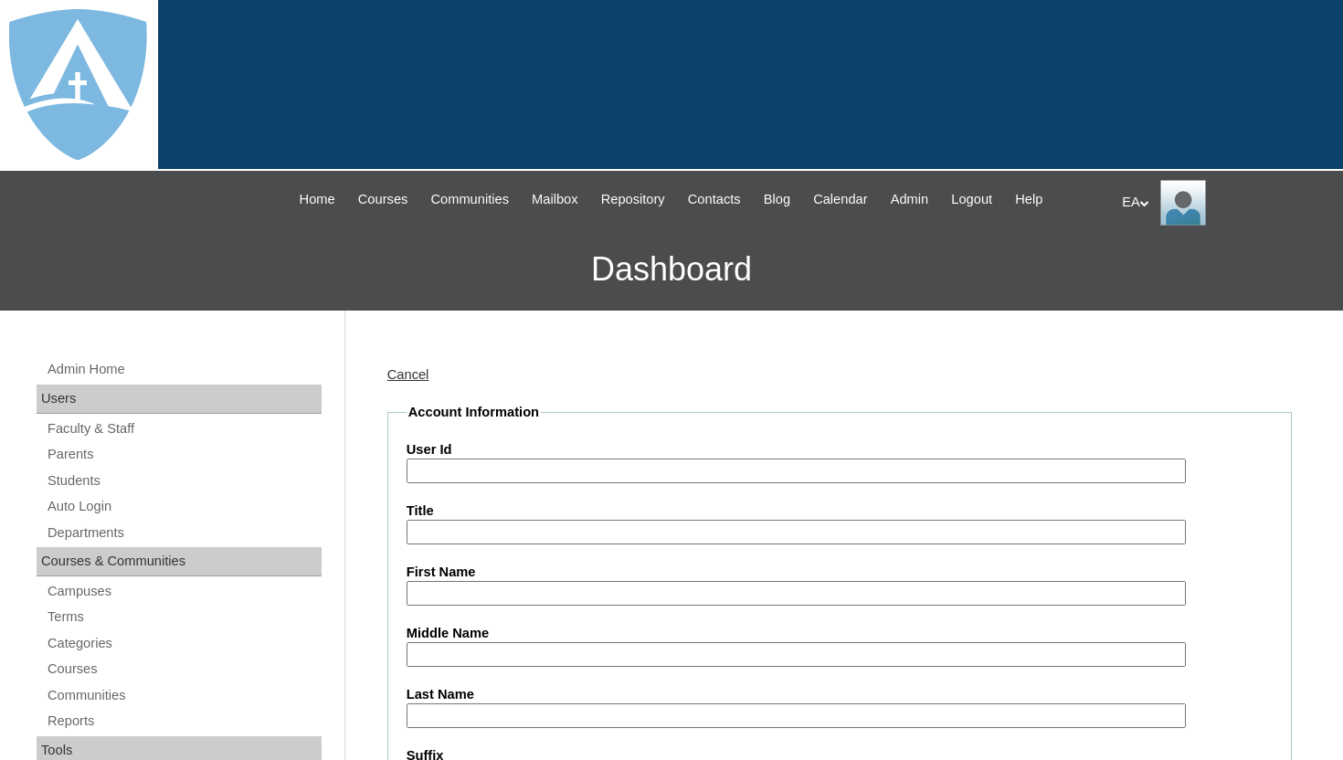
type input "HomeschoolAdmin"
click at [469, 470] on input "User Id" at bounding box center [795, 471] width 779 height 25
paste input "a2BVT000000ssg9"
type input "a2BVT000000ssg9"
click at [506, 598] on input "First Name" at bounding box center [795, 593] width 779 height 25
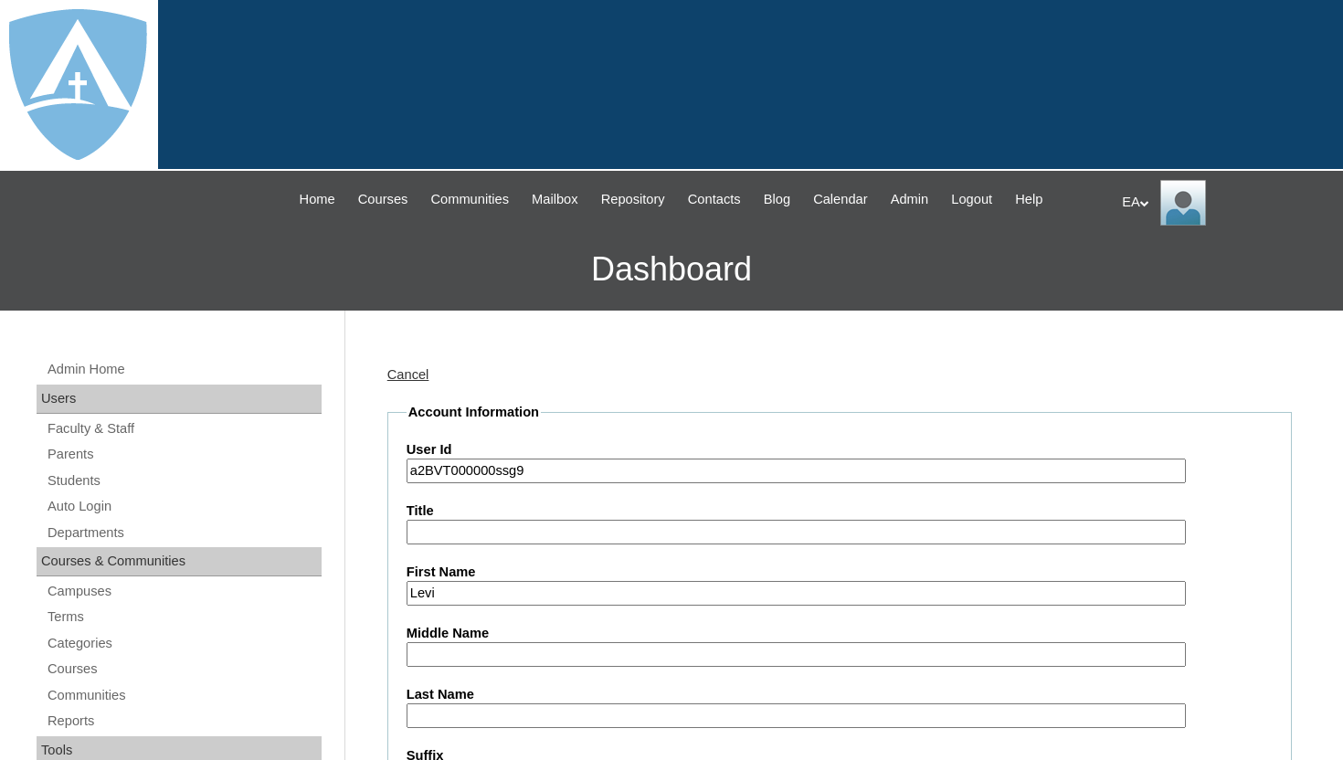
type input "Levi"
click at [473, 712] on input "Last Name" at bounding box center [795, 715] width 779 height 25
type input "Dye"
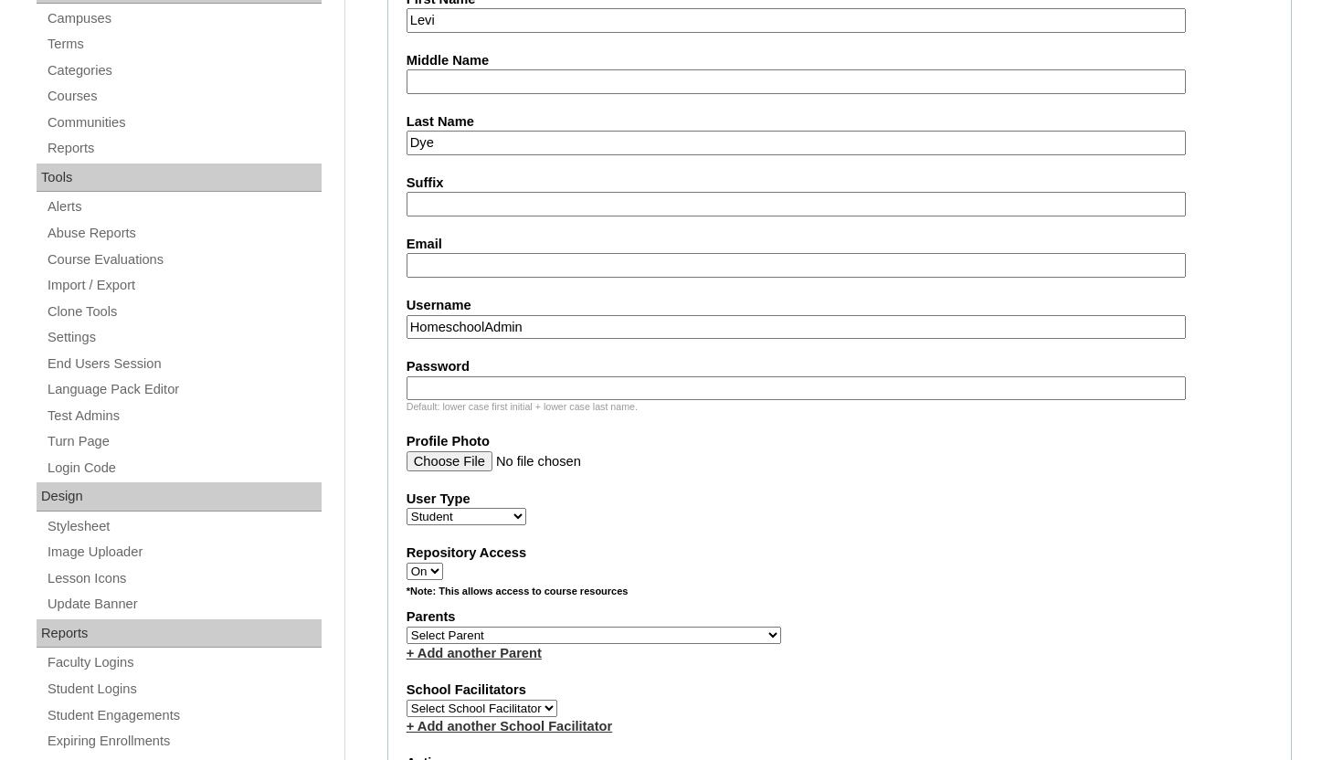
scroll to position [585, 0]
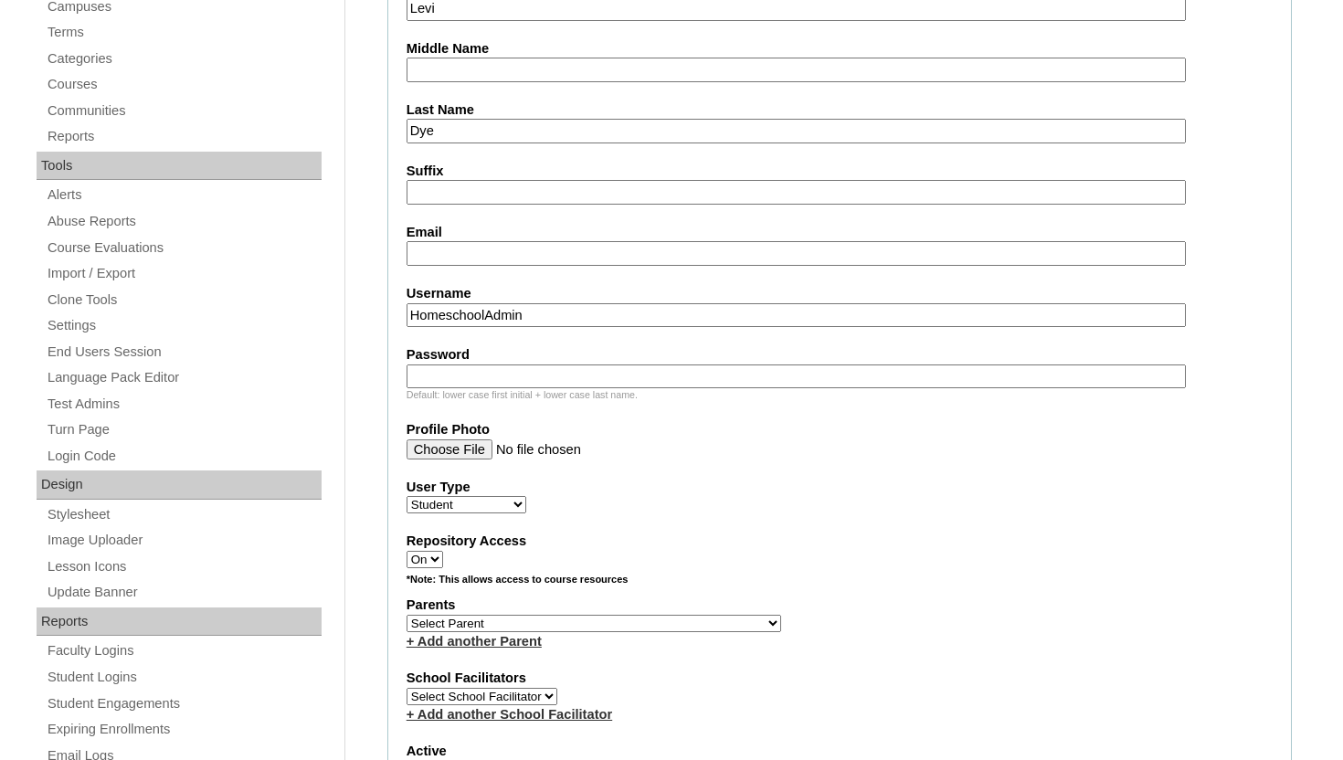
click at [756, 250] on input "Email" at bounding box center [795, 253] width 779 height 25
paste input "levi.dye@enlightiumstudent.com levi.dye@enlightiumstudent.com"
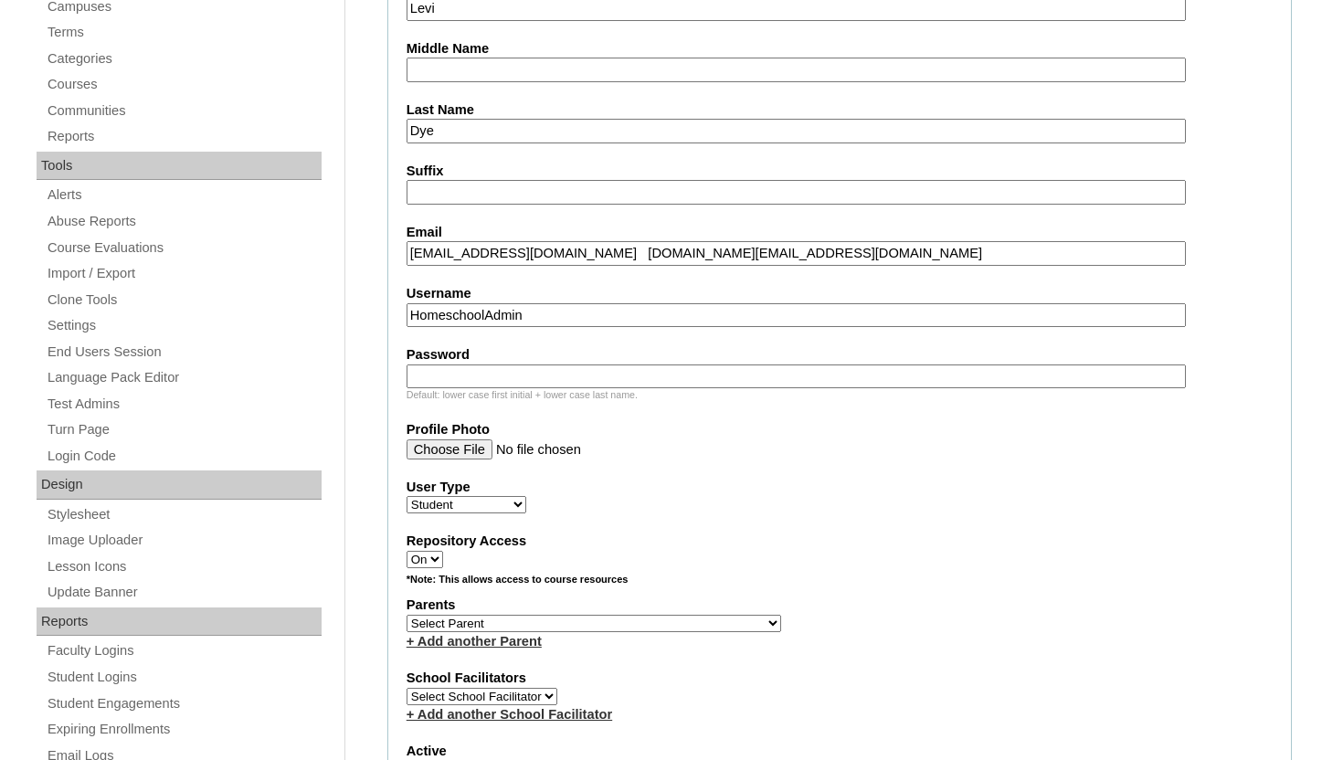
type input "levi.dye@enlightiumstudent.com levi.dye@enlightiumstudent.com"
drag, startPoint x: 620, startPoint y: 320, endPoint x: 404, endPoint y: 321, distance: 216.5
click at [404, 321] on fieldset "Account Information User Id a2BVT000000ssg9 Title First Name Levi Middle Name L…" at bounding box center [839, 556] width 904 height 1477
paste input "levi.dye@enlightiumstudent.com levi.dye@enlightiumstudent.com"
type input "levi.dye@enlightiumstudent.com levi.dye@enlightiumstudent.com"
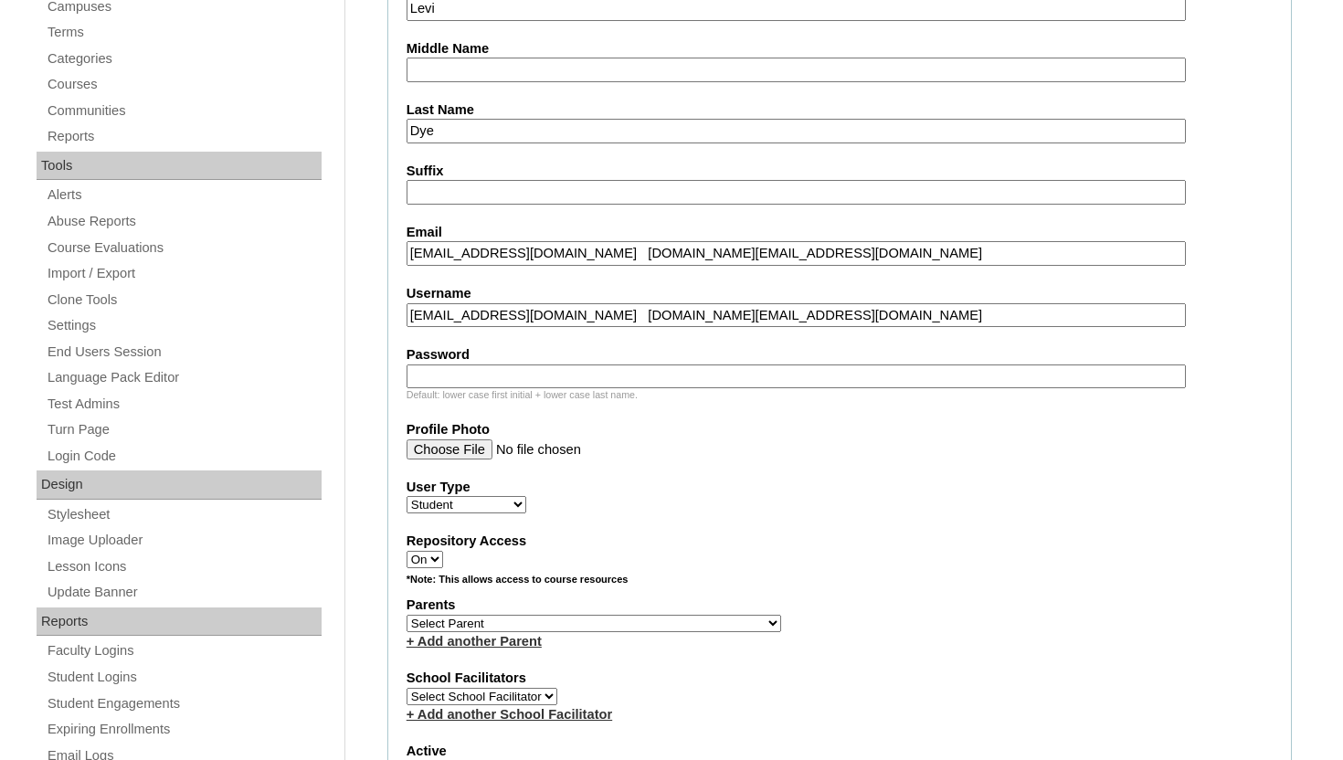
click at [432, 382] on input "Password" at bounding box center [795, 376] width 779 height 25
paste input "levi.dye@enlightiumstudent.com levi.dye@enlightiumstudent.com"
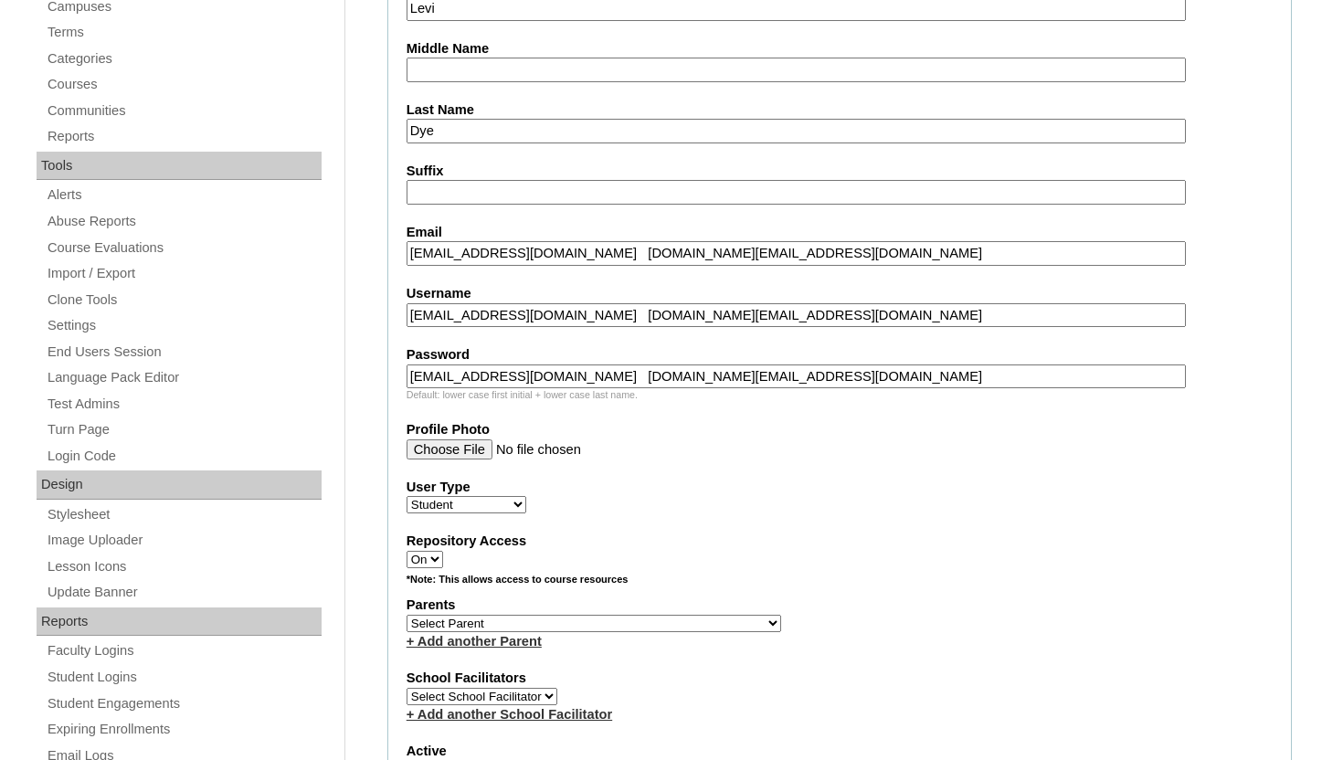
type input "levi.dye@enlightiumstudent.com levi.dye@enlightiumstudent.com"
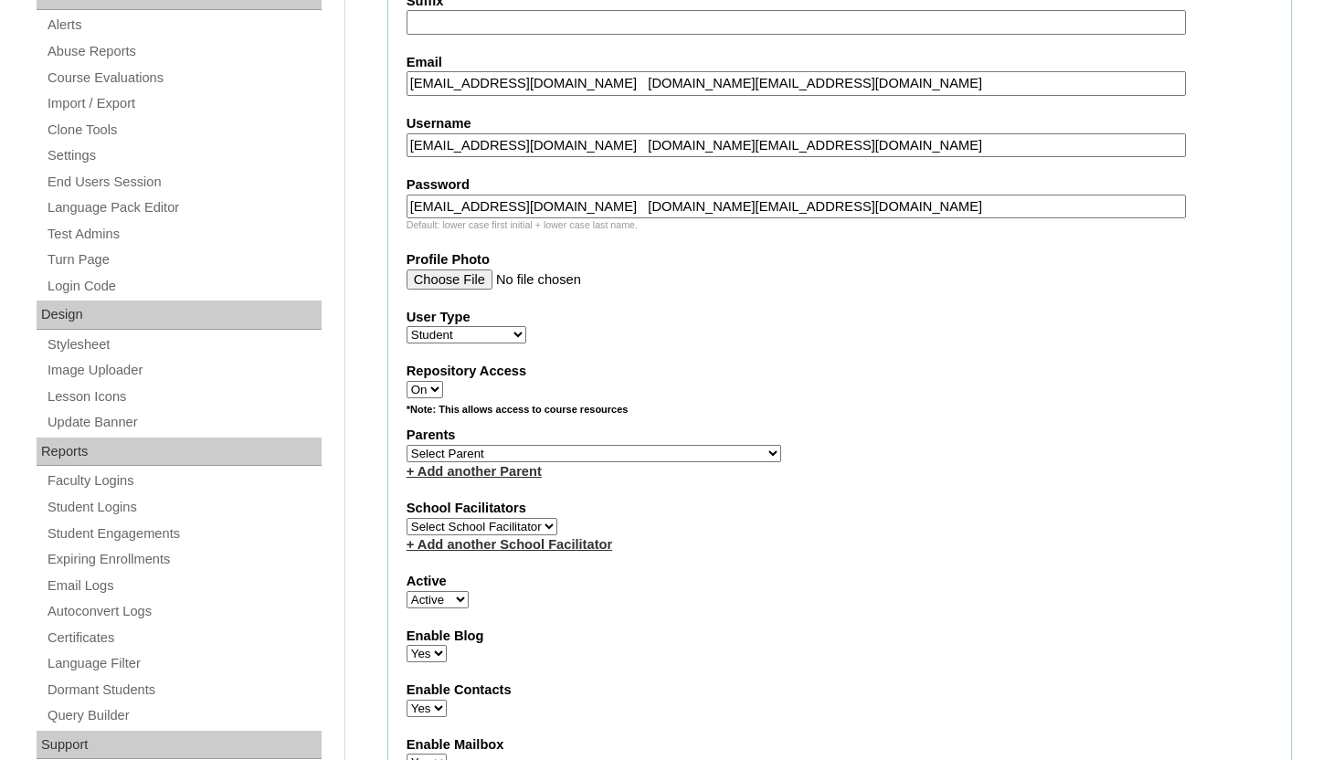
scroll to position [767, 0]
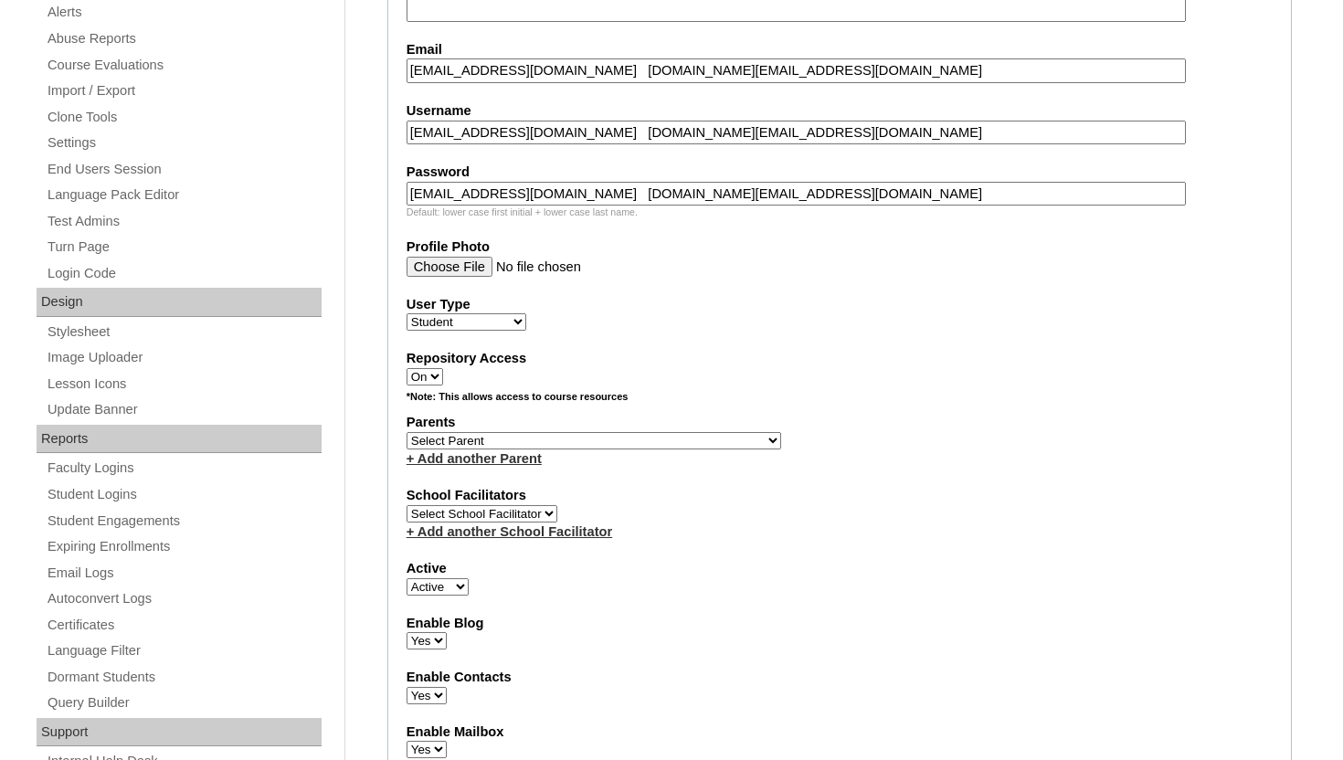
drag, startPoint x: 636, startPoint y: 69, endPoint x: 876, endPoint y: 71, distance: 240.2
click at [876, 71] on input "levi.dye@enlightiumstudent.com levi.dye@enlightiumstudent.com" at bounding box center [795, 70] width 779 height 25
type input "levi.dye@enlightiumstudent.com"
drag, startPoint x: 630, startPoint y: 130, endPoint x: 925, endPoint y: 122, distance: 295.1
click at [925, 124] on input "levi.dye@enlightiumstudent.com levi.dye@enlightiumstudent.com" at bounding box center [795, 133] width 779 height 25
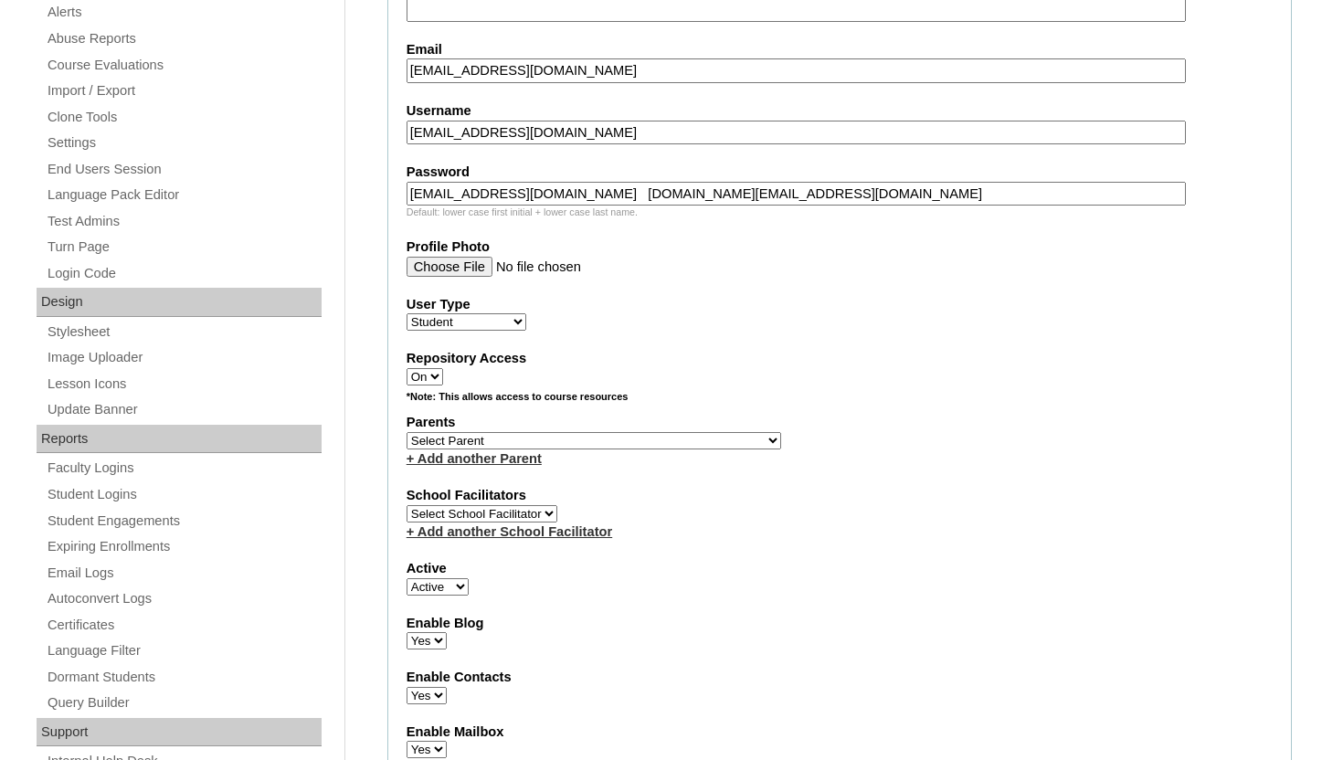
type input "levi.dye@enlightiumstudent.com"
drag, startPoint x: 634, startPoint y: 195, endPoint x: 965, endPoint y: 209, distance: 331.0
click at [965, 209] on div "Password levi.dye@enlightiumstudent.com levi.dye@enlightiumstudent.com Default:…" at bounding box center [839, 191] width 866 height 57
type input "levi.dye@enlightiumstudent.com"
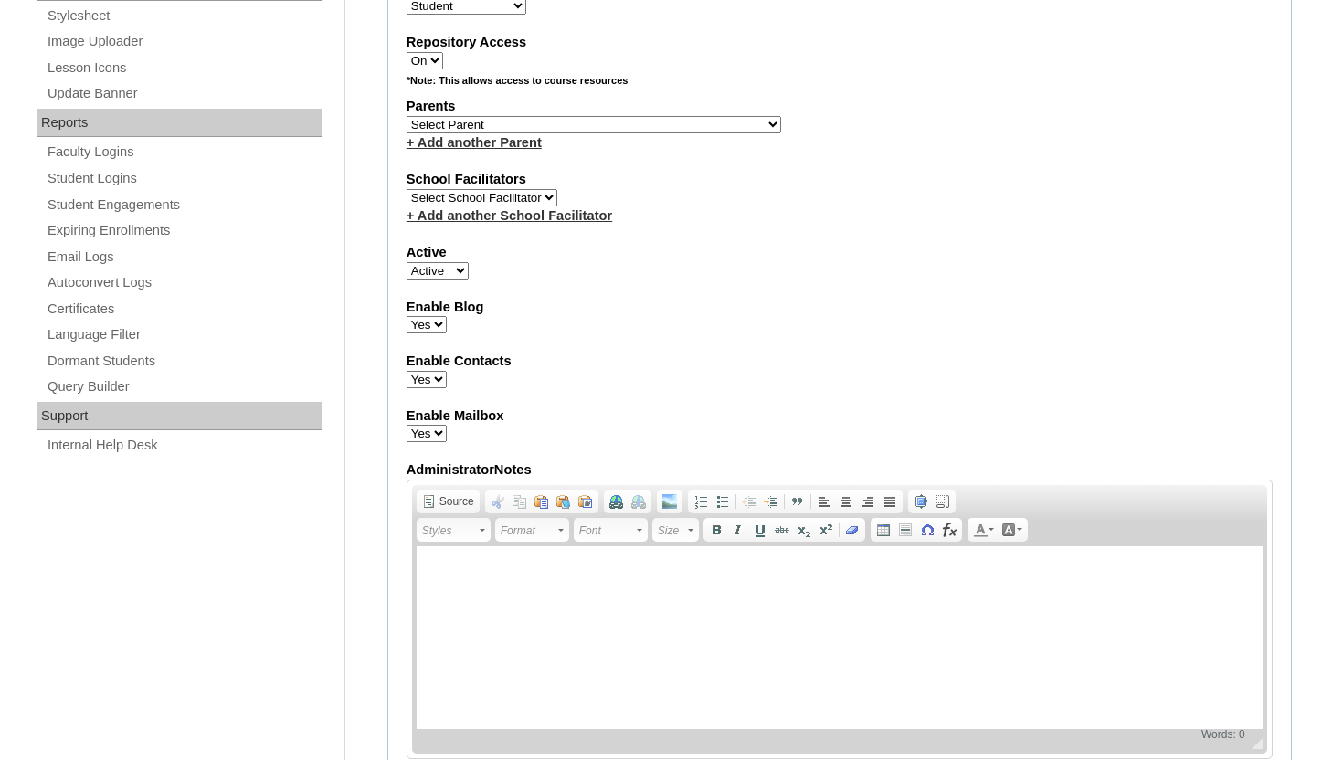
scroll to position [1096, 0]
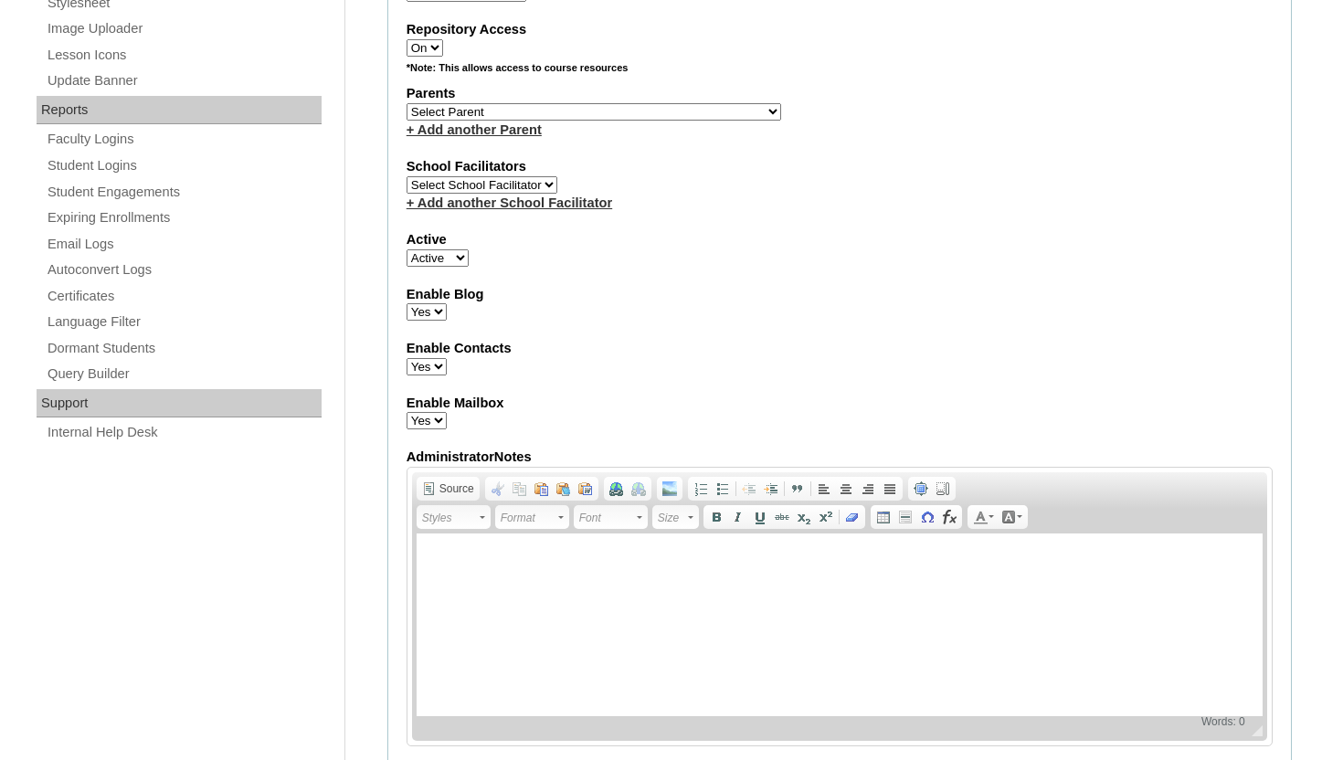
click at [584, 109] on select "Select Parent Abbas, Tahani Garcia, Rosa Kaneko, Chad Labourdette, Jessica Nich…" at bounding box center [593, 111] width 374 height 17
select select "101531"
click at [406, 103] on select "Select Parent Abbas, Tahani Garcia, Rosa Kaneko, Chad Labourdette, Jessica Nich…" at bounding box center [593, 111] width 374 height 17
click at [560, 272] on fieldset "Account Information User Id a2BVT000000ssg9 Title First Name Levi Middle Name L…" at bounding box center [839, 45] width 904 height 1477
click at [1328, 227] on div "Admin Home Users Faculty & Staff Parents Students Auto Login Departments Course…" at bounding box center [671, 489] width 1343 height 2549
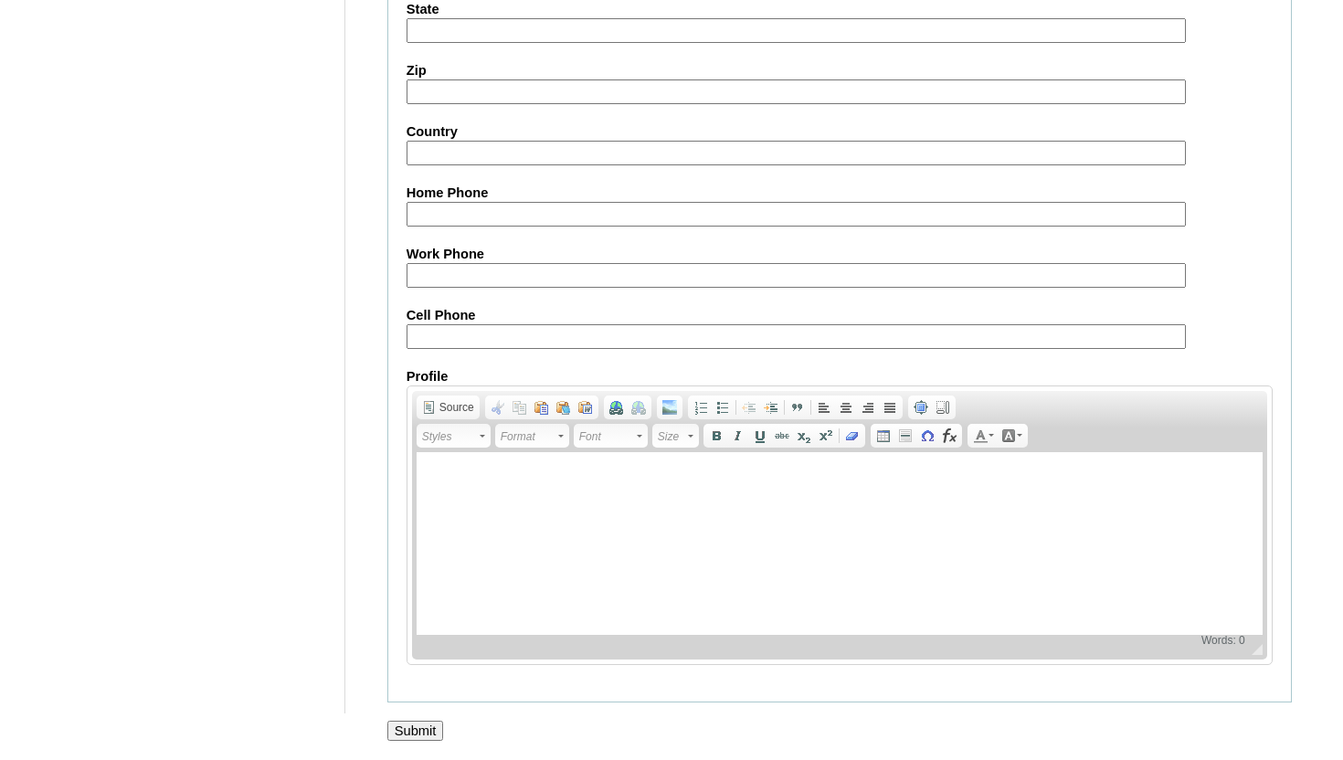
scroll to position [2121, 0]
click at [407, 728] on input "Submit" at bounding box center [415, 731] width 57 height 20
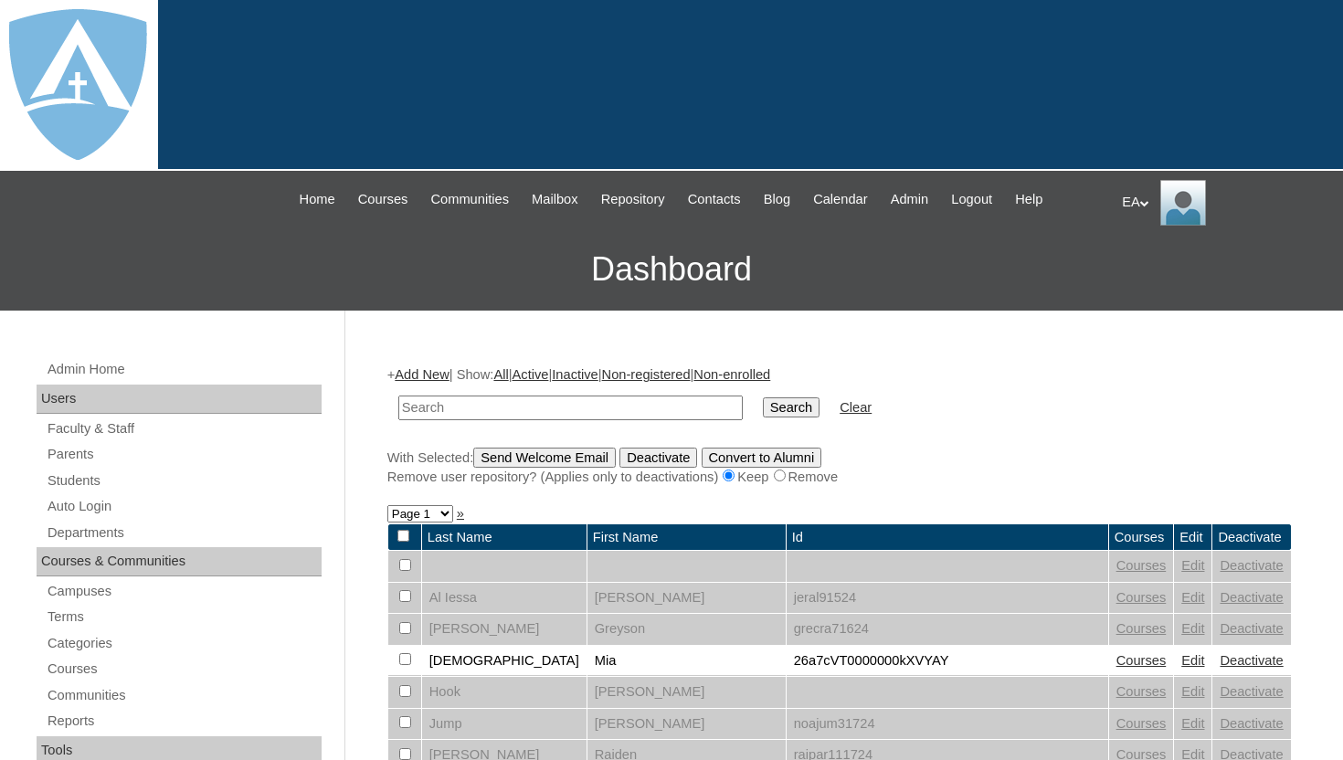
click at [436, 408] on input "text" at bounding box center [570, 407] width 344 height 25
type input "d"
type input "levi"
click at [763, 397] on input "Search" at bounding box center [791, 407] width 57 height 20
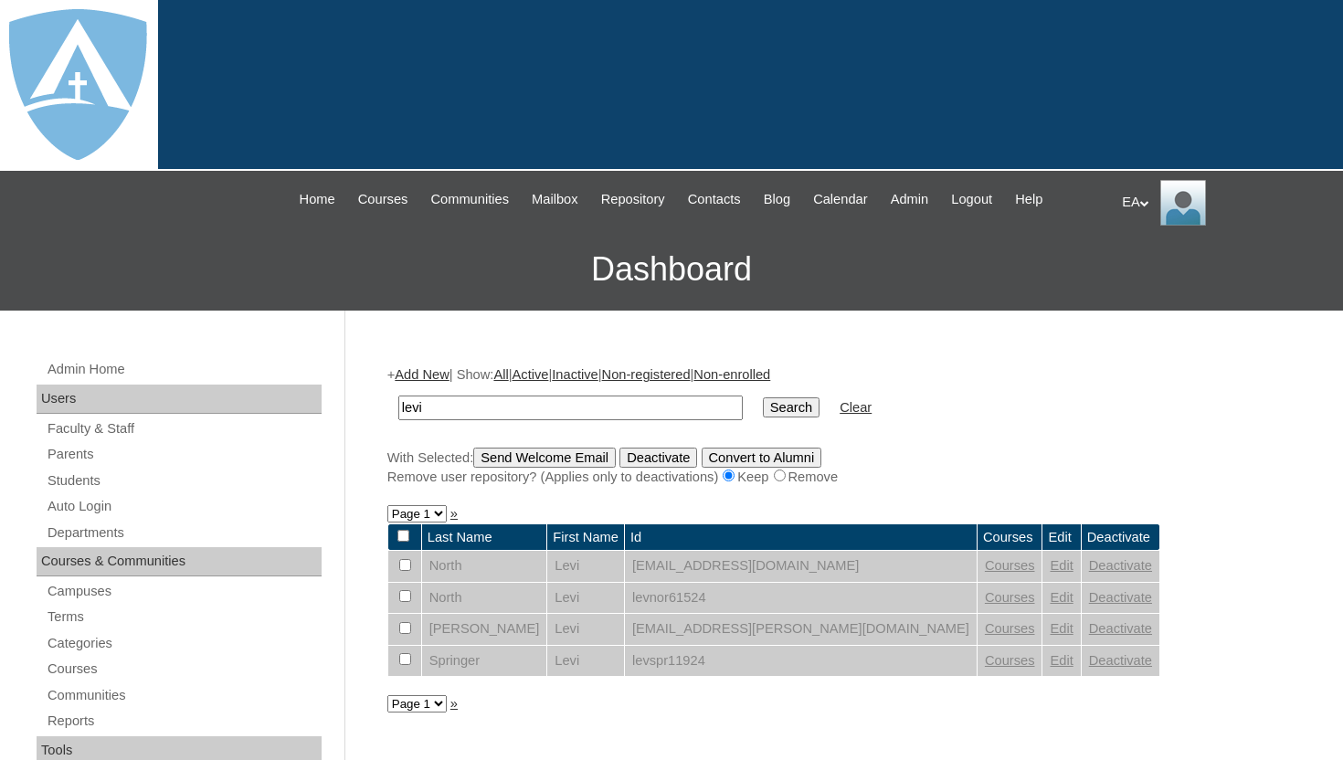
drag, startPoint x: 446, startPoint y: 409, endPoint x: 366, endPoint y: 408, distance: 79.5
type input "dye"
click at [763, 403] on input "Search" at bounding box center [791, 407] width 57 height 20
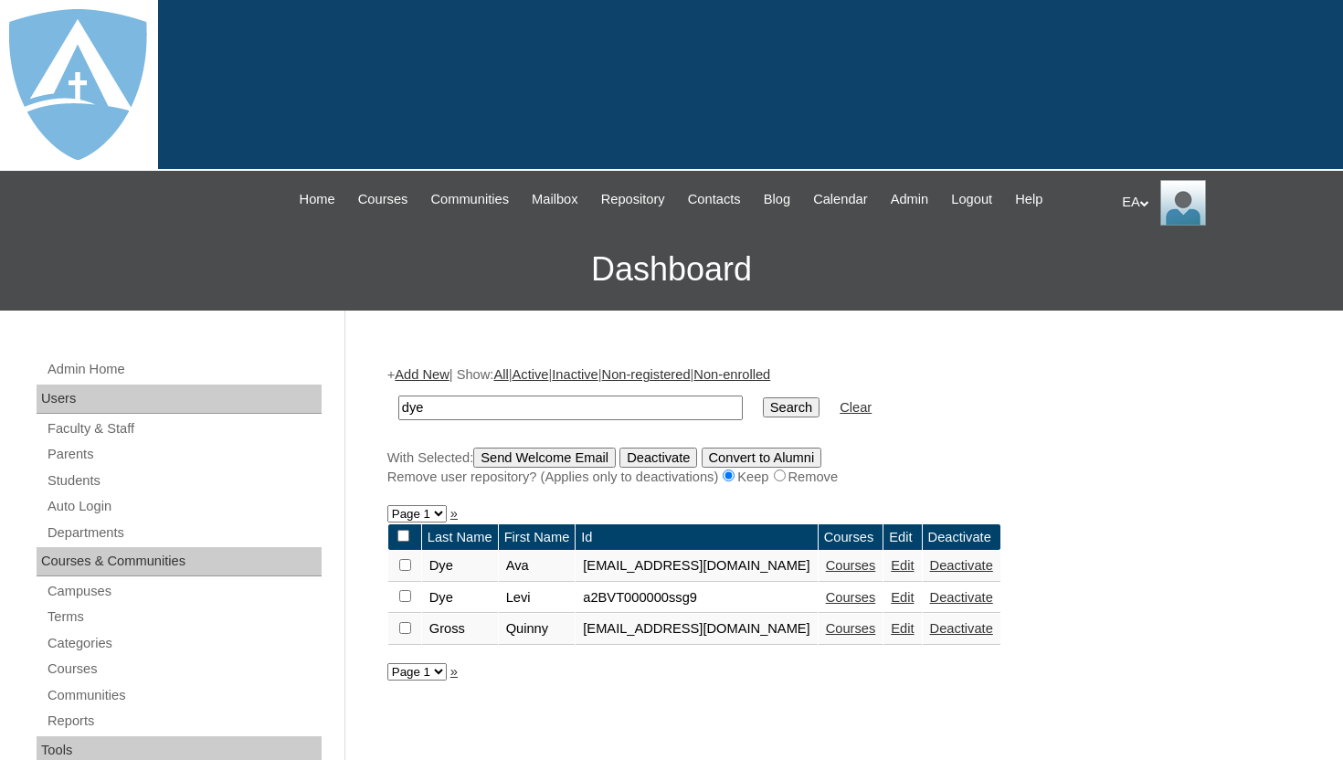
click at [876, 602] on link "Courses" at bounding box center [851, 597] width 50 height 15
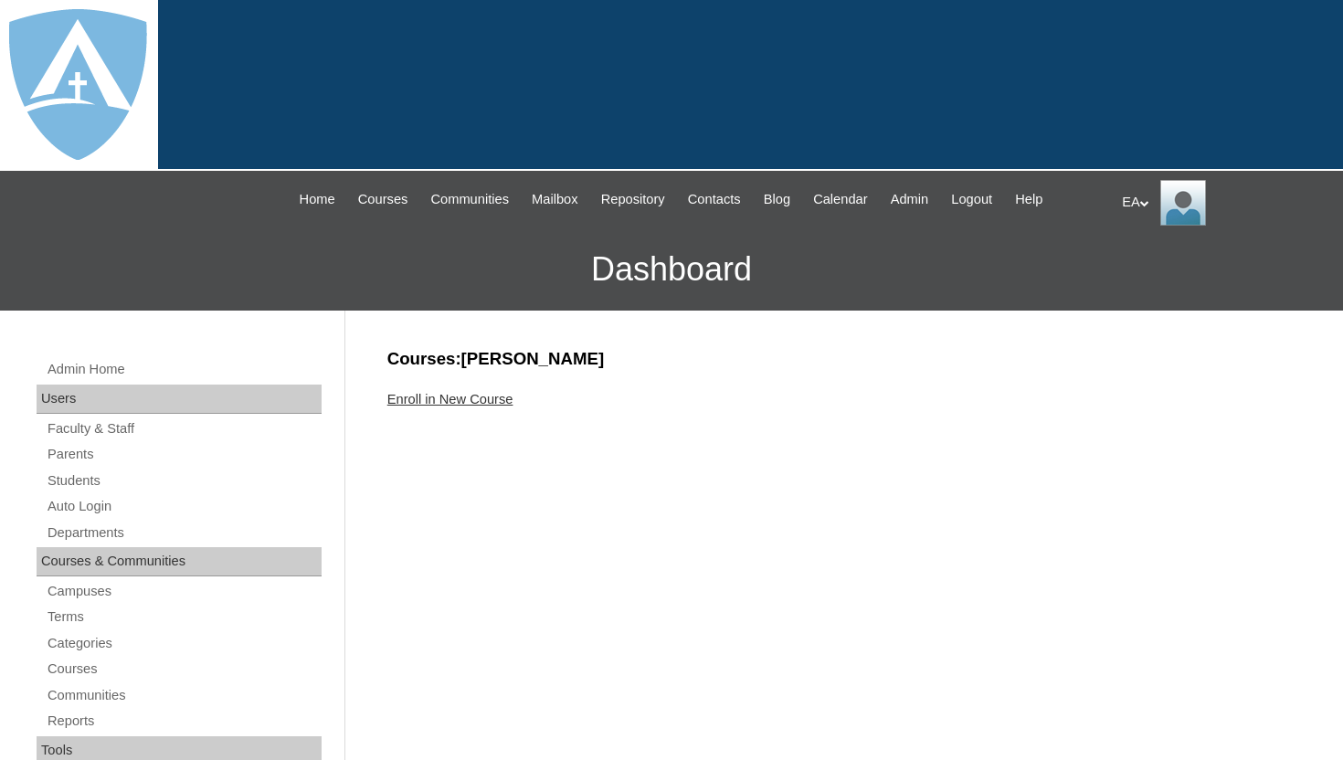
click at [502, 394] on link "Enroll in New Course" at bounding box center [450, 399] width 126 height 15
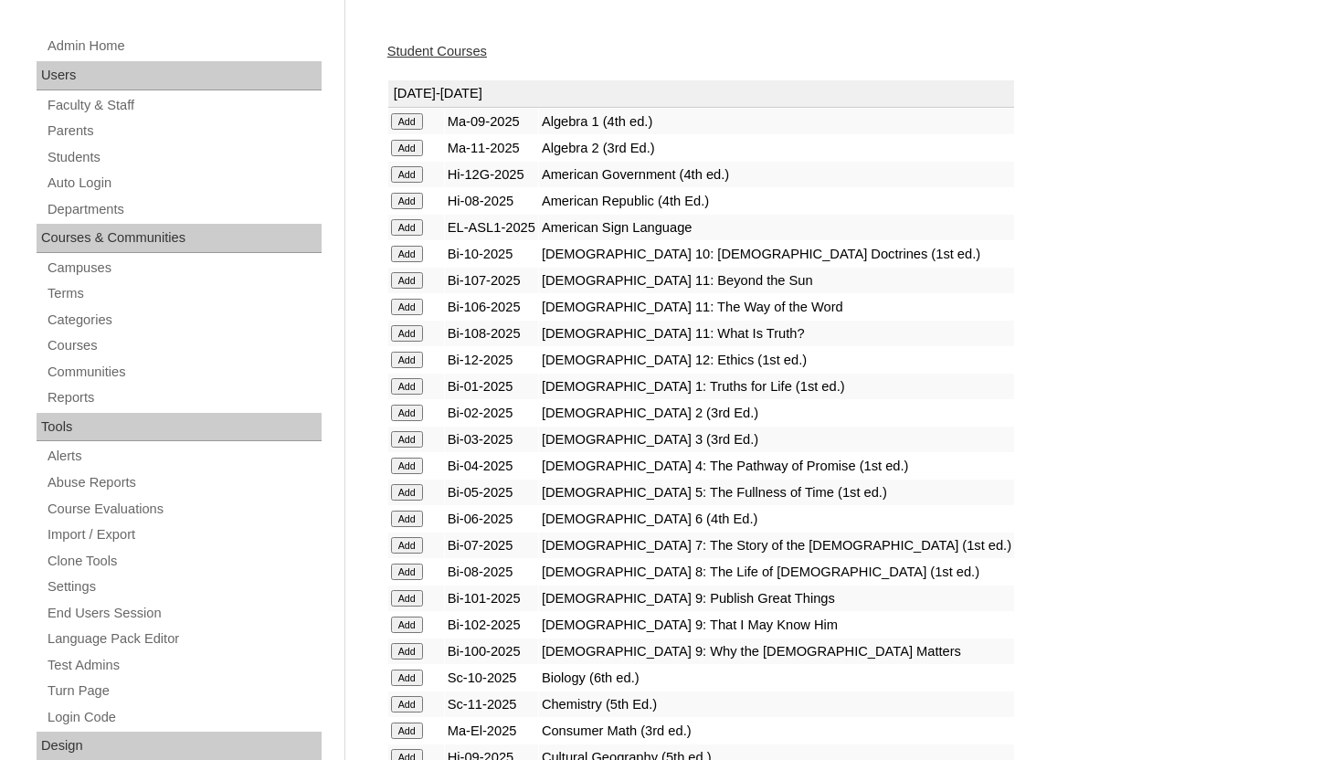
scroll to position [365, 0]
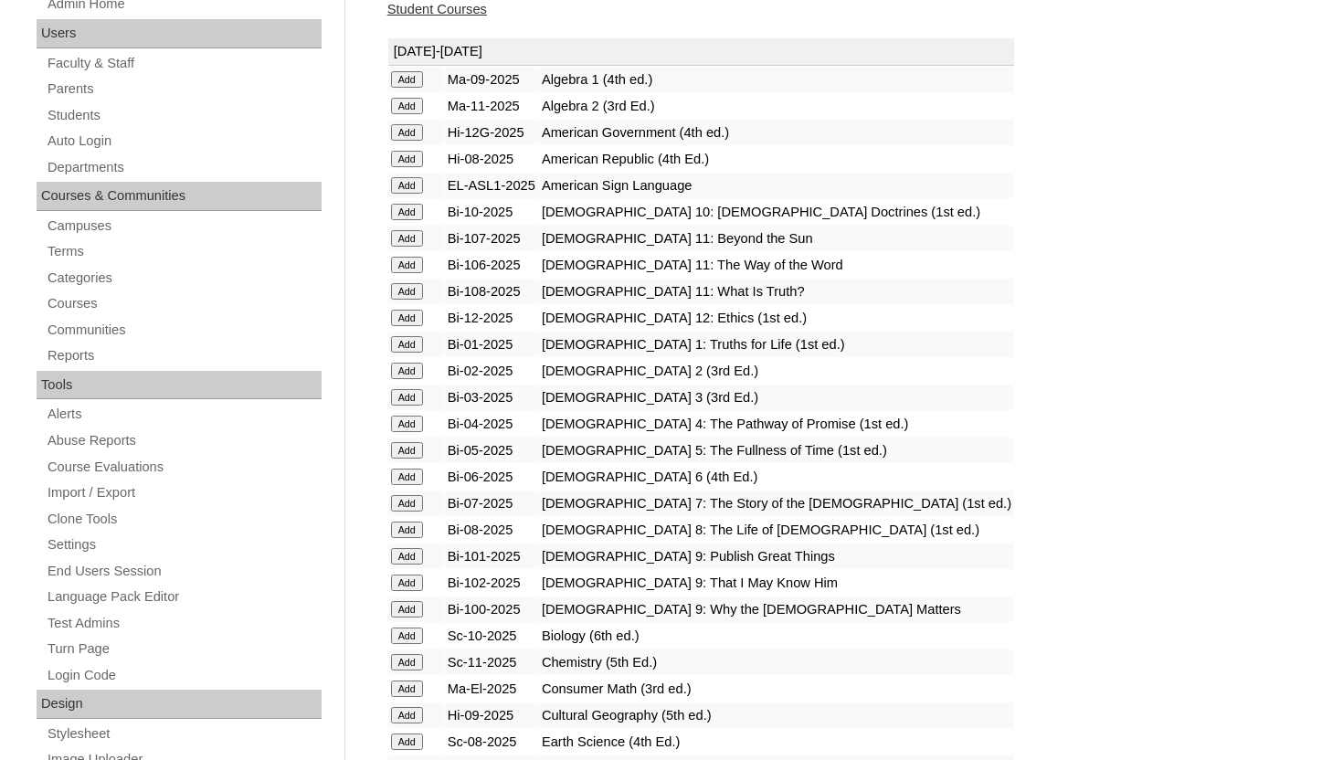
click at [400, 392] on input "Add" at bounding box center [407, 397] width 32 height 16
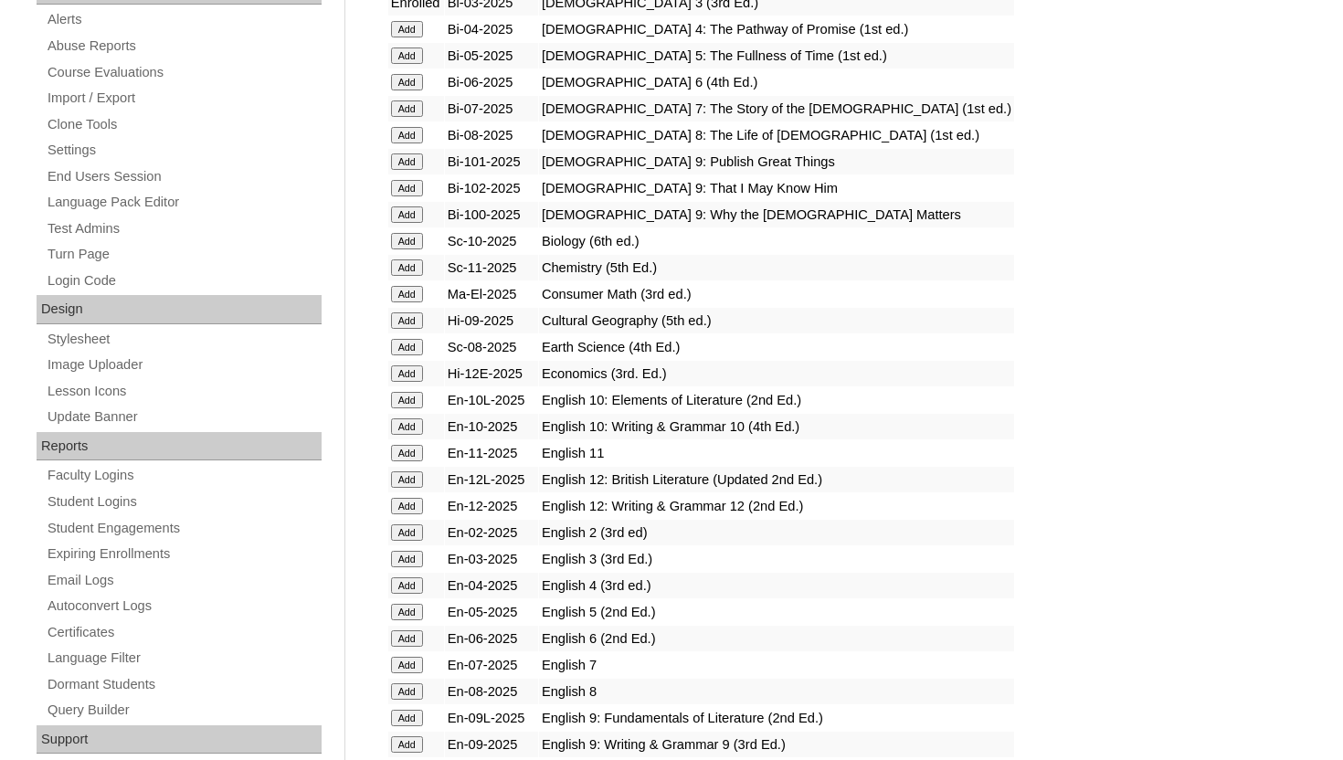
scroll to position [767, 0]
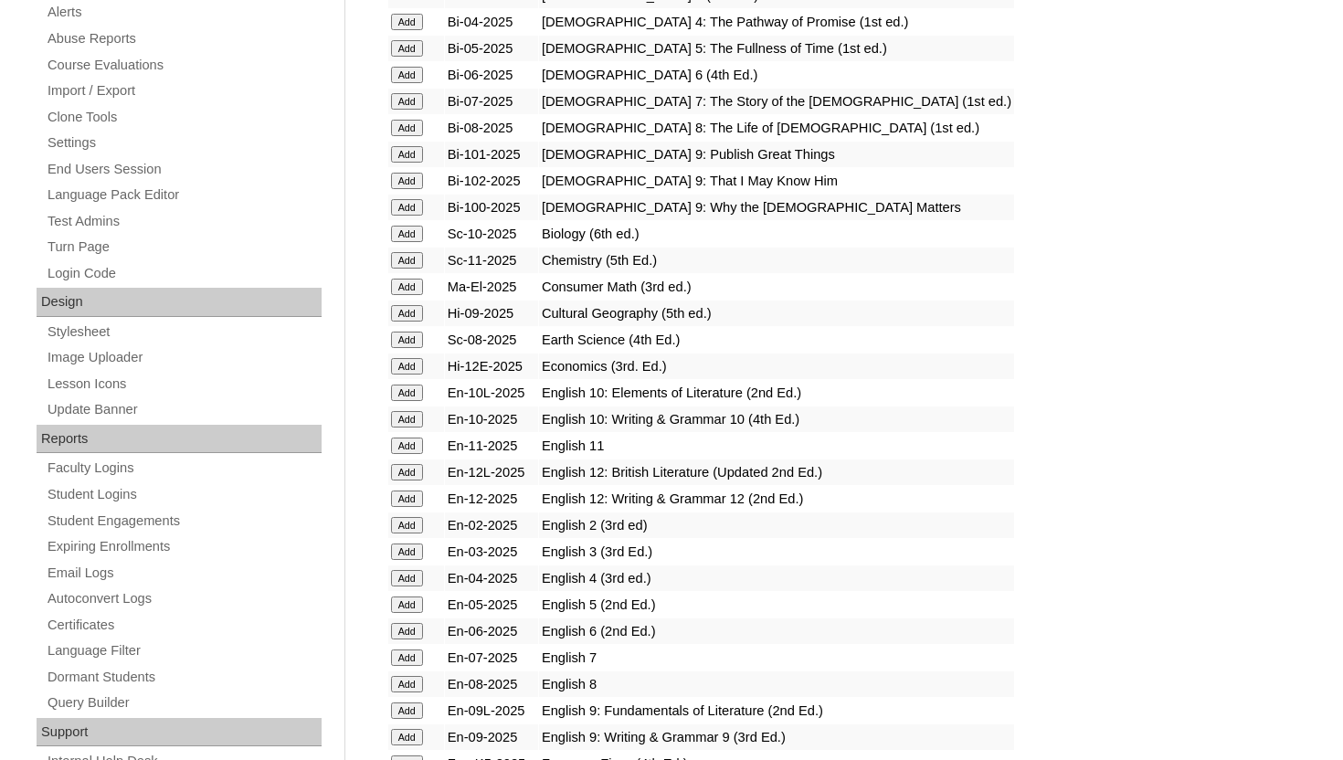
click at [404, 546] on input "Add" at bounding box center [407, 551] width 32 height 16
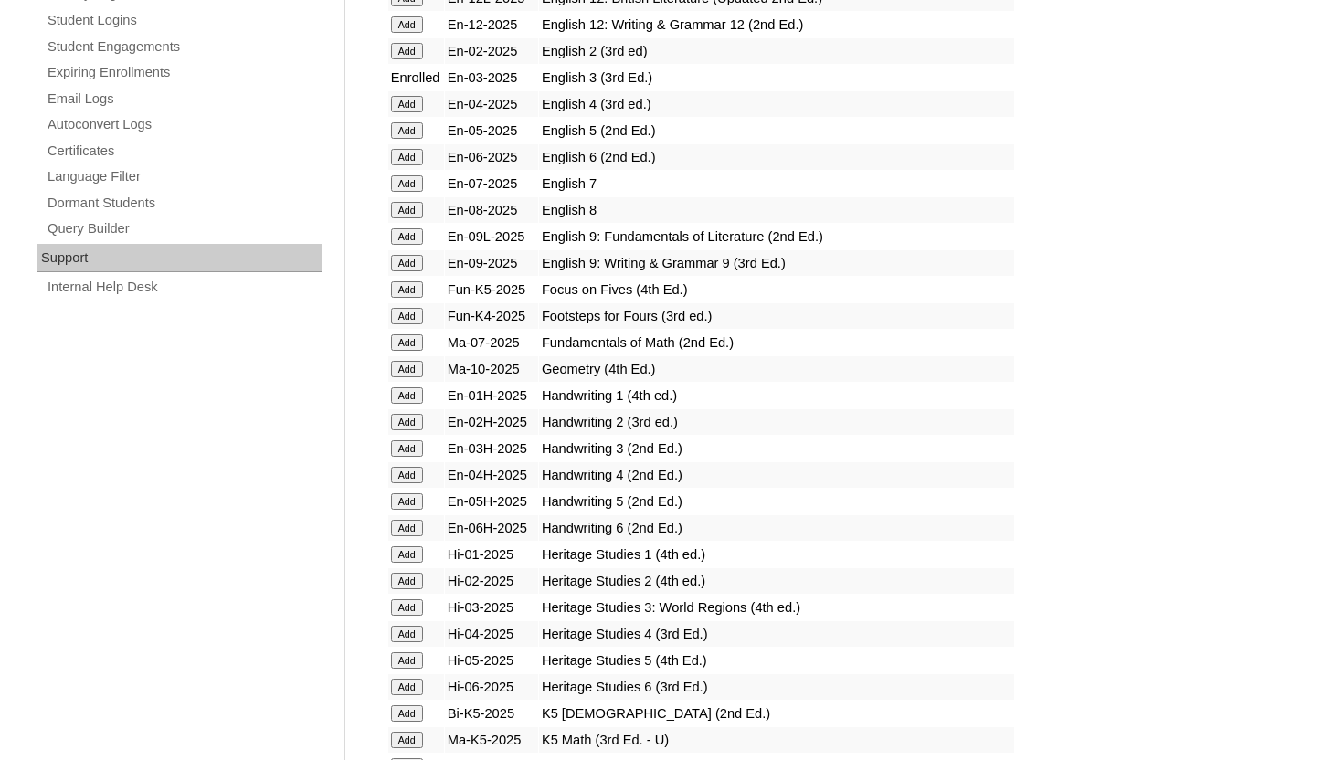
scroll to position [1242, 0]
click at [412, 445] on input "Add" at bounding box center [407, 447] width 32 height 16
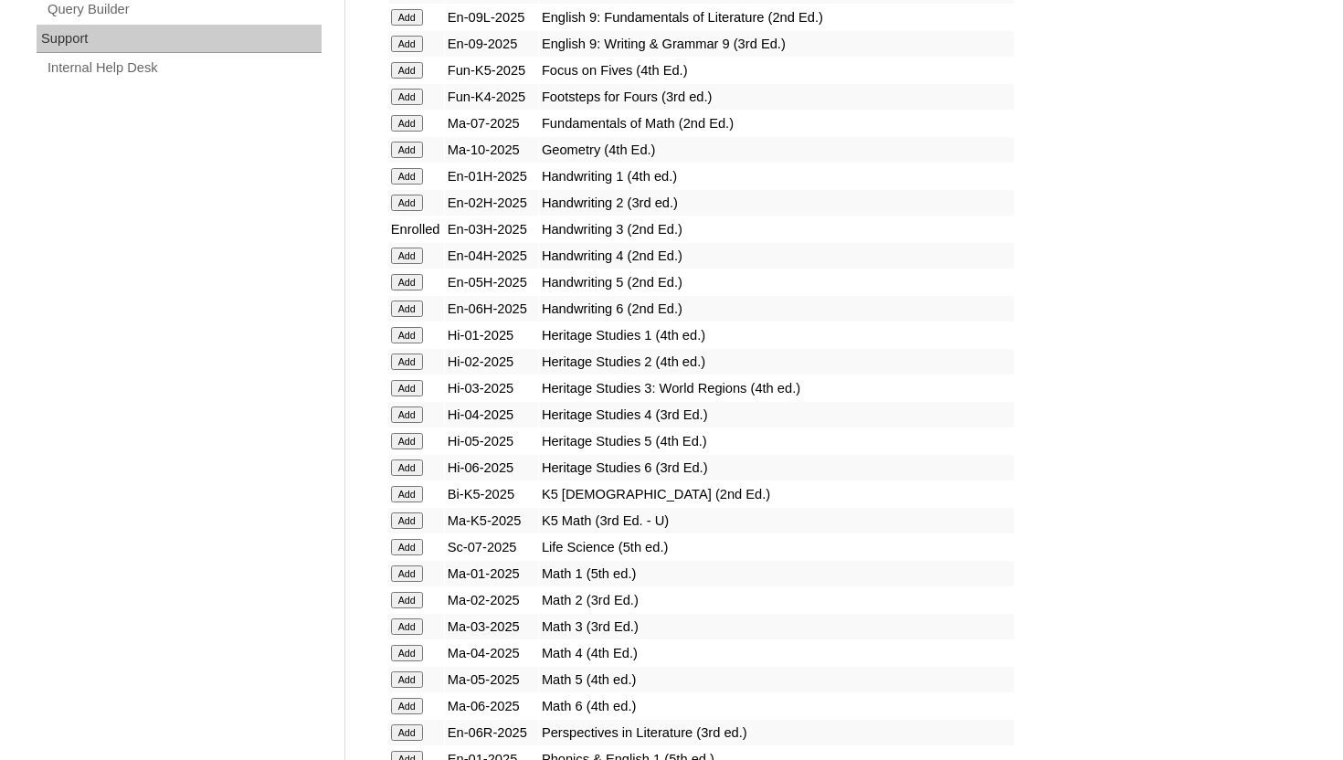
scroll to position [1461, 0]
click at [393, 383] on input "Add" at bounding box center [407, 387] width 32 height 16
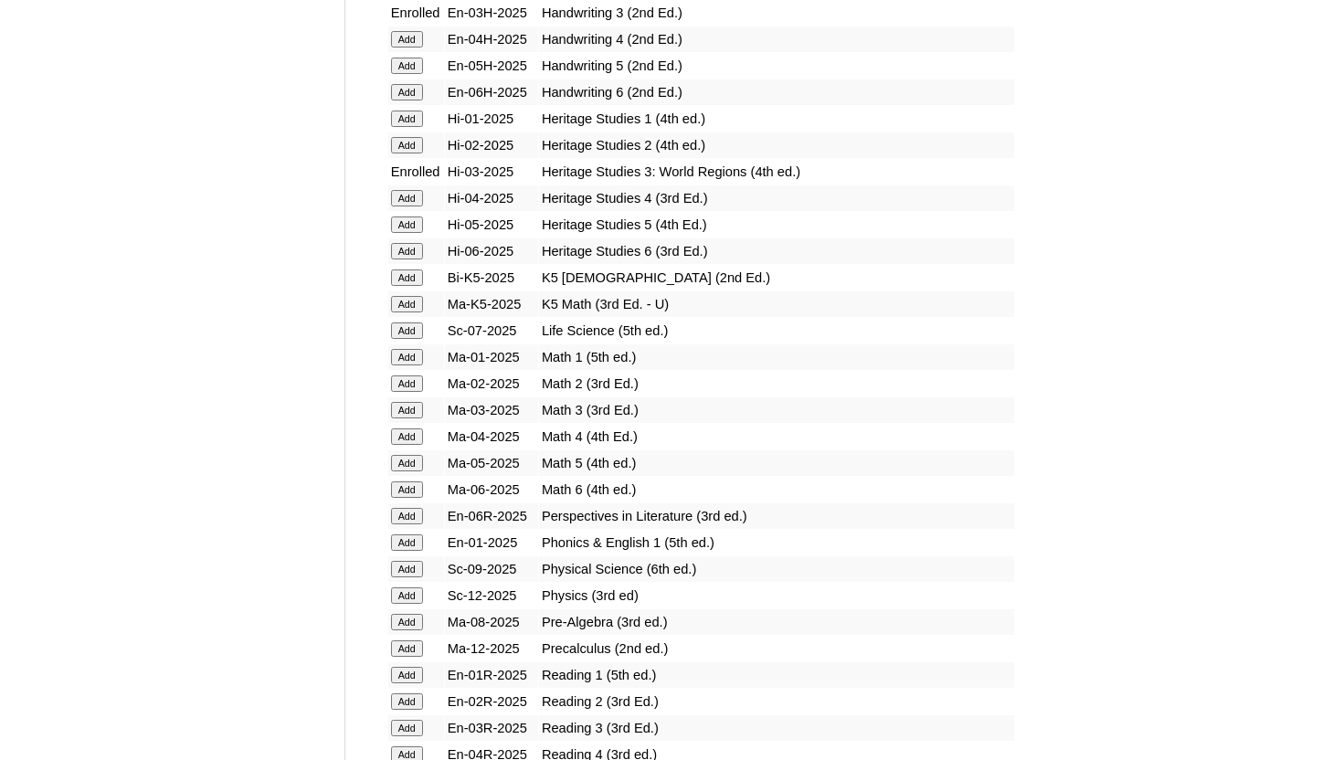
scroll to position [1681, 0]
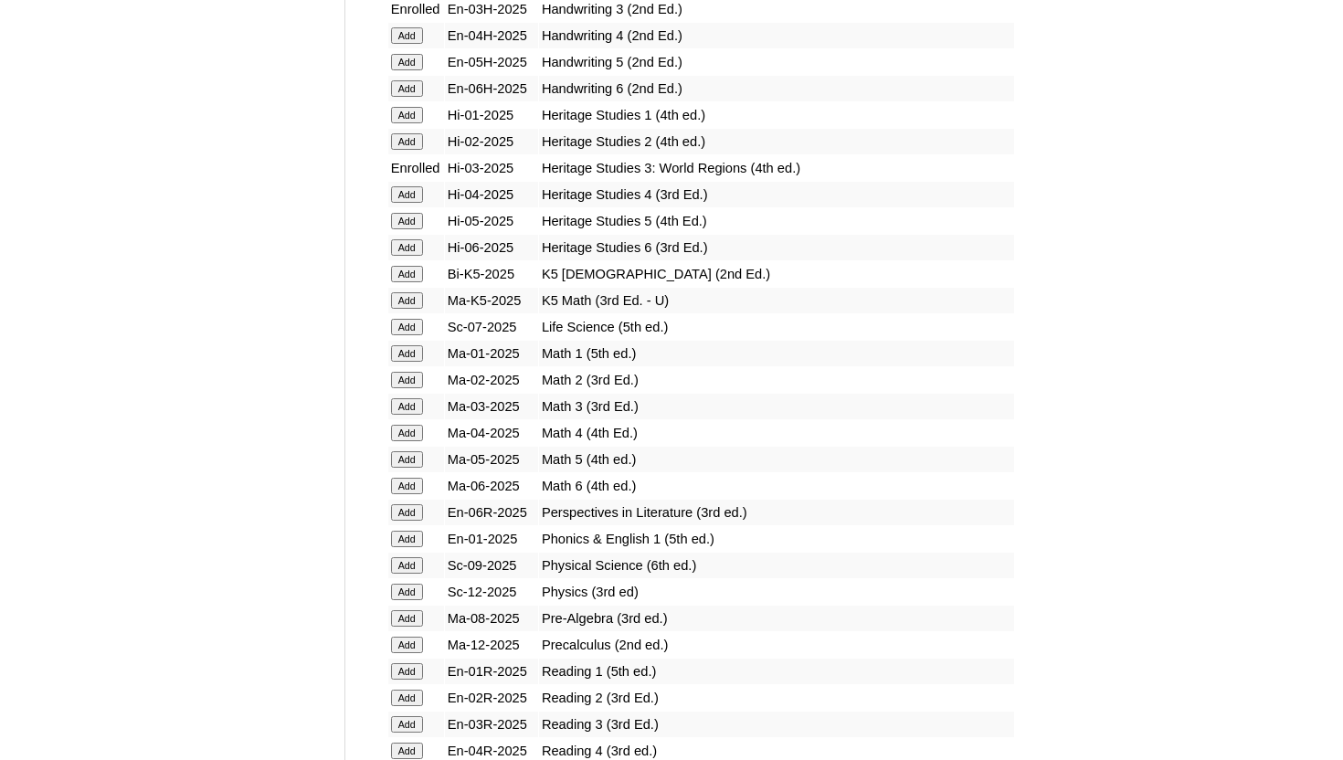
click at [402, 401] on input "Add" at bounding box center [407, 406] width 32 height 16
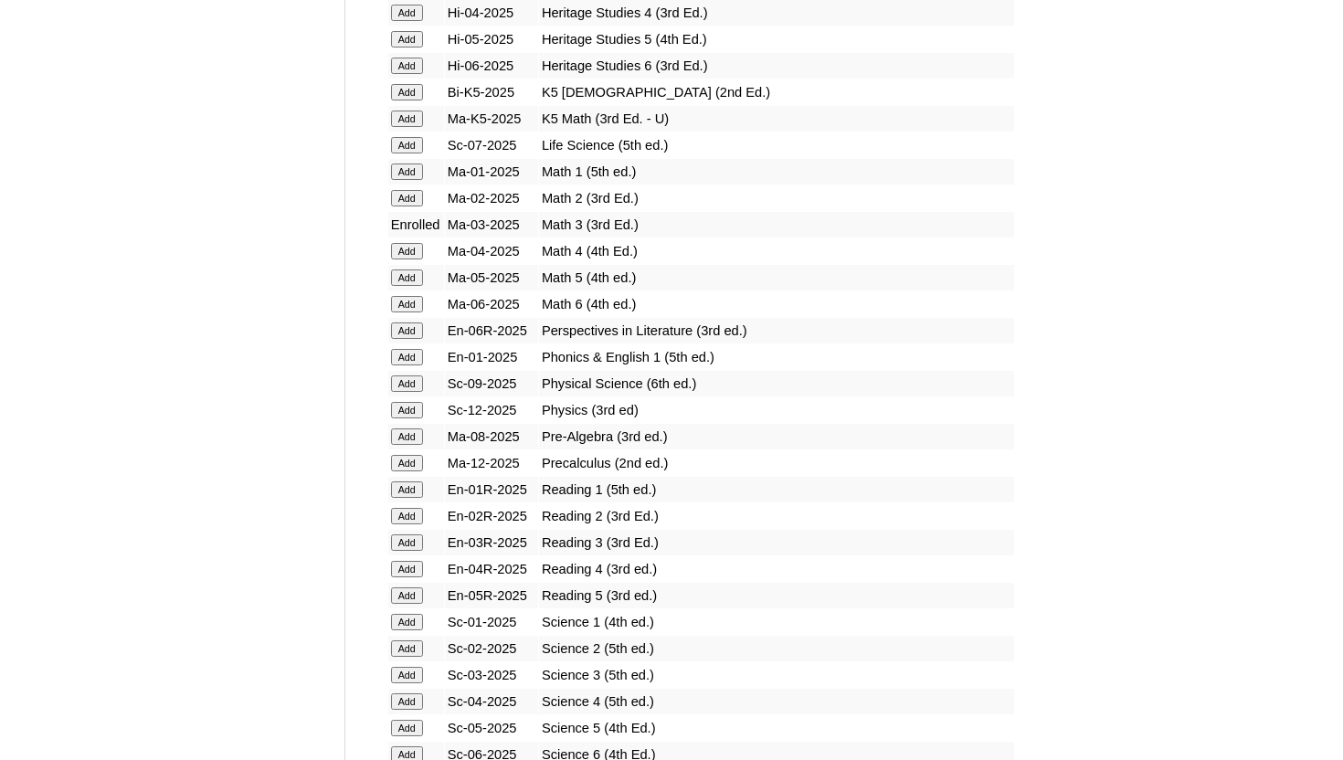
scroll to position [1936, 0]
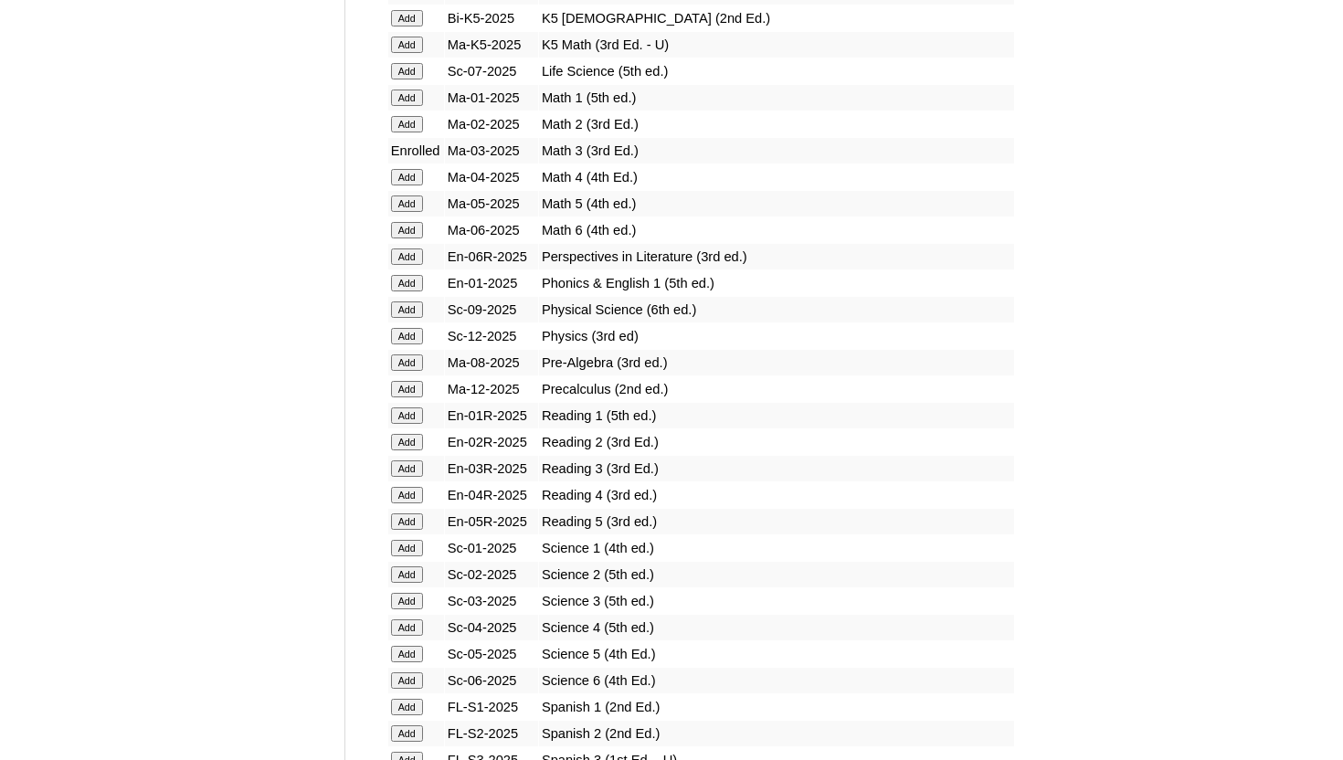
click at [407, 467] on input "Add" at bounding box center [407, 468] width 32 height 16
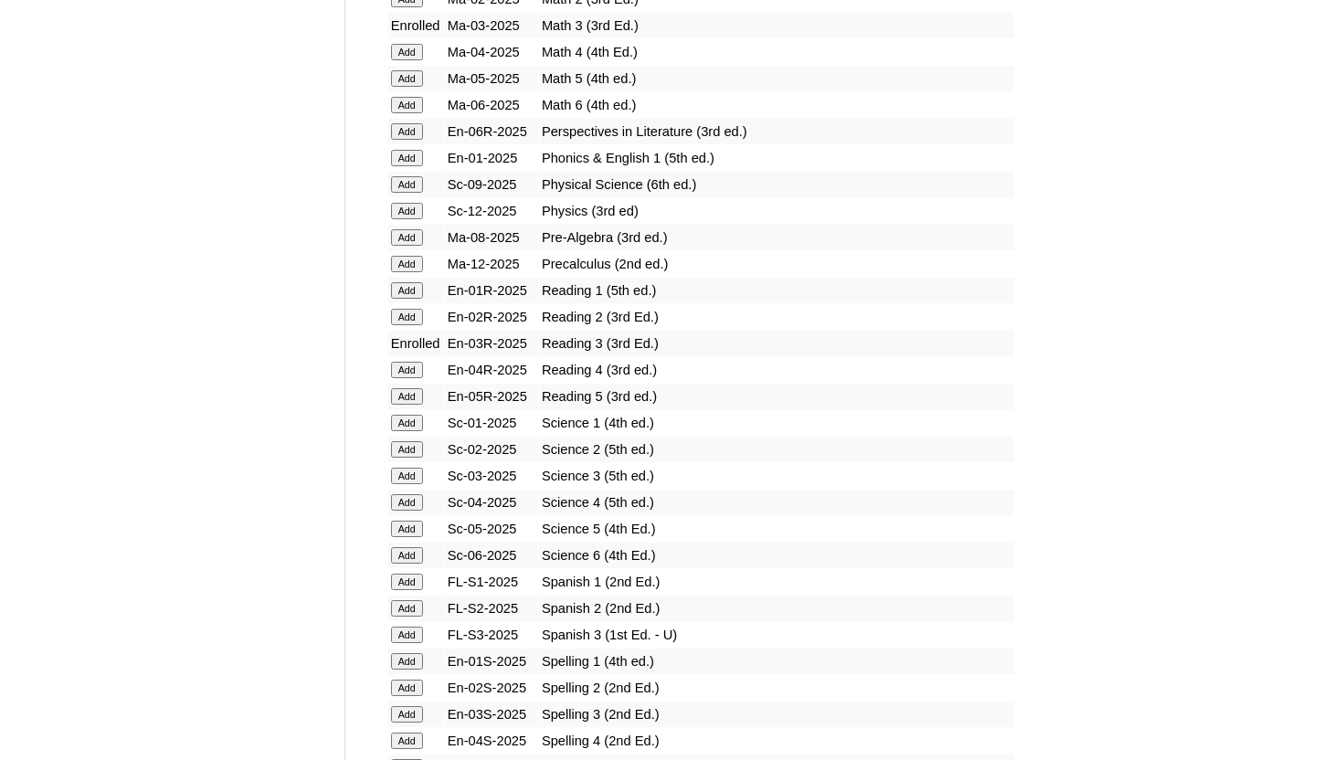
scroll to position [2082, 0]
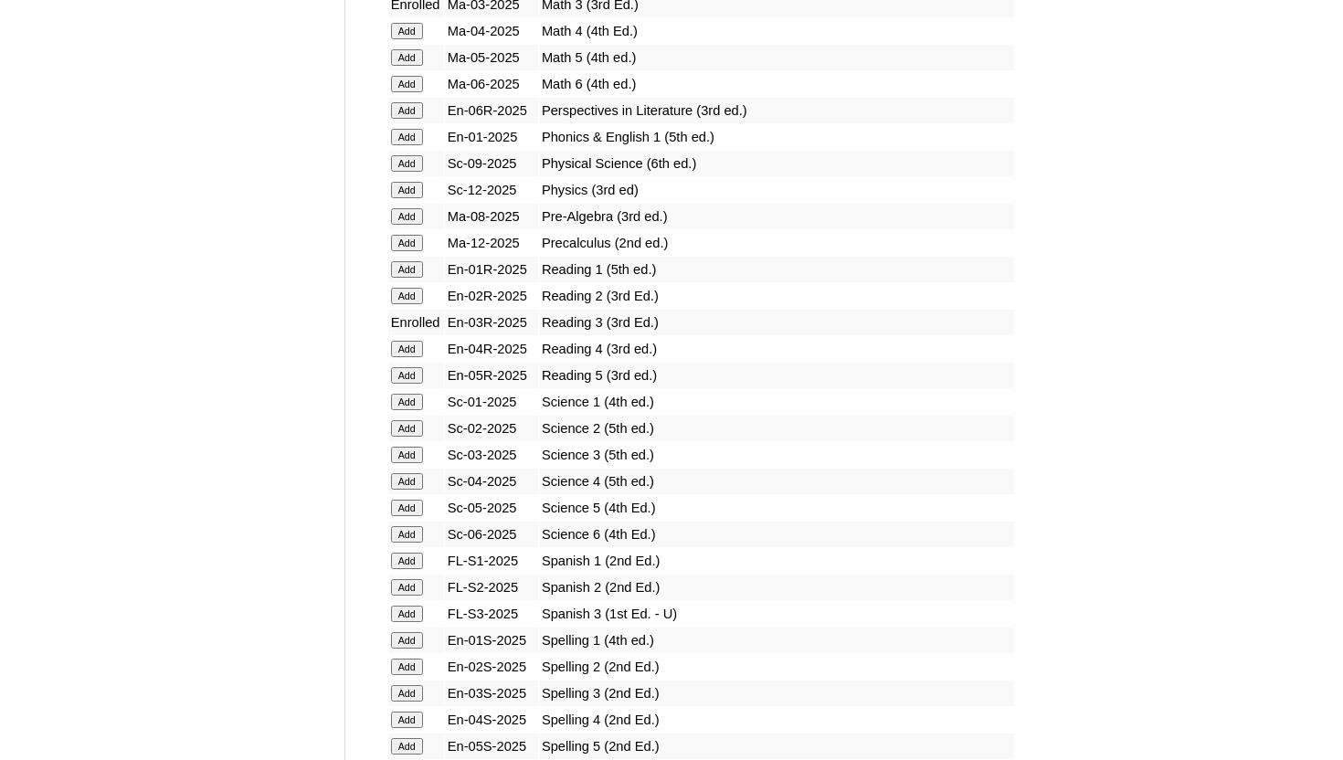
click at [407, 451] on input "Add" at bounding box center [407, 455] width 32 height 16
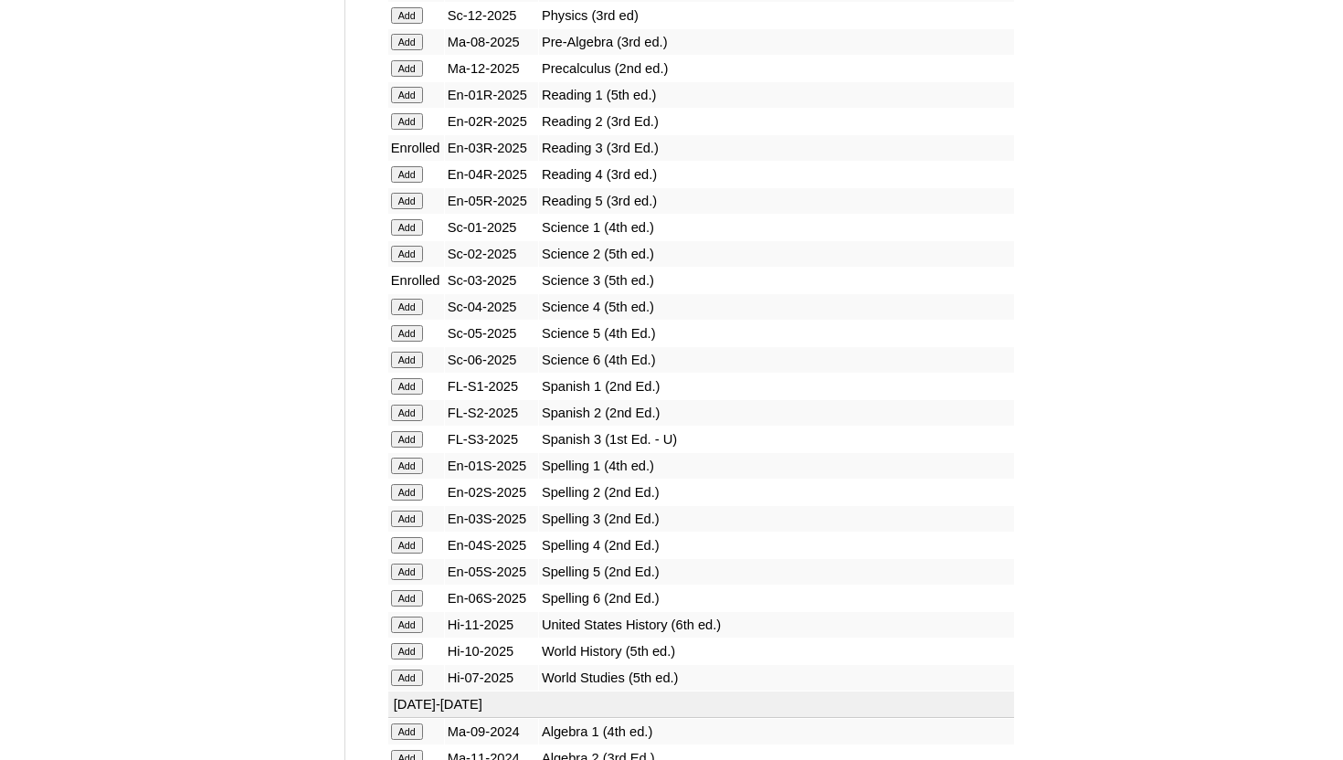
scroll to position [2265, 0]
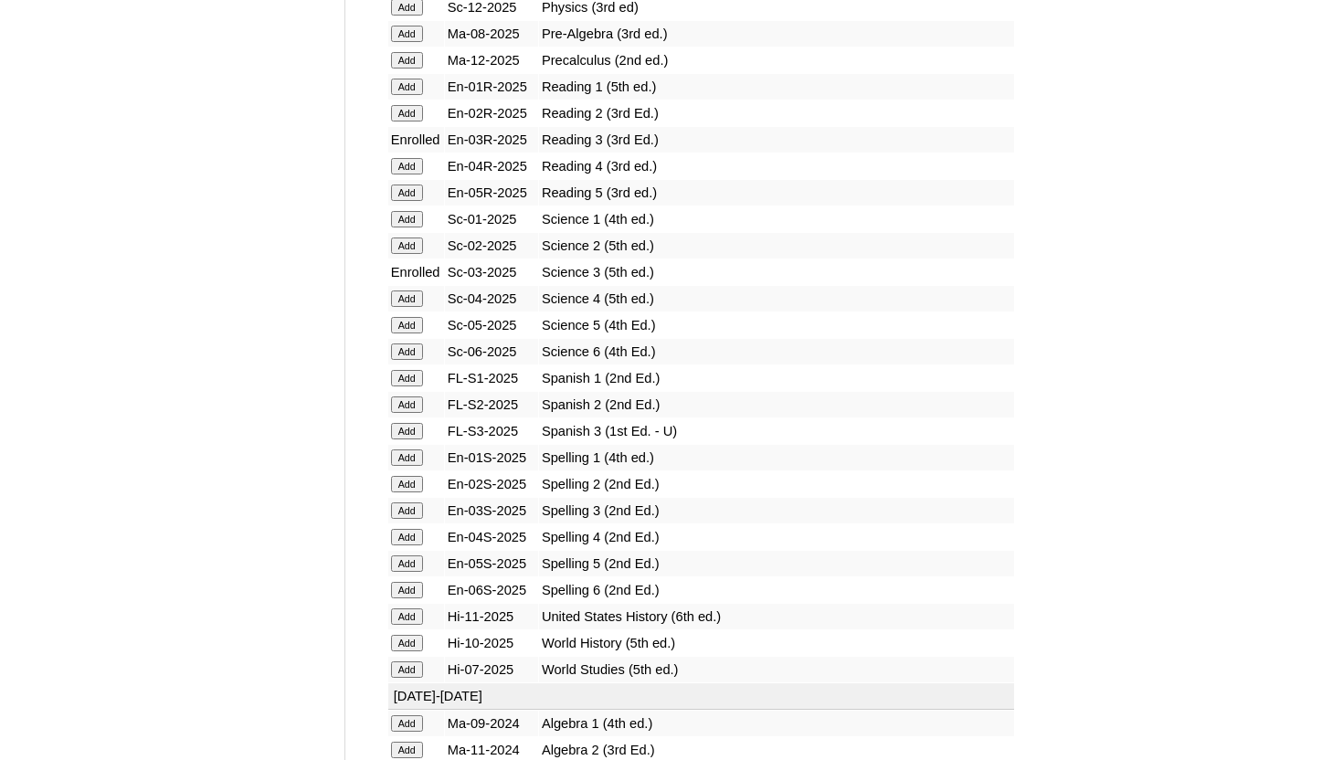
click at [418, 511] on input "Add" at bounding box center [407, 510] width 32 height 16
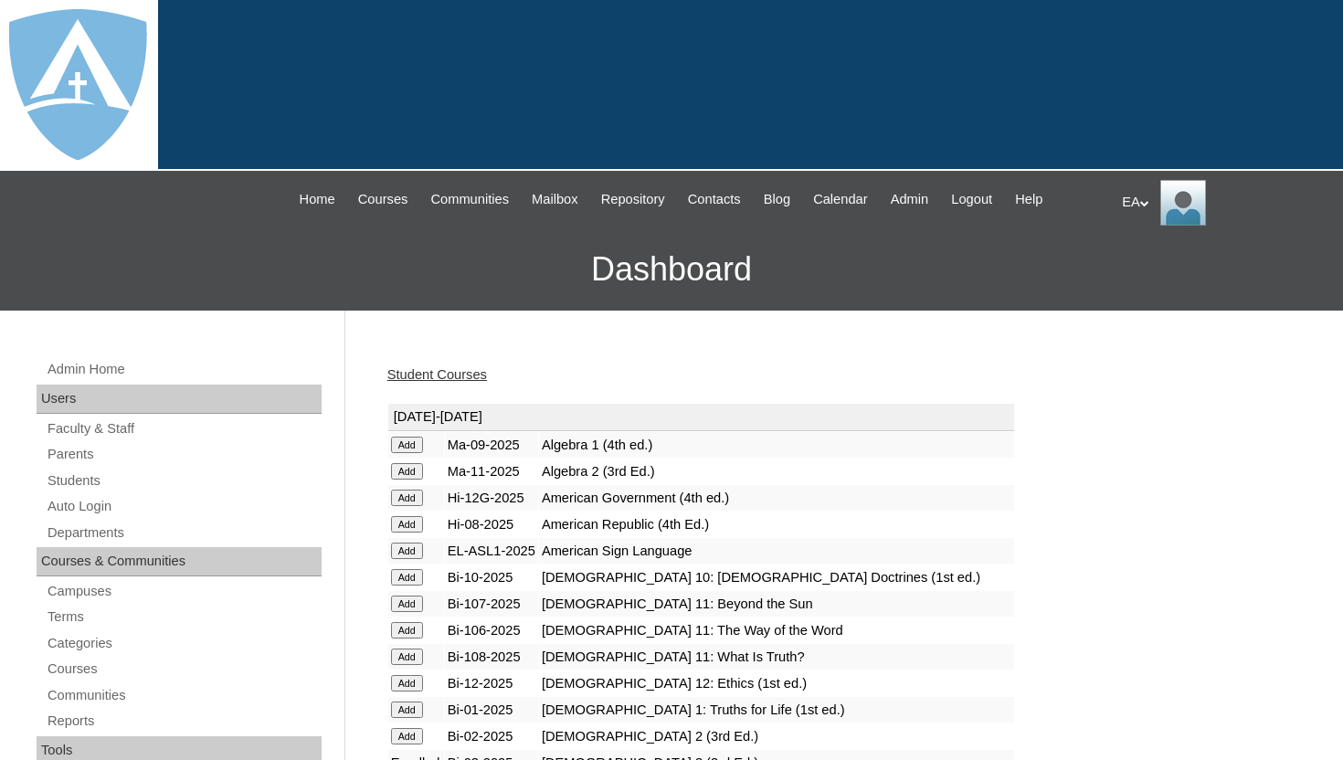
click at [472, 377] on link "Student Courses" at bounding box center [437, 374] width 100 height 15
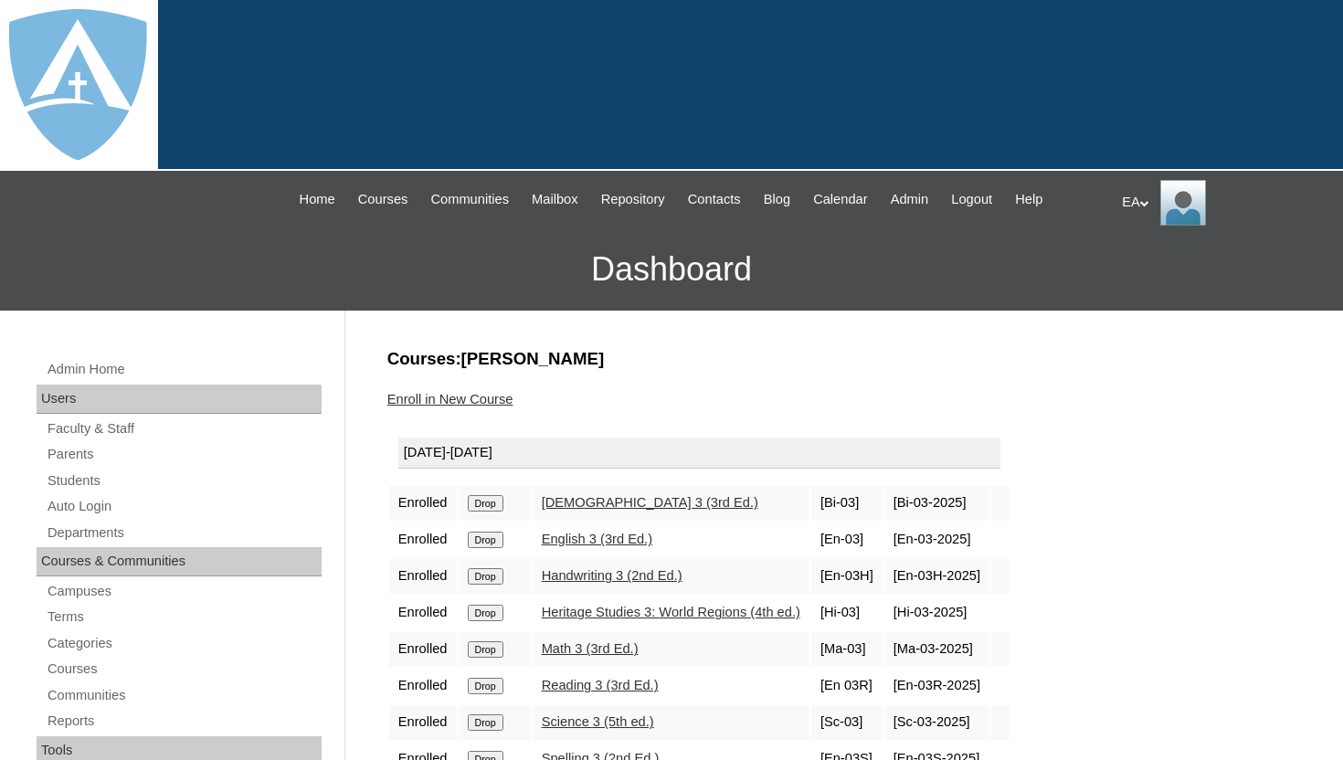
click at [623, 364] on h3 "Courses:[PERSON_NAME]" at bounding box center [839, 359] width 904 height 24
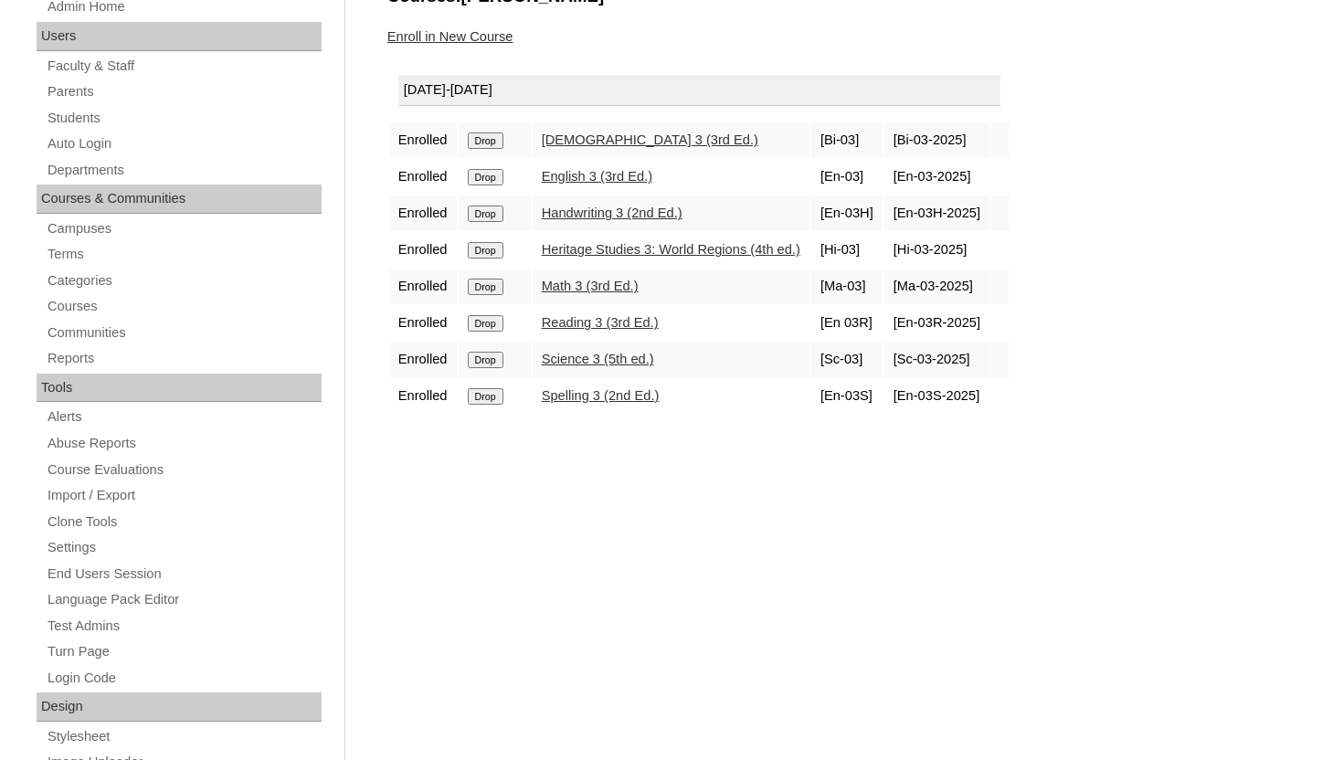
scroll to position [365, 0]
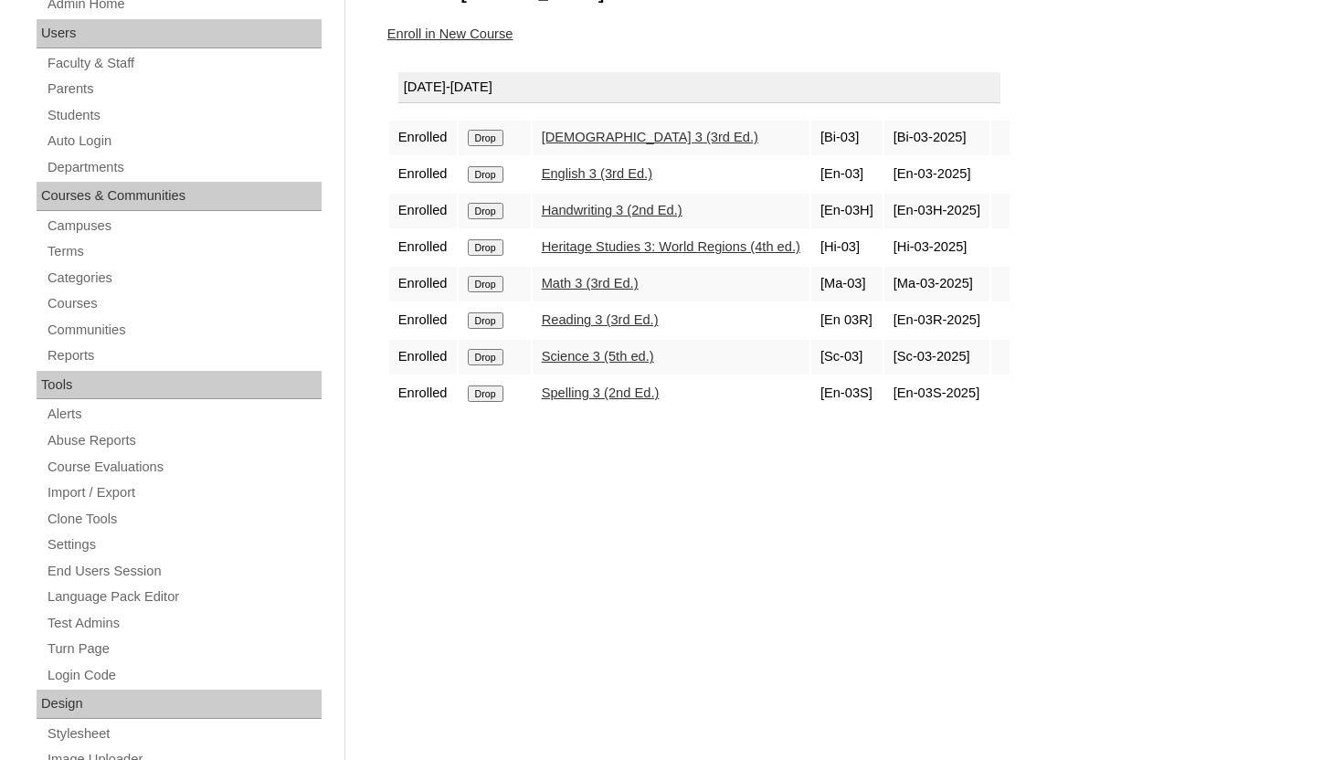
click at [681, 61] on table "[DATE]-[DATE] Enrolled Drop [DEMOGRAPHIC_DATA] 3 (3rd Ed.) [Bi-03] [Bi-03-2025]…" at bounding box center [699, 237] width 624 height 352
